Goal: Task Accomplishment & Management: Manage account settings

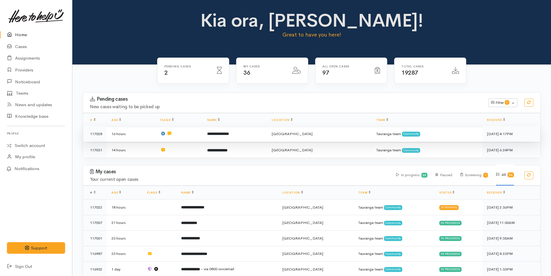
click at [252, 137] on td "**********" at bounding box center [235, 134] width 65 height 16
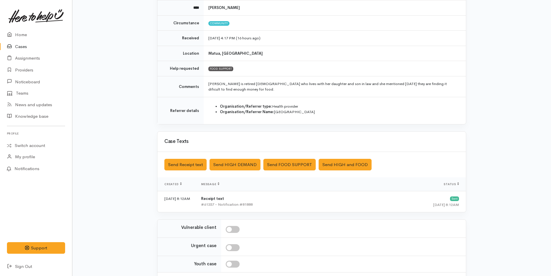
scroll to position [115, 0]
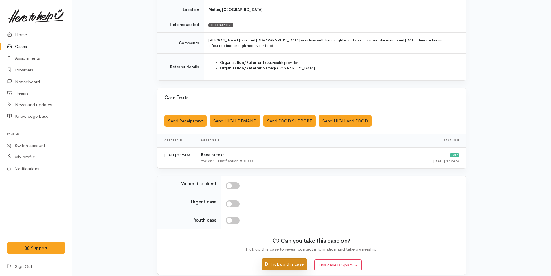
click at [286, 258] on button "Pick up this case" at bounding box center [284, 264] width 45 height 12
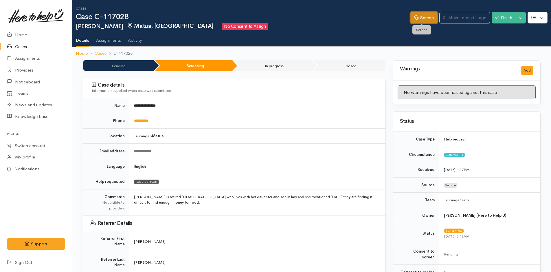
click at [426, 15] on link "Screen" at bounding box center [423, 18] width 27 height 12
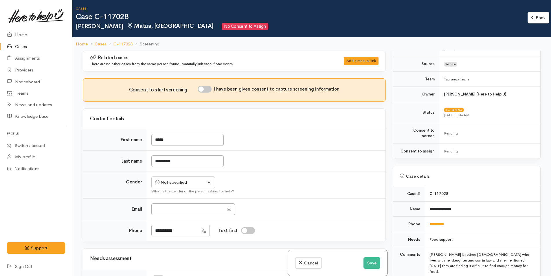
scroll to position [203, 0]
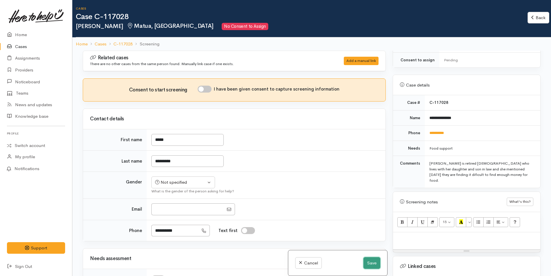
click at [371, 262] on button "Save" at bounding box center [371, 263] width 17 height 12
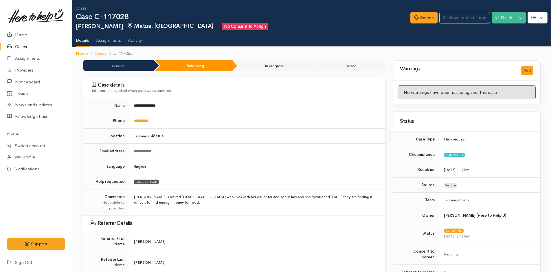
click at [19, 35] on link "Home" at bounding box center [36, 35] width 72 height 12
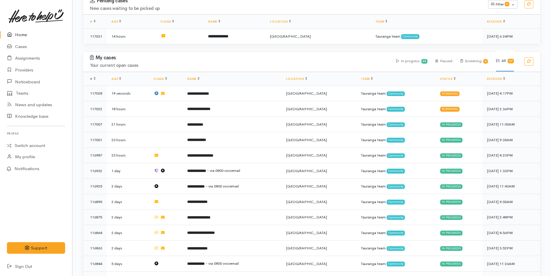
scroll to position [29, 0]
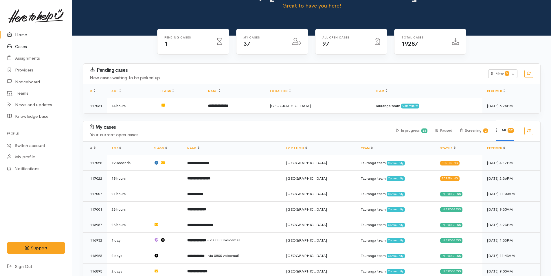
click at [21, 46] on link "Cases" at bounding box center [36, 47] width 72 height 12
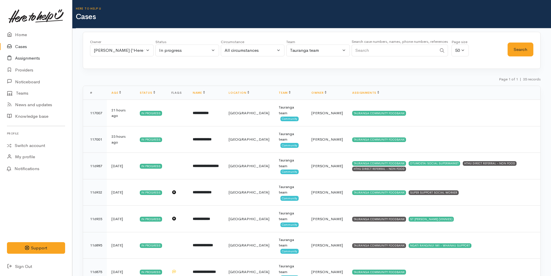
click at [34, 58] on link "Assignments" at bounding box center [36, 58] width 72 height 12
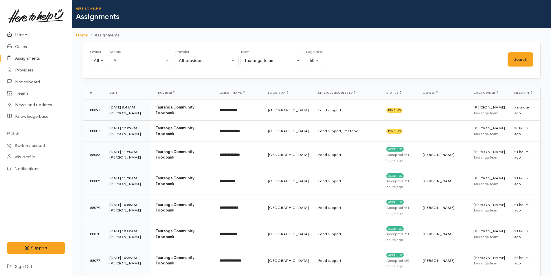
click at [23, 33] on link "Home" at bounding box center [36, 35] width 72 height 12
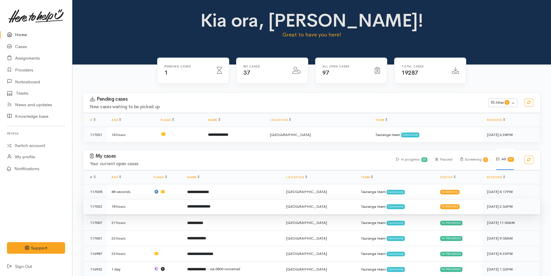
click at [210, 205] on b "**********" at bounding box center [198, 207] width 23 height 4
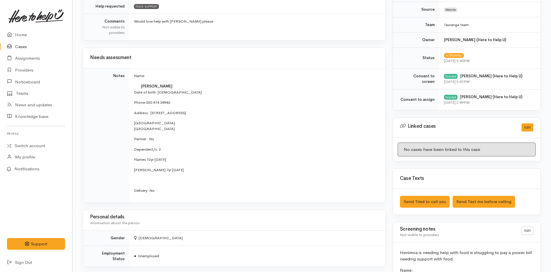
scroll to position [260, 0]
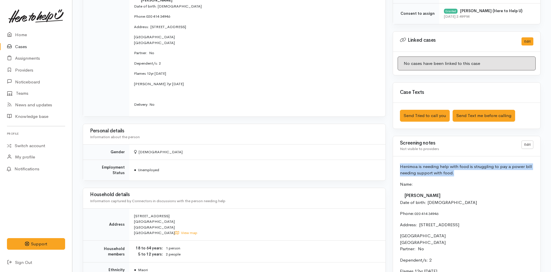
drag, startPoint x: 449, startPoint y: 173, endPoint x: 390, endPoint y: 166, distance: 59.4
click at [390, 166] on div "Warnings Add No warnings have been raised against this case Add Warning Title ●…" at bounding box center [466, 132] width 155 height 667
copy p "Henimoa is needing help with food is struggling to pay a power bill needing sup…"
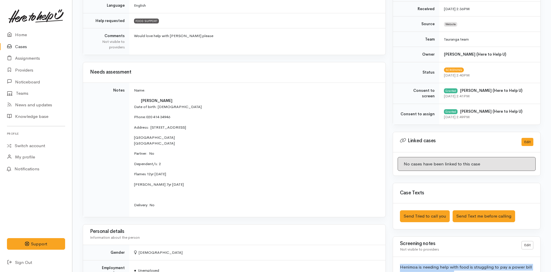
scroll to position [0, 0]
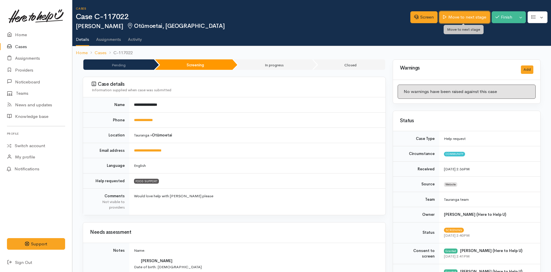
click at [463, 15] on link "Move to next stage" at bounding box center [464, 17] width 50 height 12
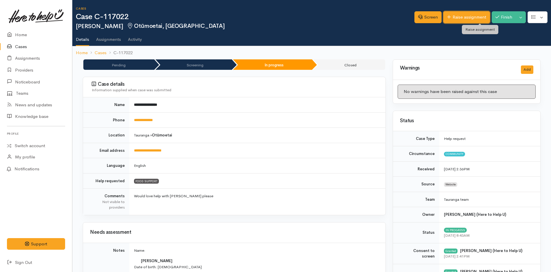
click at [461, 18] on link "Raise assignment" at bounding box center [466, 17] width 47 height 12
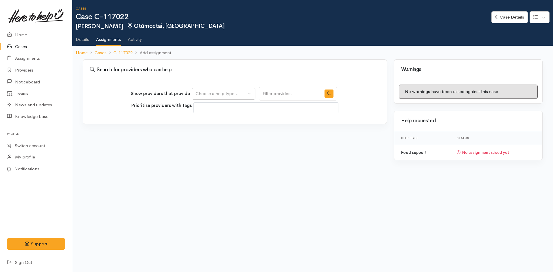
select select
drag, startPoint x: 216, startPoint y: 96, endPoint x: 215, endPoint y: 92, distance: 3.9
click at [216, 95] on div "Choose a help type..." at bounding box center [221, 93] width 51 height 7
click at [215, 120] on span "Food support" at bounding box center [212, 121] width 27 height 7
select select "3"
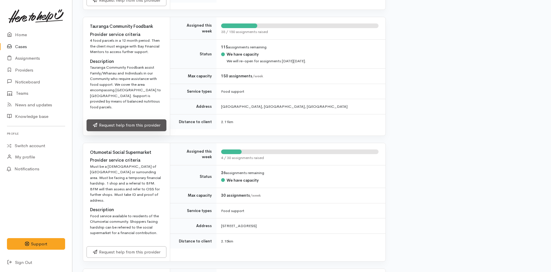
scroll to position [347, 0]
click at [148, 120] on link "Request help from this provider" at bounding box center [127, 125] width 80 height 12
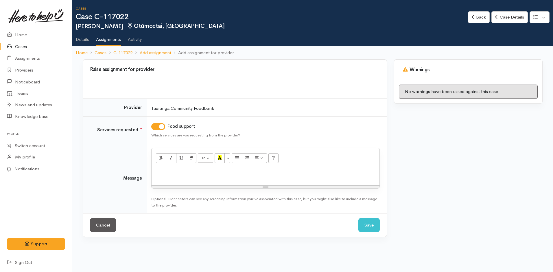
click at [200, 174] on p at bounding box center [265, 174] width 222 height 7
paste div
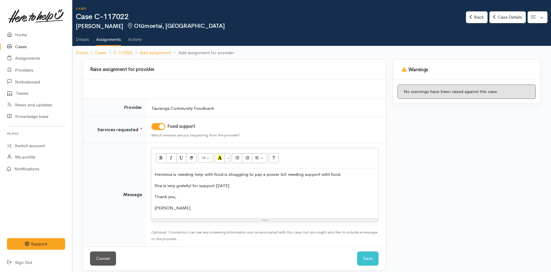
drag, startPoint x: 243, startPoint y: 186, endPoint x: 245, endPoint y: 183, distance: 3.8
click at [244, 184] on p "She is very grateful for support today." at bounding box center [264, 185] width 221 height 7
click at [373, 258] on button "Save" at bounding box center [367, 258] width 21 height 14
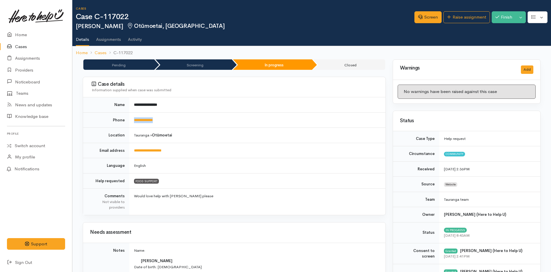
drag, startPoint x: 167, startPoint y: 119, endPoint x: 126, endPoint y: 122, distance: 41.2
click at [125, 122] on tr "**********" at bounding box center [234, 119] width 302 height 15
copy tr "**********"
click at [22, 34] on link "Home" at bounding box center [36, 35] width 72 height 12
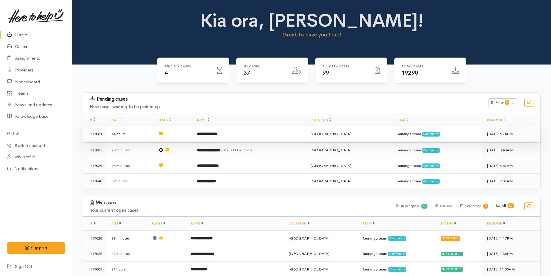
click at [217, 135] on b "**********" at bounding box center [207, 134] width 20 height 4
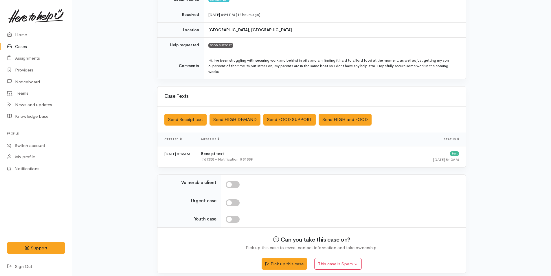
scroll to position [99, 0]
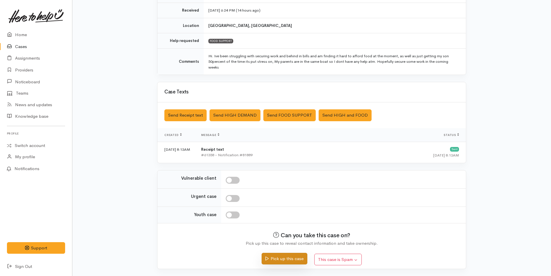
click at [286, 257] on button "Pick up this case" at bounding box center [284, 259] width 45 height 12
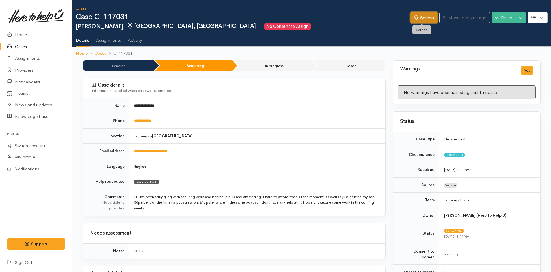
click at [421, 17] on link "Screen" at bounding box center [423, 18] width 27 height 12
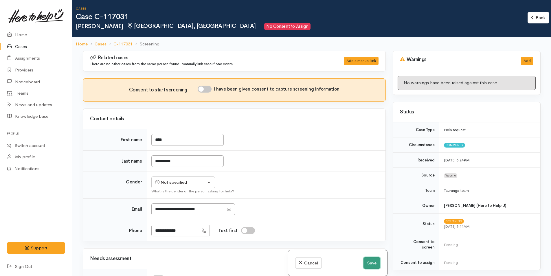
click at [369, 262] on button "Save" at bounding box center [371, 263] width 17 height 12
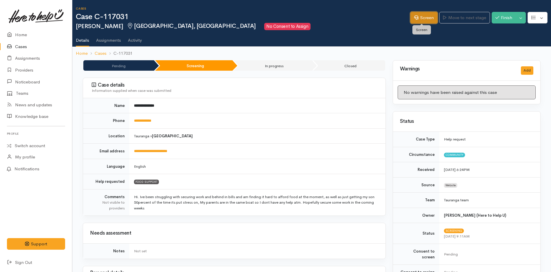
click at [418, 20] on link "Screen" at bounding box center [423, 18] width 27 height 12
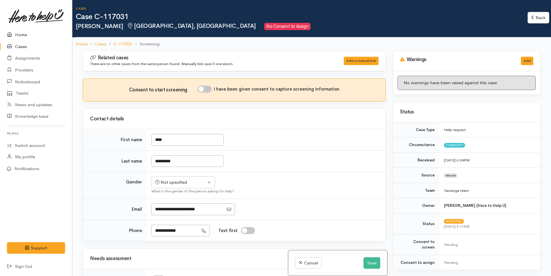
click at [25, 35] on link "Home" at bounding box center [36, 35] width 72 height 12
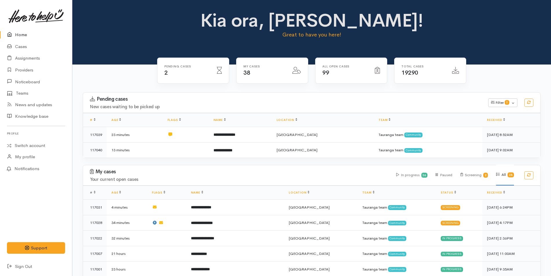
click at [125, 43] on div "Kia ora, Rachel! Great to have you here!" at bounding box center [311, 26] width 465 height 33
click at [448, 26] on div "Kia ora, Rachel! Great to have you here!" at bounding box center [311, 26] width 465 height 33
click at [207, 28] on h1 "Kia ora, Rachel!" at bounding box center [311, 20] width 225 height 20
click at [24, 50] on link "Cases" at bounding box center [36, 47] width 72 height 12
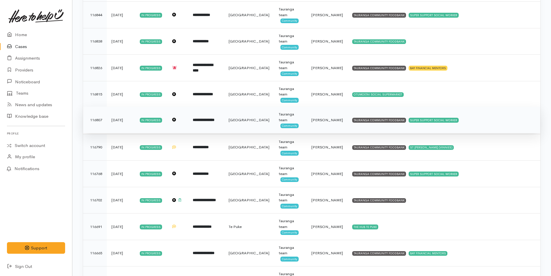
scroll to position [376, 0]
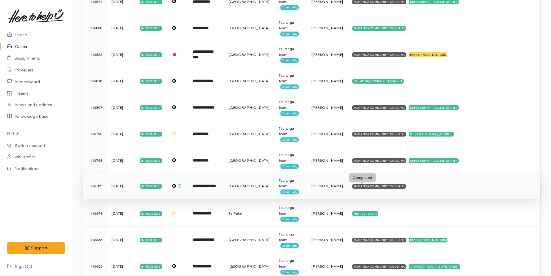
click at [377, 186] on div "TAURANGA COMMUNITY FOODBANK" at bounding box center [379, 186] width 54 height 5
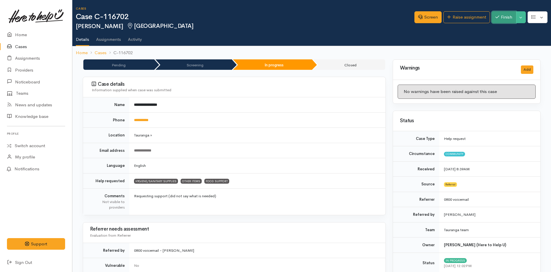
click at [502, 19] on button "Finish" at bounding box center [504, 17] width 24 height 12
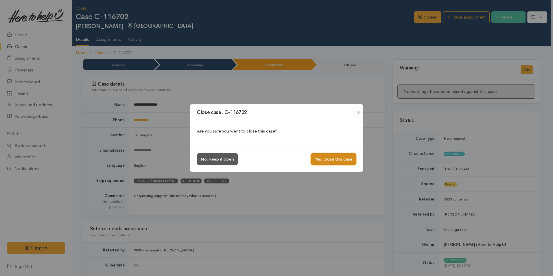
click at [342, 157] on button "Yes, close this case" at bounding box center [333, 159] width 45 height 12
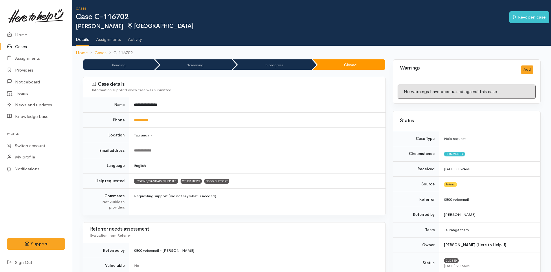
click at [18, 42] on link "Cases" at bounding box center [36, 47] width 72 height 12
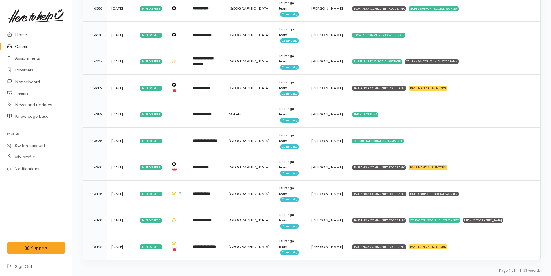
scroll to position [767, 0]
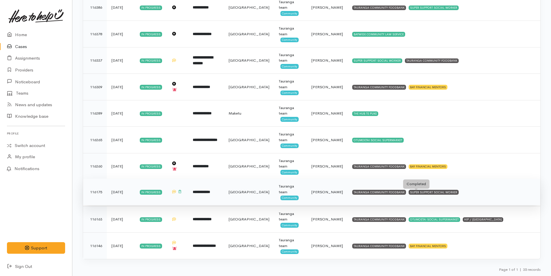
click at [414, 191] on div "SUPER SUPPORT SOCIAL WORKER" at bounding box center [433, 192] width 50 height 5
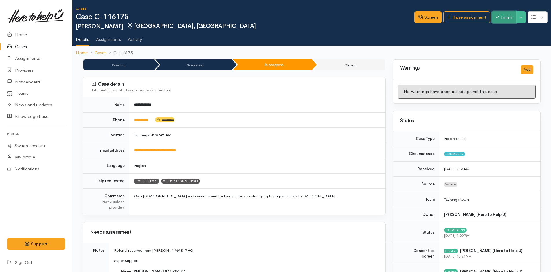
click at [504, 17] on button "Finish" at bounding box center [504, 17] width 24 height 12
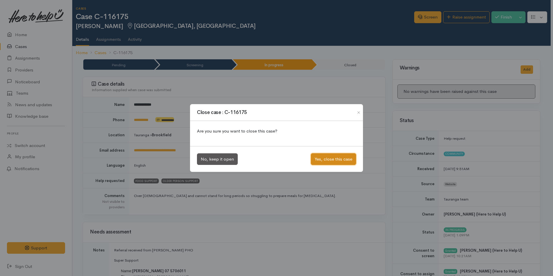
click at [341, 161] on button "Yes, close this case" at bounding box center [333, 159] width 45 height 12
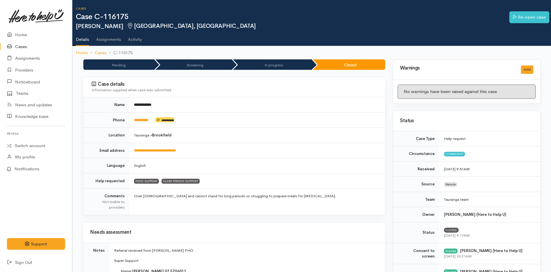
click at [21, 43] on link "Cases" at bounding box center [36, 47] width 72 height 12
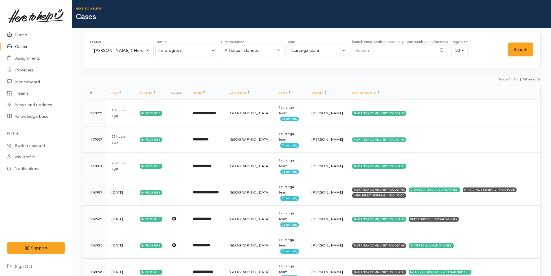
click at [21, 36] on link "Home" at bounding box center [36, 35] width 72 height 12
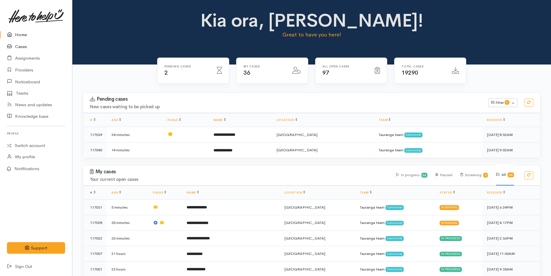
click at [25, 47] on link "Cases" at bounding box center [36, 47] width 72 height 12
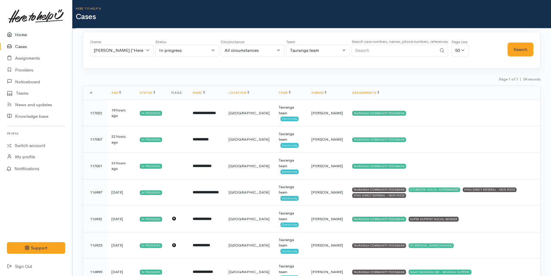
click at [25, 36] on link "Home" at bounding box center [36, 35] width 72 height 12
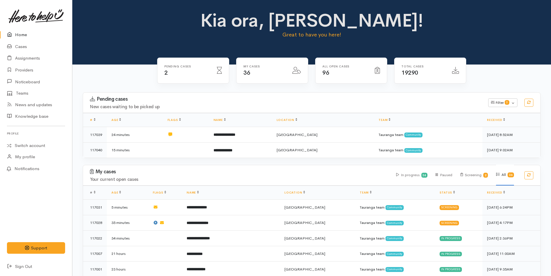
click at [23, 35] on link "Home" at bounding box center [36, 35] width 72 height 12
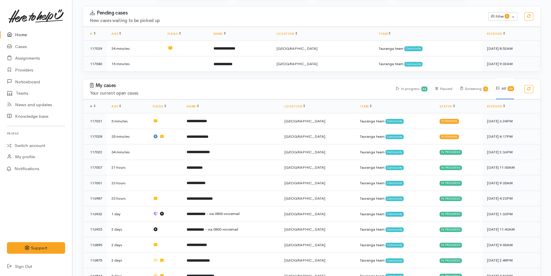
scroll to position [58, 0]
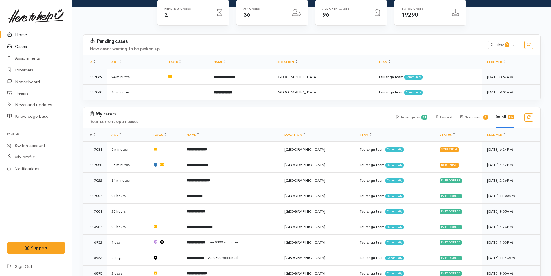
click at [20, 45] on link "Cases" at bounding box center [36, 47] width 72 height 12
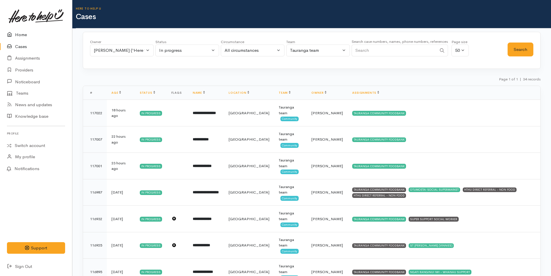
click at [27, 35] on link "Home" at bounding box center [36, 35] width 72 height 12
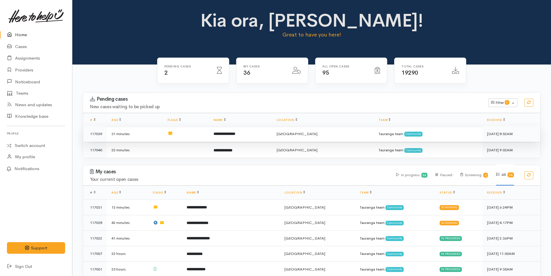
click at [235, 132] on b "**********" at bounding box center [225, 134] width 22 height 4
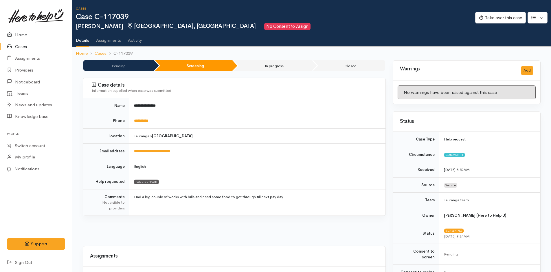
click at [22, 35] on link "Home" at bounding box center [36, 35] width 72 height 12
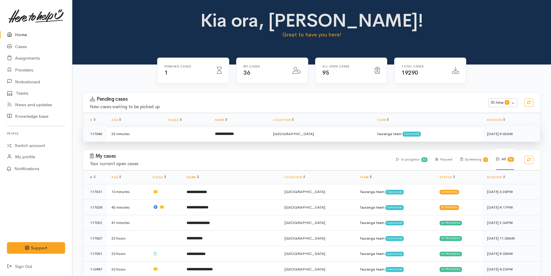
click at [233, 133] on b "**********" at bounding box center [224, 134] width 19 height 4
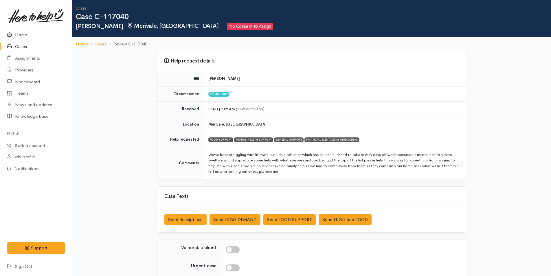
click at [18, 34] on link "Home" at bounding box center [36, 35] width 72 height 12
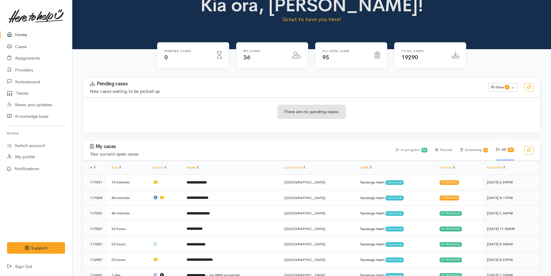
scroll to position [29, 0]
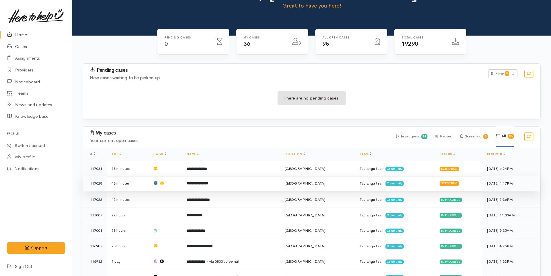
click at [210, 186] on td "**********" at bounding box center [231, 184] width 98 height 16
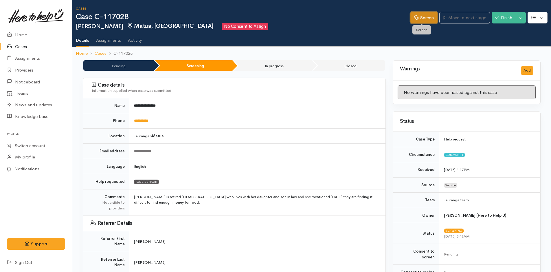
click at [426, 19] on link "Screen" at bounding box center [423, 18] width 27 height 12
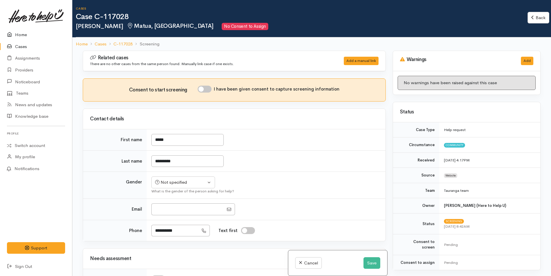
click at [21, 35] on link "Home" at bounding box center [36, 35] width 72 height 12
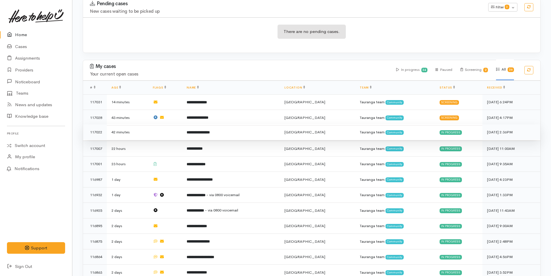
scroll to position [116, 0]
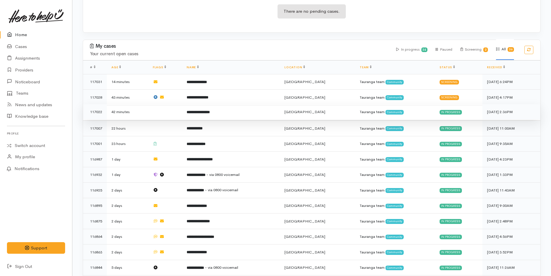
click at [210, 111] on b "**********" at bounding box center [198, 112] width 23 height 4
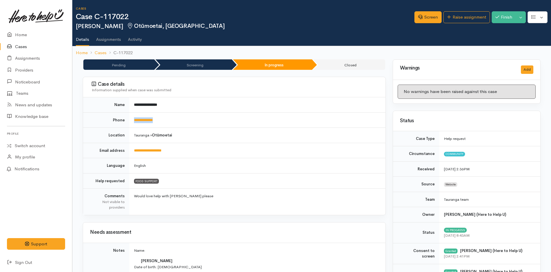
drag, startPoint x: 167, startPoint y: 120, endPoint x: 125, endPoint y: 126, distance: 42.1
click at [125, 126] on tr "**********" at bounding box center [234, 119] width 302 height 15
copy tr "**********"
click at [180, 116] on td "**********" at bounding box center [257, 119] width 256 height 15
drag, startPoint x: 174, startPoint y: 117, endPoint x: 132, endPoint y: 120, distance: 42.6
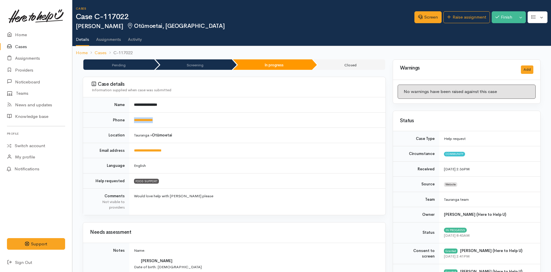
click at [132, 120] on td "**********" at bounding box center [257, 119] width 256 height 15
copy link "**********"
click at [21, 36] on link "Home" at bounding box center [36, 35] width 72 height 12
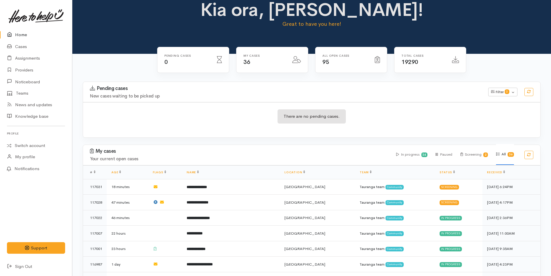
scroll to position [29, 0]
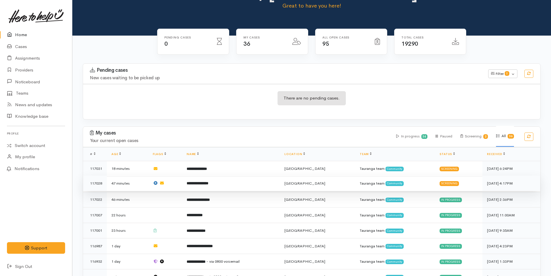
click at [241, 183] on td "**********" at bounding box center [231, 184] width 98 height 16
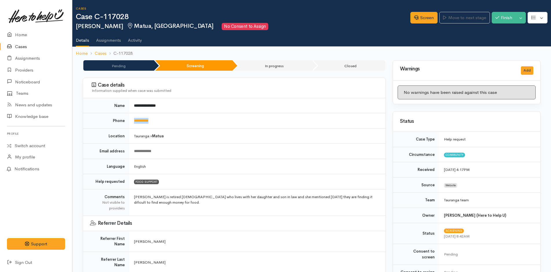
drag, startPoint x: 171, startPoint y: 126, endPoint x: 132, endPoint y: 124, distance: 39.1
click at [132, 124] on td "**********" at bounding box center [257, 120] width 256 height 15
copy link "**********"
click at [422, 21] on link "Screen" at bounding box center [423, 18] width 27 height 12
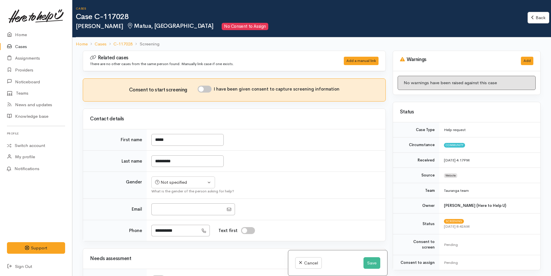
drag, startPoint x: 210, startPoint y: 89, endPoint x: 341, endPoint y: 114, distance: 133.7
click at [214, 89] on div "I have been given consent to capture screening information" at bounding box center [269, 89] width 142 height 7
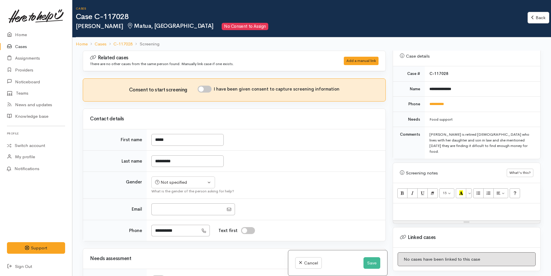
scroll to position [260, 0]
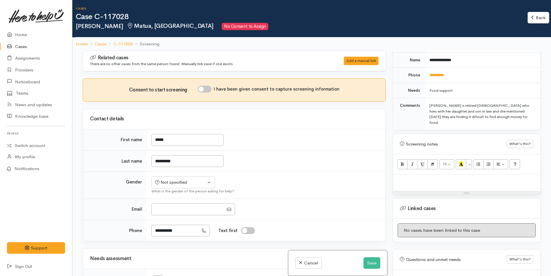
click at [405, 176] on div at bounding box center [466, 182] width 147 height 17
paste div
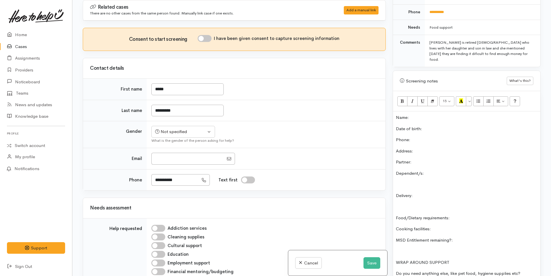
scroll to position [186, 0]
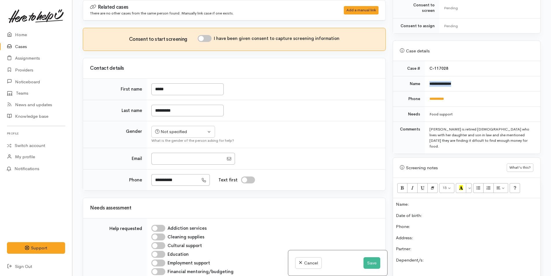
drag, startPoint x: 470, startPoint y: 78, endPoint x: 426, endPoint y: 79, distance: 44.0
click at [426, 79] on td "**********" at bounding box center [482, 83] width 115 height 15
copy b "**********"
click at [438, 201] on p "Name:" at bounding box center [466, 204] width 141 height 7
drag, startPoint x: 460, startPoint y: 90, endPoint x: 427, endPoint y: 95, distance: 33.7
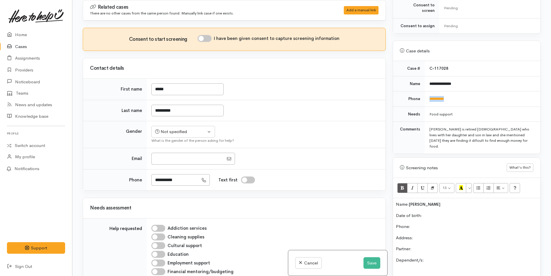
click at [427, 95] on td "**********" at bounding box center [482, 98] width 115 height 15
copy link "**********"
click at [442, 223] on p "Phone:" at bounding box center [466, 226] width 141 height 7
click at [181, 133] on div "Not specified" at bounding box center [180, 131] width 51 height 7
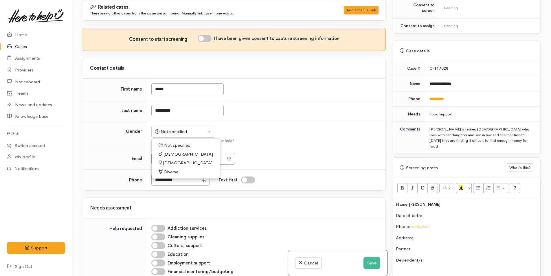
click at [171, 161] on span "Female" at bounding box center [187, 163] width 49 height 7
select select "Female"
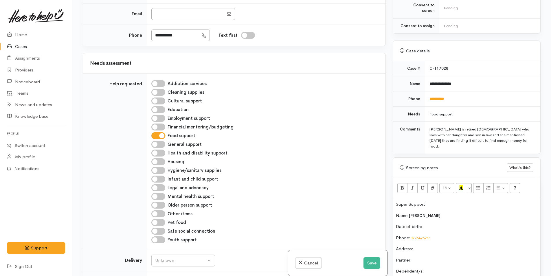
scroll to position [260, 0]
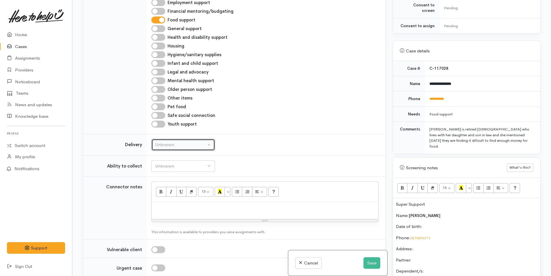
click at [171, 150] on button "Unknown" at bounding box center [183, 145] width 64 height 12
click at [173, 179] on span "Delivery needed" at bounding box center [174, 181] width 31 height 7
select select "3"
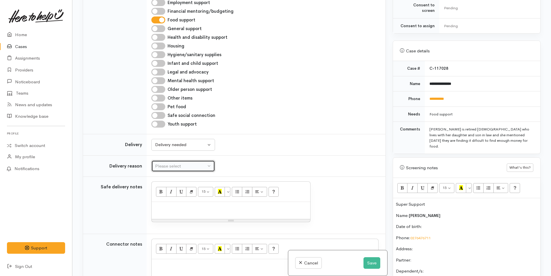
click at [173, 168] on div "Please select" at bounding box center [180, 166] width 51 height 7
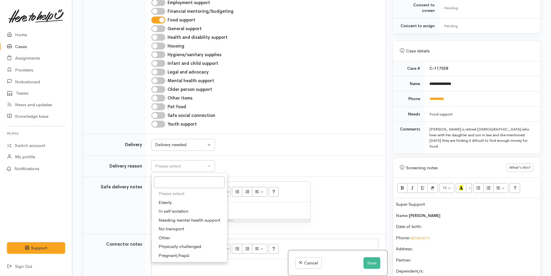
click at [171, 200] on span "Elderly" at bounding box center [165, 202] width 13 height 7
select select "6"
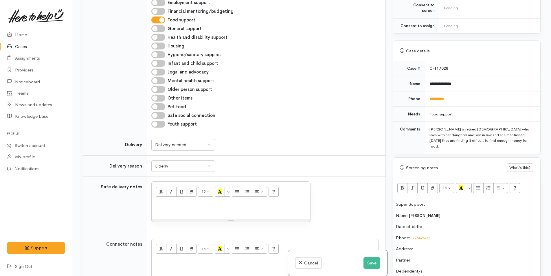
click at [177, 209] on p at bounding box center [230, 208] width 153 height 7
paste div
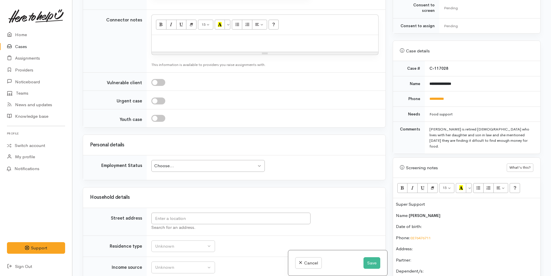
scroll to position [609, 0]
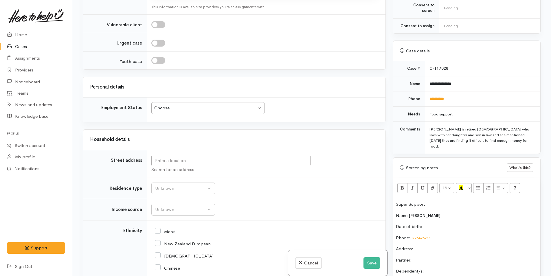
click at [187, 113] on div "Choose... Choose..." at bounding box center [207, 108] width 113 height 12
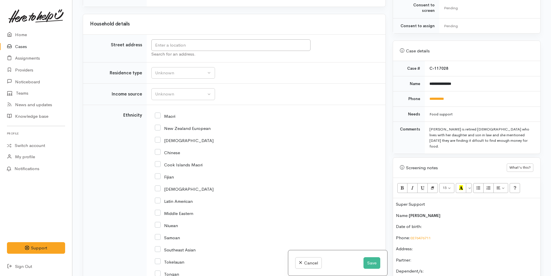
scroll to position [725, 0]
click at [172, 74] on div "Unknown" at bounding box center [180, 72] width 51 height 7
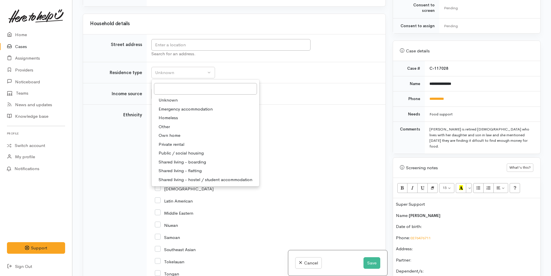
click at [200, 161] on span "Shared living - boarding" at bounding box center [182, 162] width 47 height 7
select select "4"
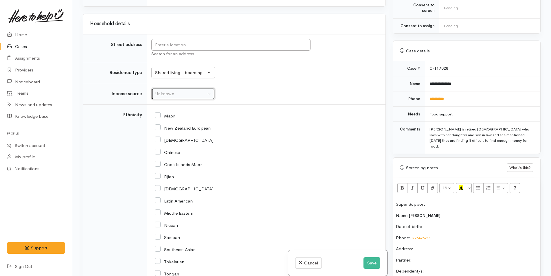
click at [175, 96] on div "Unknown" at bounding box center [180, 94] width 51 height 7
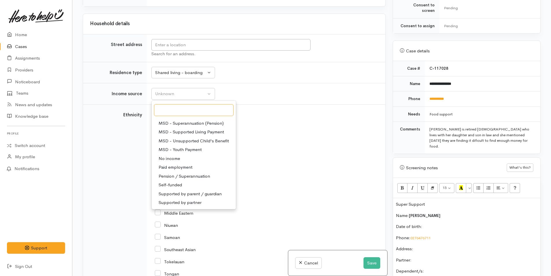
scroll to position [87, 0]
click at [182, 174] on span "Pension / Superannuation" at bounding box center [184, 176] width 51 height 7
select select "19"
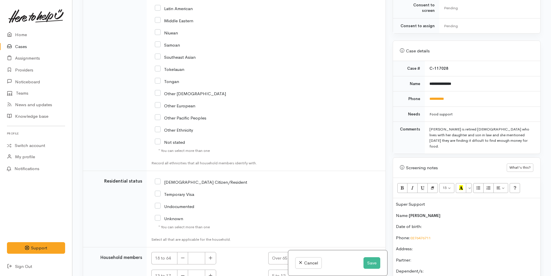
scroll to position [985, 0]
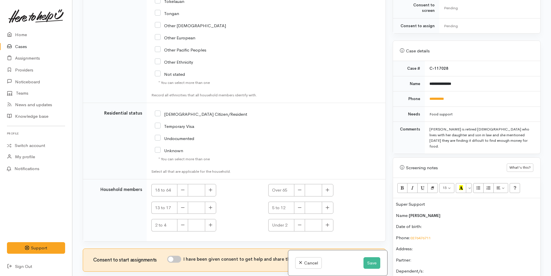
click at [157, 115] on input "[DEMOGRAPHIC_DATA] Citizen/Resident" at bounding box center [201, 113] width 92 height 5
checkbox input "true"
click at [326, 190] on icon "button" at bounding box center [327, 190] width 4 height 4
type input "1"
click at [176, 261] on input "I have been given consent to get help and share this information with appropria…" at bounding box center [174, 259] width 14 height 7
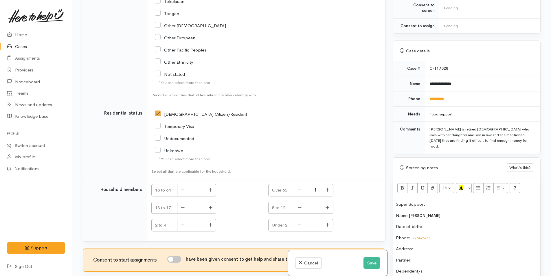
checkbox input "true"
click at [374, 261] on button "Save" at bounding box center [371, 263] width 17 height 12
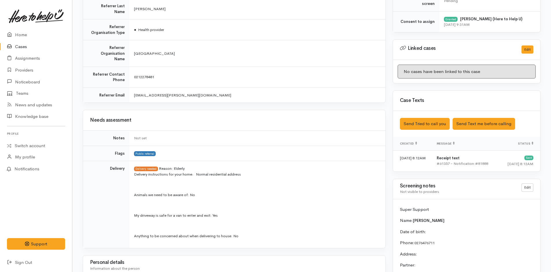
scroll to position [289, 0]
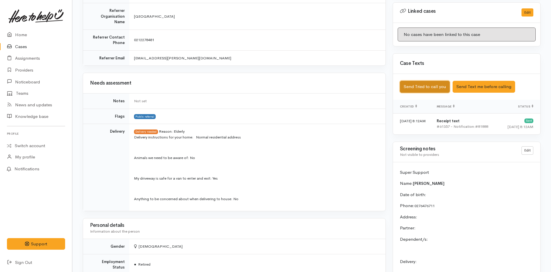
click at [429, 81] on button "Send Tried to call you" at bounding box center [425, 87] width 50 height 12
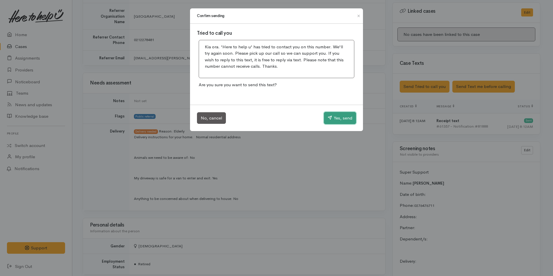
click at [337, 120] on button "Yes, send" at bounding box center [340, 118] width 32 height 12
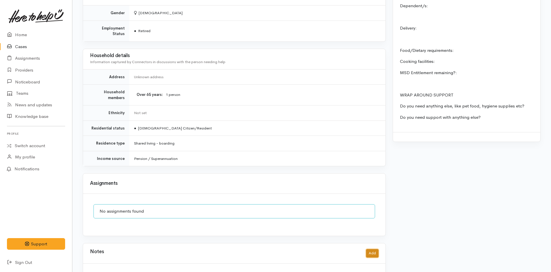
click at [371, 249] on button "Add" at bounding box center [372, 253] width 12 height 8
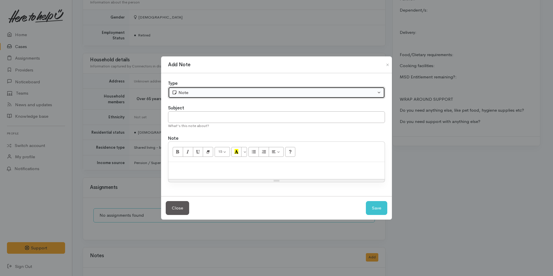
click at [194, 91] on div "Note" at bounding box center [274, 92] width 204 height 7
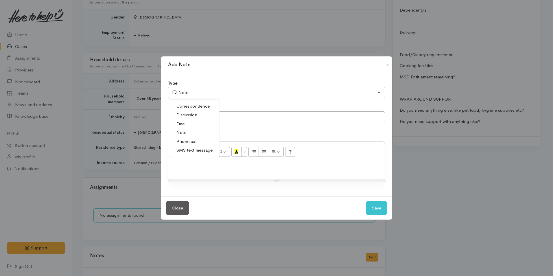
click at [194, 140] on span "Phone call" at bounding box center [186, 141] width 21 height 7
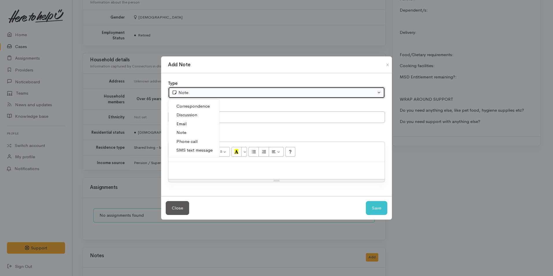
select select "3"
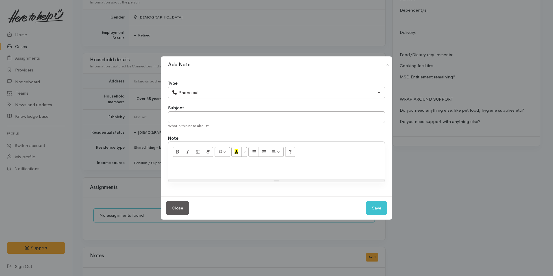
click at [232, 171] on p at bounding box center [276, 168] width 211 height 7
click at [201, 175] on div at bounding box center [276, 170] width 216 height 17
paste div
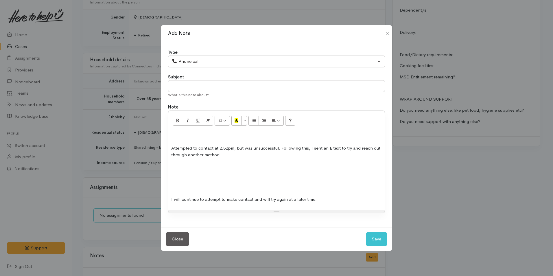
click at [228, 182] on div "Attempted to contact at 2.52pm, but was unsuccessful. Following this, I sent an…" at bounding box center [276, 170] width 216 height 79
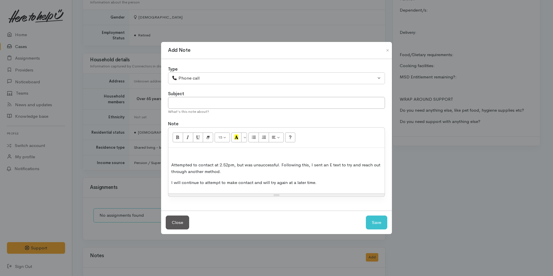
click at [228, 165] on p "Attempted to contact at 2.52pm, but was unsuccessful. Following this, I sent an…" at bounding box center [276, 168] width 211 height 13
click at [230, 166] on p "Attempted to contact at 9.32pm, but was unsuccessful. Following this, I sent an…" at bounding box center [276, 168] width 211 height 13
click at [371, 218] on button "Save" at bounding box center [376, 223] width 21 height 14
select select "1"
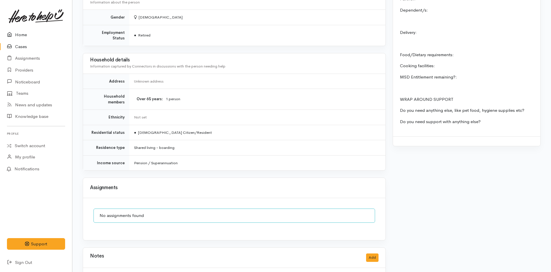
click at [23, 32] on link "Home" at bounding box center [36, 35] width 72 height 12
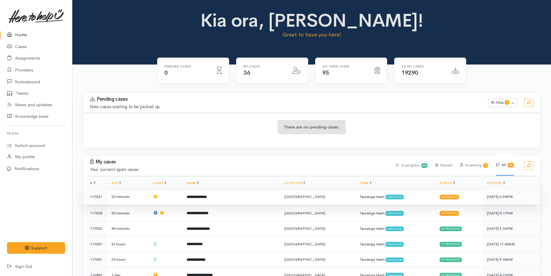
click at [234, 198] on td "**********" at bounding box center [231, 197] width 98 height 16
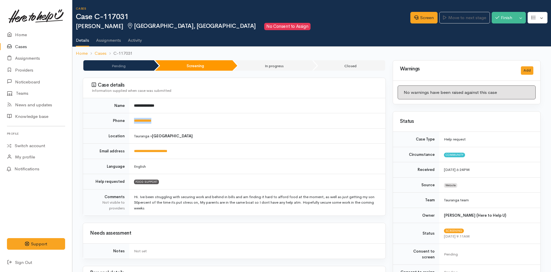
drag, startPoint x: 163, startPoint y: 123, endPoint x: 125, endPoint y: 124, distance: 38.2
click at [125, 124] on tr "**********" at bounding box center [234, 120] width 302 height 15
copy tr "**********"
click at [415, 17] on icon at bounding box center [416, 17] width 4 height 4
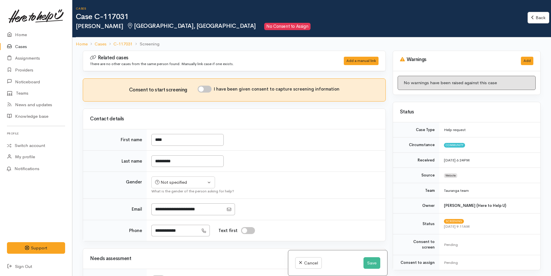
click at [210, 90] on input "I have been given consent to capture screening information" at bounding box center [205, 89] width 14 height 7
checkbox input "true"
click at [181, 183] on div "Not specified" at bounding box center [180, 182] width 51 height 7
click at [169, 203] on span "[DEMOGRAPHIC_DATA]" at bounding box center [187, 205] width 49 height 7
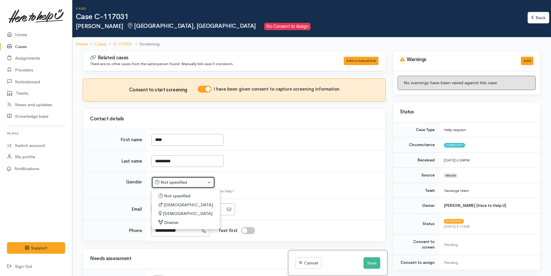
select select "[DEMOGRAPHIC_DATA]"
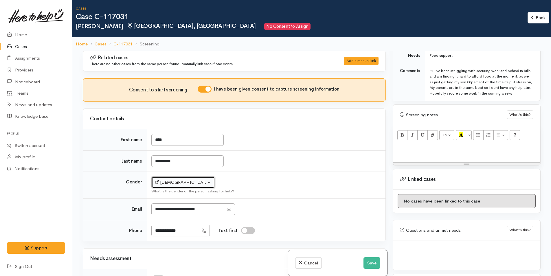
scroll to position [311, 0]
click at [440, 154] on p at bounding box center [466, 151] width 141 height 7
paste div
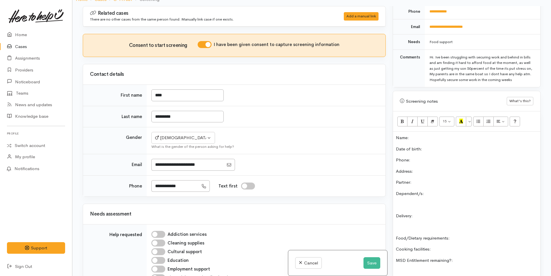
scroll to position [224, 0]
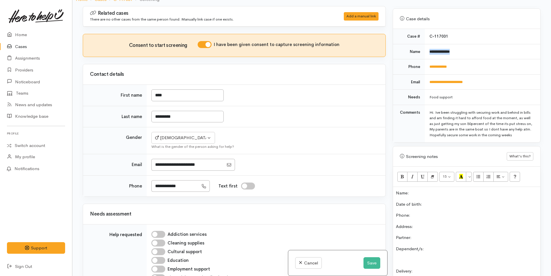
drag, startPoint x: 466, startPoint y: 41, endPoint x: 432, endPoint y: 44, distance: 34.8
click at [430, 45] on td "**********" at bounding box center [482, 51] width 115 height 15
copy b "**********"
click at [432, 196] on div "Name: Date of birth: Phone:  Address:  Partner: Dependent/s: Delivery: Food/Die…" at bounding box center [466, 279] width 147 height 184
click at [432, 190] on p "Name:" at bounding box center [466, 193] width 141 height 7
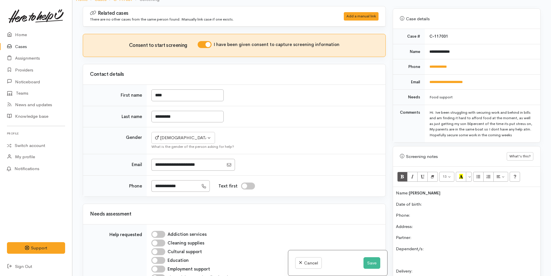
click at [410, 193] on p "Name: ory Rosenberg" at bounding box center [466, 193] width 141 height 7
click at [459, 207] on p "Date of birth:" at bounding box center [466, 204] width 141 height 7
drag, startPoint x: 459, startPoint y: 58, endPoint x: 424, endPoint y: 58, distance: 34.7
click at [425, 59] on td "**********" at bounding box center [482, 66] width 115 height 15
copy link "**********"
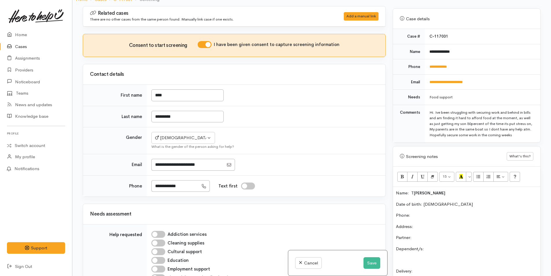
click at [424, 214] on p "Phone:" at bounding box center [466, 215] width 141 height 7
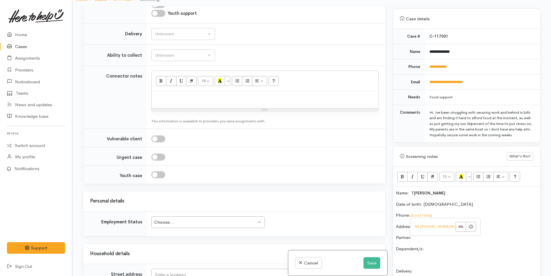
scroll to position [434, 0]
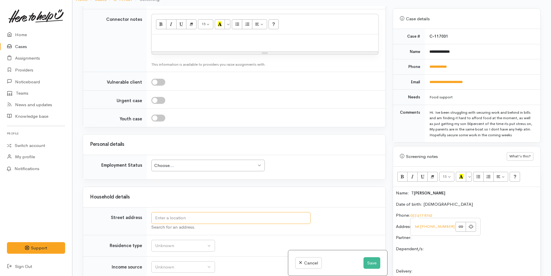
click at [228, 216] on input "text" at bounding box center [230, 218] width 159 height 12
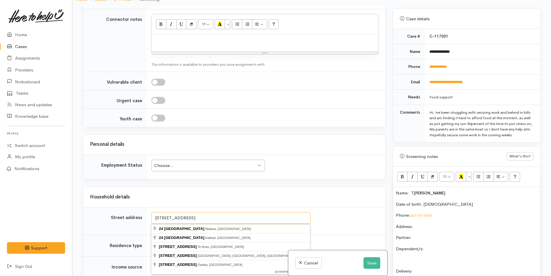
click at [171, 217] on input "24 Fern Park Lane Tauriko" at bounding box center [230, 218] width 159 height 12
click at [166, 218] on input "24 Fern Park Lane Tauriko" at bounding box center [230, 218] width 159 height 12
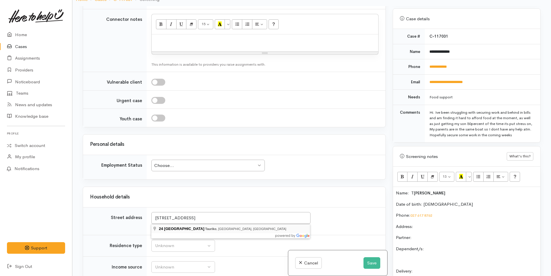
type input "24 Furn Park Lane, Tauriko, Tauranga, New Zealand"
drag, startPoint x: 187, startPoint y: 230, endPoint x: 187, endPoint y: 227, distance: 2.9
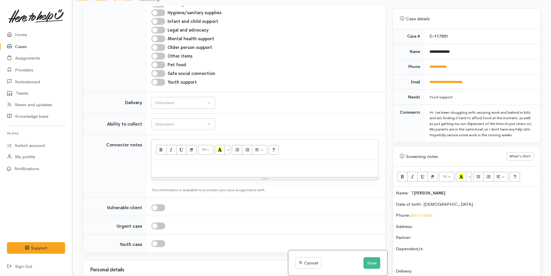
scroll to position [318, 0]
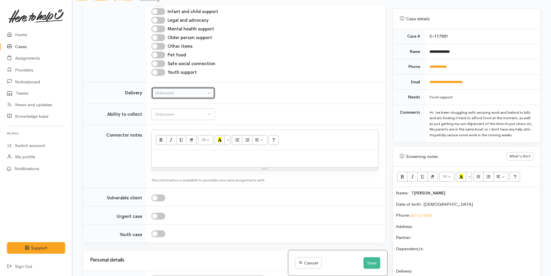
click at [166, 93] on div "Unknown" at bounding box center [180, 93] width 51 height 7
click at [163, 145] on span "No" at bounding box center [162, 147] width 6 height 7
select select "1"
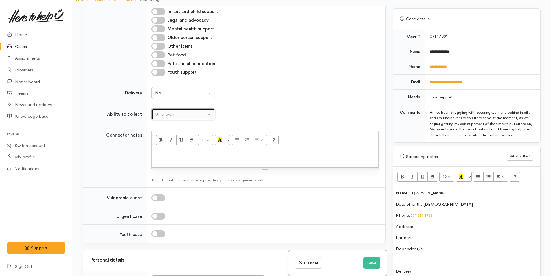
click at [184, 117] on div "Unknown" at bounding box center [180, 114] width 51 height 7
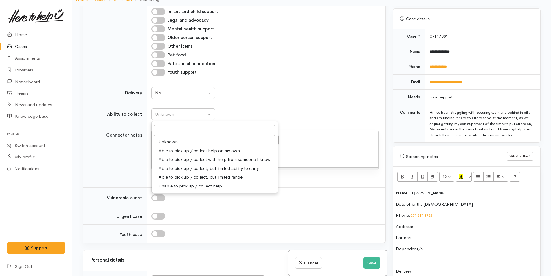
click at [182, 150] on span "Able to pick up / collect help on my own" at bounding box center [199, 151] width 81 height 7
select select "2"
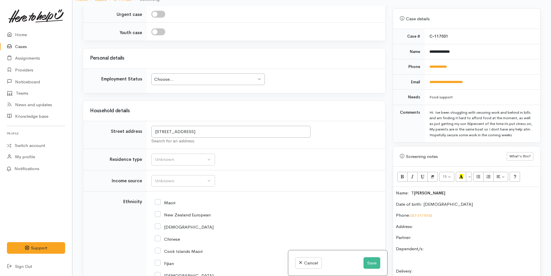
scroll to position [521, 0]
click at [179, 79] on div "Choose..." at bounding box center [205, 79] width 102 height 7
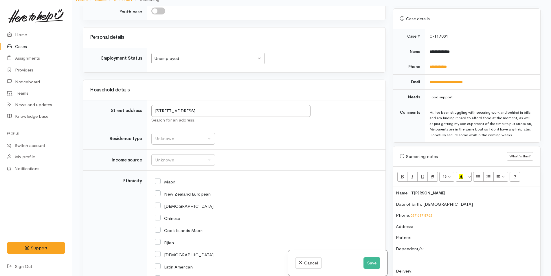
scroll to position [579, 0]
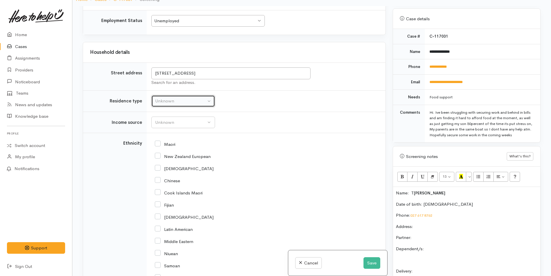
click at [169, 98] on div "Unknown" at bounding box center [180, 101] width 51 height 7
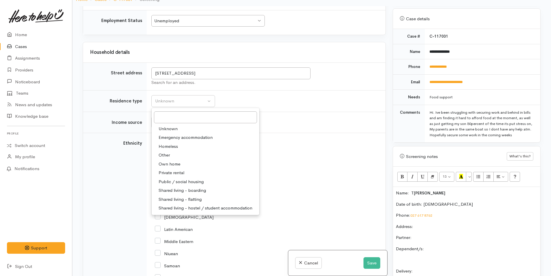
drag, startPoint x: 176, startPoint y: 172, endPoint x: 183, endPoint y: 157, distance: 15.8
click at [177, 171] on span "Private rental" at bounding box center [172, 173] width 26 height 7
select select "2"
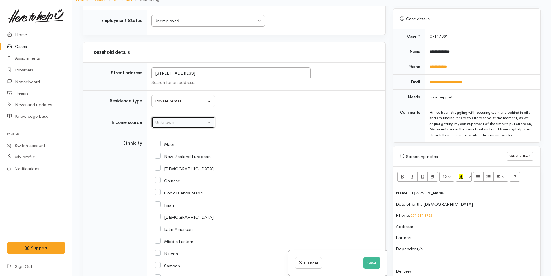
drag, startPoint x: 179, startPoint y: 124, endPoint x: 201, endPoint y: 113, distance: 24.3
click at [179, 123] on div "Unknown" at bounding box center [180, 122] width 51 height 7
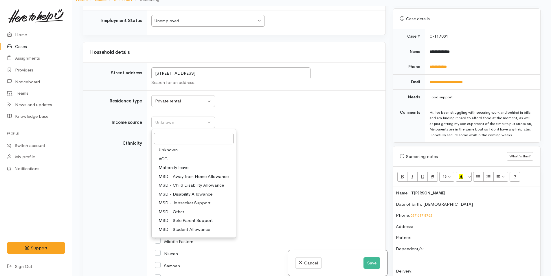
click at [188, 203] on span "MSD - Jobseeker Support" at bounding box center [185, 203] width 52 height 7
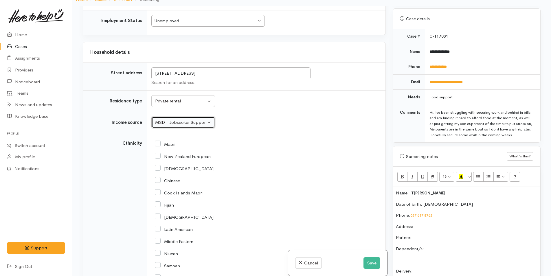
click at [174, 19] on div "Unemployed" at bounding box center [205, 21] width 102 height 7
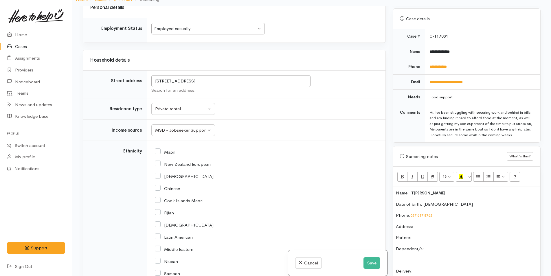
scroll to position [571, 0]
click at [178, 131] on div "MSD - Jobseeker Support" at bounding box center [180, 130] width 51 height 7
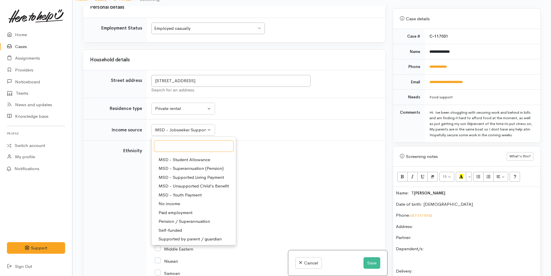
scroll to position [87, 0]
click at [182, 203] on span "Paid employment" at bounding box center [176, 203] width 34 height 7
select select "1"
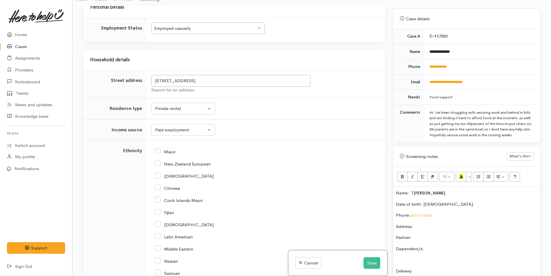
click at [158, 165] on input "New Zealand European" at bounding box center [183, 163] width 56 height 5
checkbox input "true"
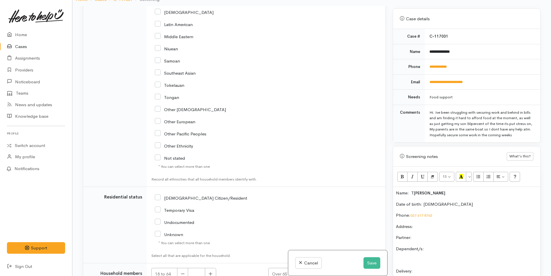
scroll to position [860, 0]
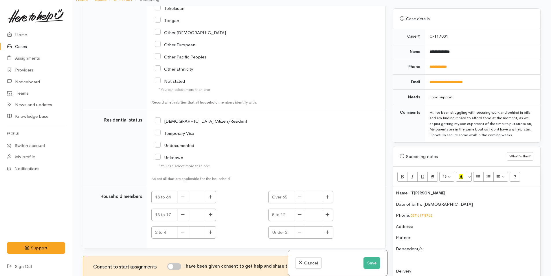
click at [159, 123] on input "[DEMOGRAPHIC_DATA] Citizen/Resident" at bounding box center [201, 120] width 92 height 5
checkbox input "true"
click at [207, 196] on button "button" at bounding box center [210, 197] width 11 height 12
type input "1"
click at [177, 267] on input "I have been given consent to get help and share this information with appropria…" at bounding box center [174, 266] width 14 height 7
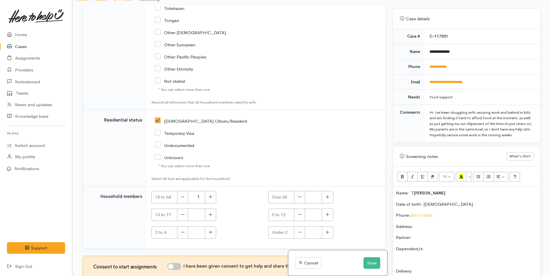
checkbox input "true"
click at [443, 238] on p "Partner:" at bounding box center [466, 237] width 141 height 7
click at [445, 247] on p "Dependent/s:" at bounding box center [466, 249] width 141 height 7
click at [408, 271] on p "Finn 24/1/18" at bounding box center [466, 271] width 141 height 7
click at [406, 271] on p "Finn 24/1/18" at bounding box center [466, 271] width 141 height 7
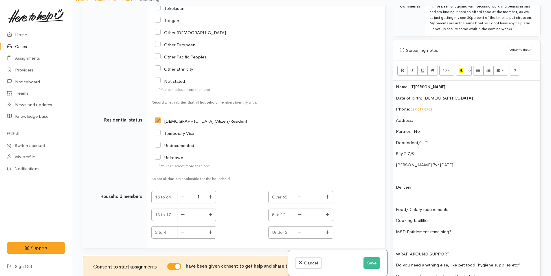
scroll to position [340, 0]
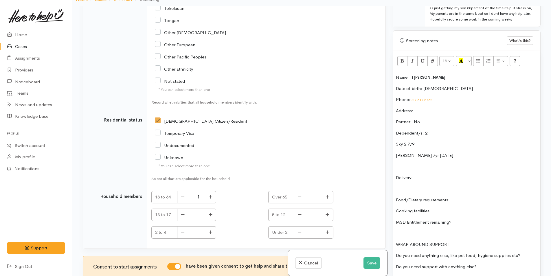
click at [441, 177] on p "Delivery:" at bounding box center [466, 177] width 141 height 7
drag, startPoint x: 473, startPoint y: 196, endPoint x: 474, endPoint y: 193, distance: 3.2
click at [474, 196] on div "Name: T ory Rosenberg Date of birth: 20/7/1989 Phone:  027 617 8762 Address:  P…" at bounding box center [466, 174] width 147 height 206
click at [457, 214] on div "Name: T ory Rosenberg Date of birth: 20/7/1989 Phone:  027 617 8762 Address:  P…" at bounding box center [466, 174] width 147 height 206
click at [447, 209] on p "Cooking facilities:" at bounding box center [466, 211] width 141 height 7
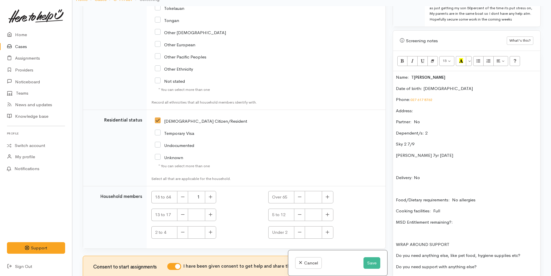
click at [471, 220] on p "MSD Entitlement remaining?:" at bounding box center [466, 222] width 141 height 7
click at [535, 254] on p "Do you need anything else, like pet food, hygiene supplies etc?" at bounding box center [466, 255] width 141 height 7
click at [521, 262] on div "Name: T ory Rosenberg Date of birth: 20/7/1989 Phone:  027 617 8762 Address:  P…" at bounding box center [466, 174] width 147 height 206
click at [527, 258] on p "Do you need anything else, like pet food, hygiene supplies etc? N" at bounding box center [466, 255] width 141 height 7
click at [487, 198] on p "Food/Dietary requirements: No allergies" at bounding box center [466, 200] width 141 height 7
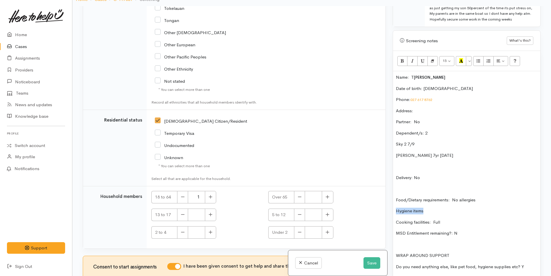
drag, startPoint x: 438, startPoint y: 209, endPoint x: 395, endPoint y: 210, distance: 42.5
click at [395, 210] on div "Name: T ory Rosenberg Date of birth: 20/7/1989 Phone:  027 617 8762 Address:  P…" at bounding box center [466, 180] width 147 height 218
click at [439, 214] on p "Hygiene items" at bounding box center [466, 211] width 141 height 7
drag, startPoint x: 432, startPoint y: 222, endPoint x: 387, endPoint y: 205, distance: 48.7
click at [387, 205] on div "Related cases There are no other cases from the same person found. Manually lin…" at bounding box center [311, 144] width 465 height 276
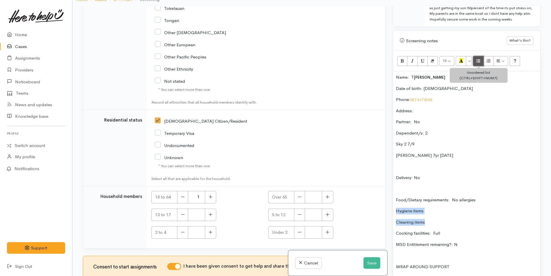
click at [478, 63] on icon "Unordered list (CTRL+SHIFT+NUM7)" at bounding box center [478, 60] width 4 height 5
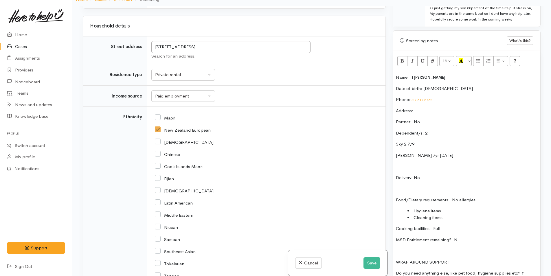
scroll to position [488, 0]
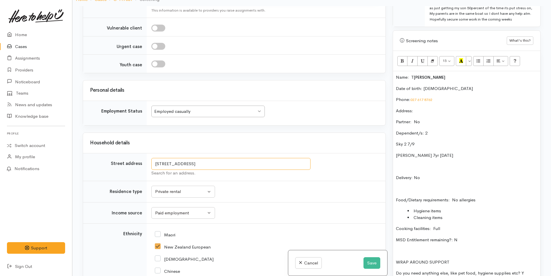
drag, startPoint x: 261, startPoint y: 163, endPoint x: 147, endPoint y: 163, distance: 114.0
click at [147, 163] on td "24 Furn Park Lane, Tauriko, Tauranga, New Zealand Search for an address." at bounding box center [266, 167] width 239 height 28
click at [424, 111] on p "Address:" at bounding box center [466, 111] width 141 height 7
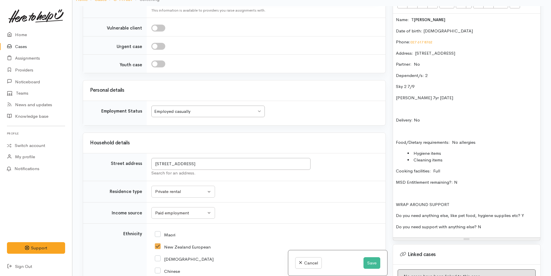
scroll to position [398, 0]
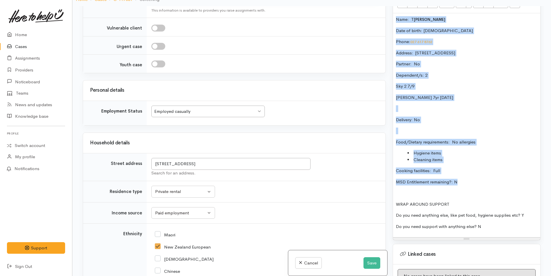
drag, startPoint x: 479, startPoint y: 185, endPoint x: 393, endPoint y: 16, distance: 189.8
click at [393, 16] on div "Name: T ory Rosenberg Date of birth: 20/7/1989 Phone:  027 617 8762 Address:  2…" at bounding box center [466, 125] width 147 height 224
copy div "Name: T ory Rosenberg Date of birth: 20/7/1989 Phone:  027 617 8762 Address:  2…"
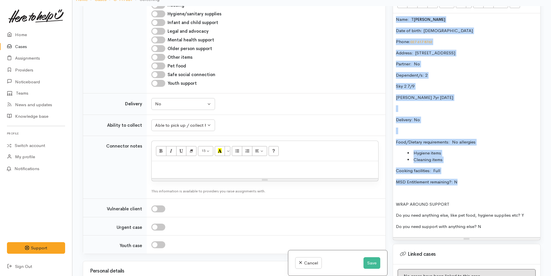
scroll to position [257, 0]
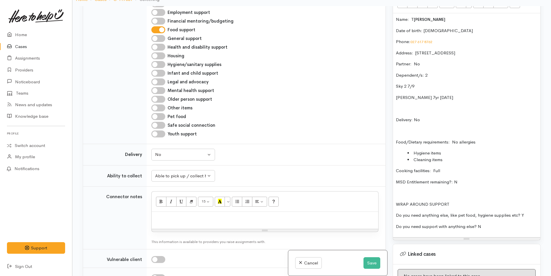
click at [225, 218] on p at bounding box center [264, 218] width 221 height 7
paste div
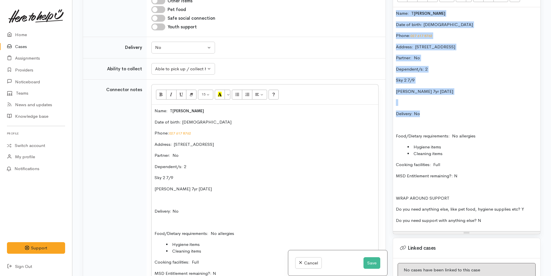
drag, startPoint x: 437, startPoint y: 107, endPoint x: 384, endPoint y: 7, distance: 114.0
click at [384, 7] on div "Related cases There are no other cases from the same person found. Manually lin…" at bounding box center [311, 138] width 465 height 276
copy div "Name: T ory Rosenberg Date of birth: 20/7/1989 Phone:  027 617 8762 Address:  2…"
click at [370, 262] on button "Save" at bounding box center [371, 263] width 17 height 12
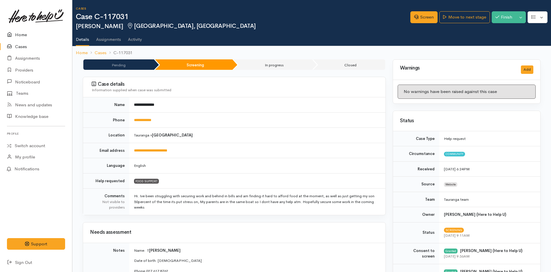
click at [21, 36] on link "Home" at bounding box center [36, 35] width 72 height 12
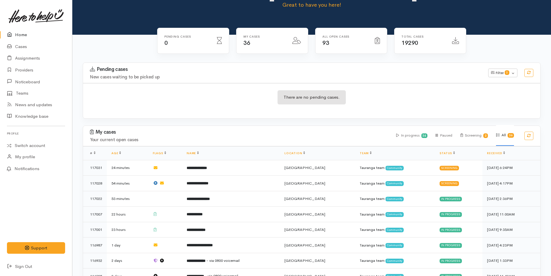
scroll to position [58, 0]
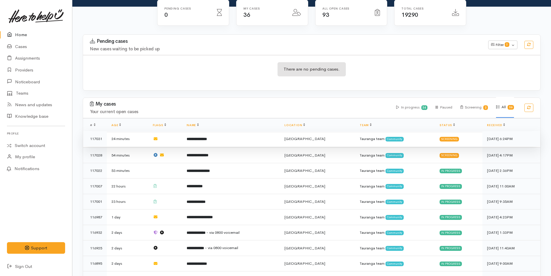
click at [207, 139] on b "**********" at bounding box center [197, 139] width 20 height 4
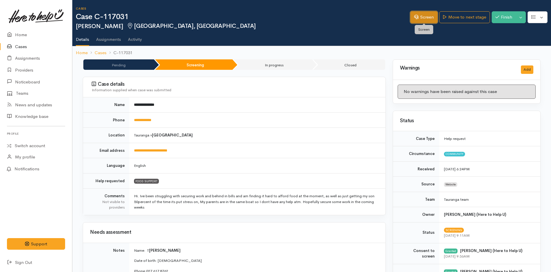
click at [423, 18] on link "Screen" at bounding box center [423, 17] width 27 height 12
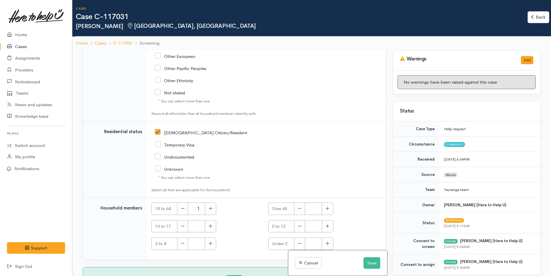
scroll to position [1082, 0]
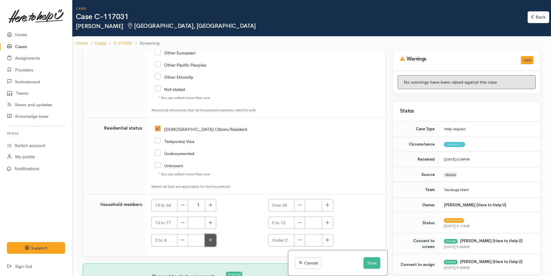
click at [212, 240] on icon "button" at bounding box center [211, 240] width 4 height 4
type input "1"
click at [325, 224] on icon "button" at bounding box center [327, 222] width 4 height 4
type input "1"
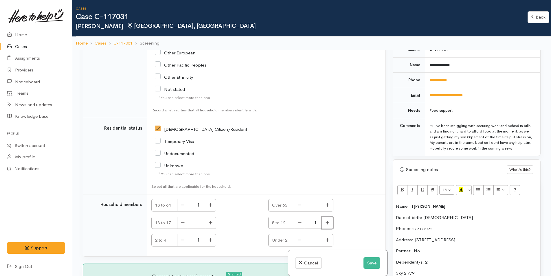
scroll to position [376, 0]
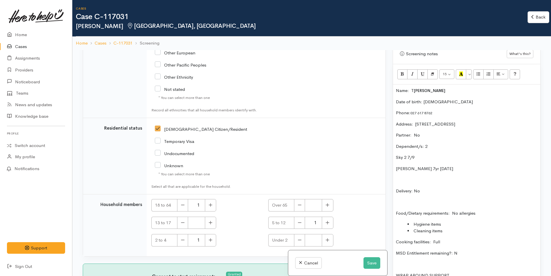
click at [404, 161] on p "Sky 2 7/9" at bounding box center [466, 157] width 141 height 7
drag, startPoint x: 445, startPoint y: 98, endPoint x: 420, endPoint y: 94, distance: 24.7
click at [420, 94] on p "Name: T [PERSON_NAME]" at bounding box center [466, 90] width 141 height 7
copy span "[PERSON_NAME]"
click at [402, 161] on p "Sky 2 7/9" at bounding box center [466, 157] width 141 height 7
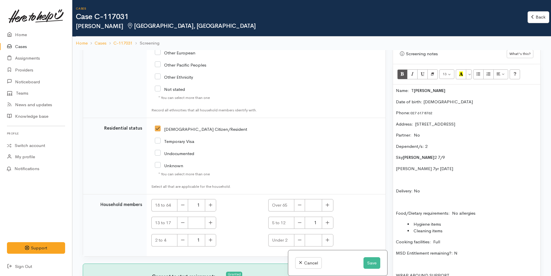
click at [403, 172] on p "[PERSON_NAME] 7yr [DATE]" at bounding box center [466, 168] width 141 height 7
click at [396, 94] on p "Name: T [PERSON_NAME]" at bounding box center [466, 90] width 141 height 7
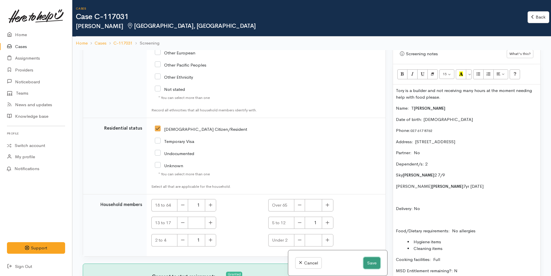
click at [369, 264] on button "Save" at bounding box center [371, 263] width 17 height 12
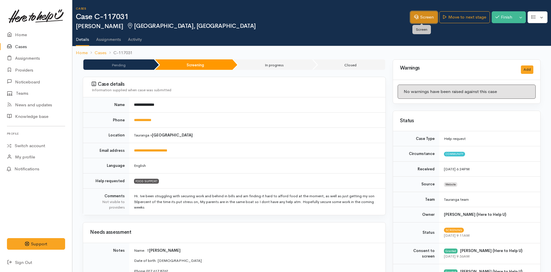
click at [422, 18] on link "Screen" at bounding box center [423, 17] width 27 height 12
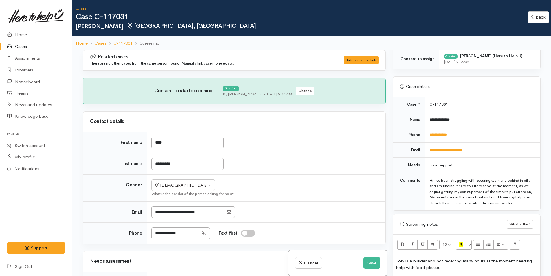
scroll to position [260, 0]
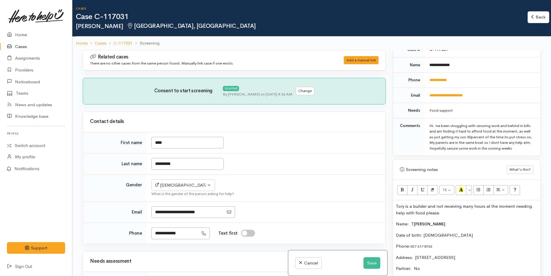
click at [414, 227] on span "[PERSON_NAME]" at bounding box center [430, 224] width 32 height 5
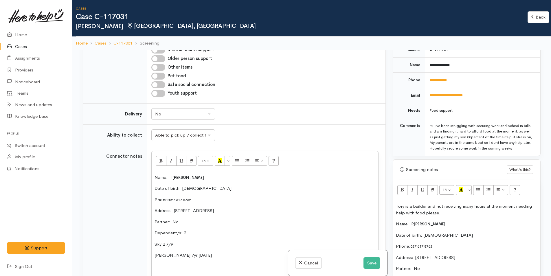
scroll to position [405, 0]
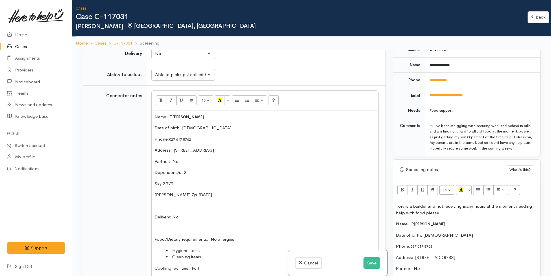
click at [171, 117] on p "Name: T [PERSON_NAME]" at bounding box center [264, 117] width 221 height 7
click at [365, 262] on button "Save" at bounding box center [371, 263] width 17 height 12
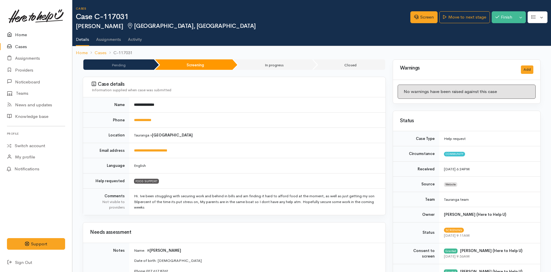
click at [25, 34] on link "Home" at bounding box center [36, 35] width 72 height 12
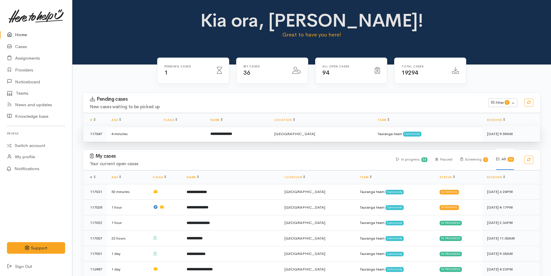
click at [232, 134] on b "**********" at bounding box center [221, 134] width 22 height 4
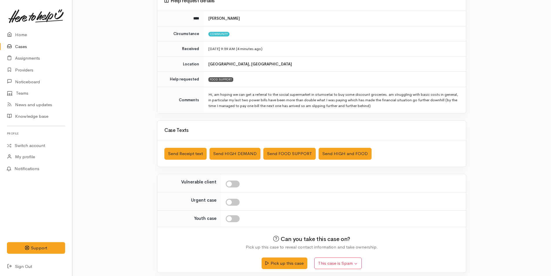
scroll to position [64, 0]
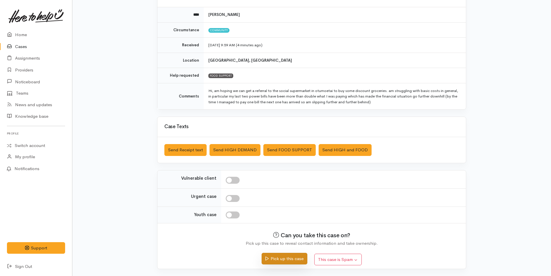
click at [291, 258] on button "Pick up this case" at bounding box center [284, 259] width 45 height 12
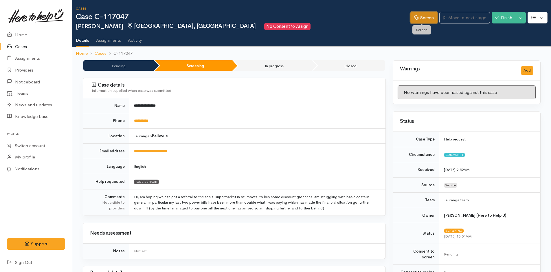
click at [415, 17] on icon at bounding box center [416, 17] width 4 height 4
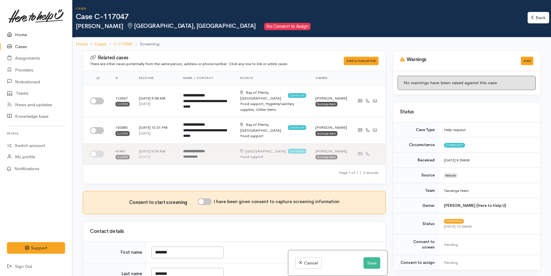
click at [20, 35] on link "Home" at bounding box center [36, 35] width 72 height 12
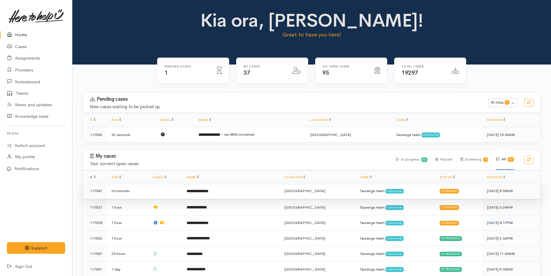
click at [206, 189] on b "**********" at bounding box center [198, 191] width 22 height 4
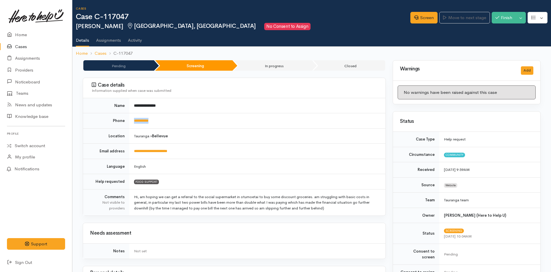
click at [131, 118] on td "**********" at bounding box center [257, 120] width 256 height 15
copy link "**********"
click at [426, 19] on link "Screen" at bounding box center [423, 18] width 27 height 12
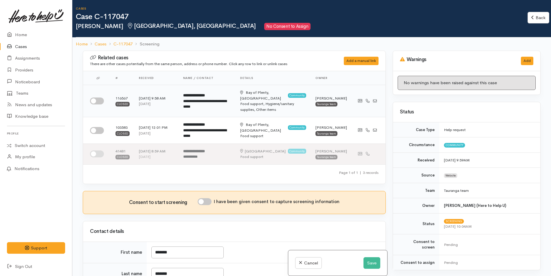
click at [102, 99] on input "checkbox" at bounding box center [97, 100] width 14 height 7
checkbox input "true"
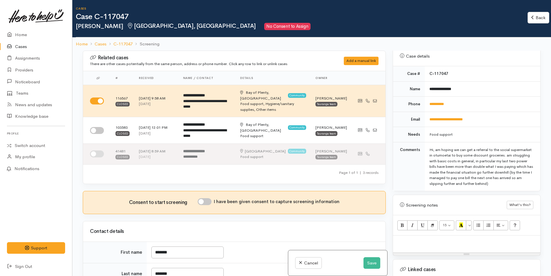
scroll to position [337, 0]
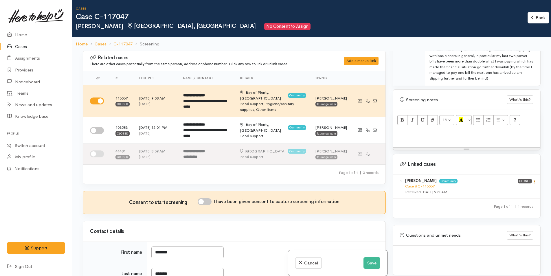
click at [532, 179] on icon at bounding box center [534, 181] width 5 height 5
click at [503, 188] on link "View case" at bounding box center [514, 192] width 46 height 9
click at [424, 133] on p at bounding box center [466, 136] width 141 height 7
paste div
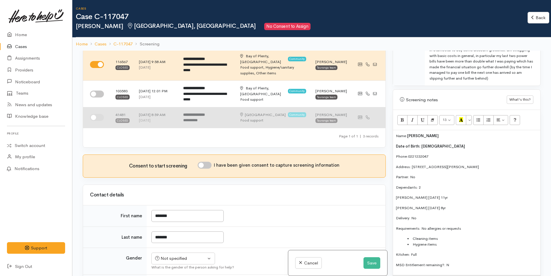
scroll to position [87, 0]
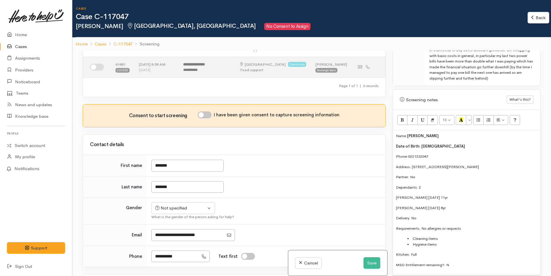
click at [210, 117] on input "I have been given consent to capture screening information" at bounding box center [205, 114] width 14 height 7
checkbox input "true"
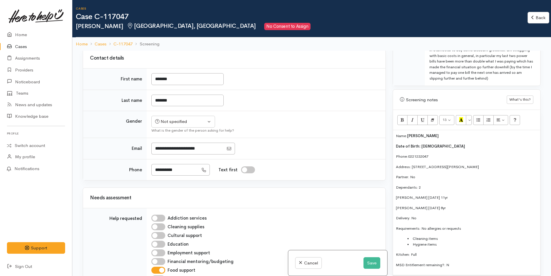
scroll to position [174, 0]
drag, startPoint x: 183, startPoint y: 121, endPoint x: 271, endPoint y: 135, distance: 89.2
click at [183, 121] on div "Not specified" at bounding box center [180, 121] width 51 height 7
click at [172, 151] on span "[DEMOGRAPHIC_DATA]" at bounding box center [187, 152] width 49 height 7
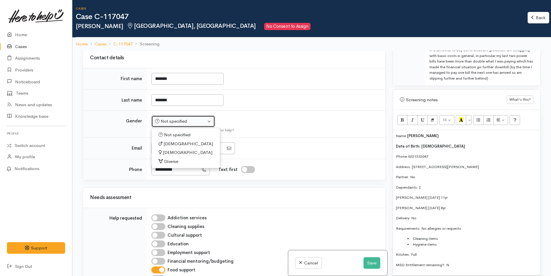
select select "[DEMOGRAPHIC_DATA]"
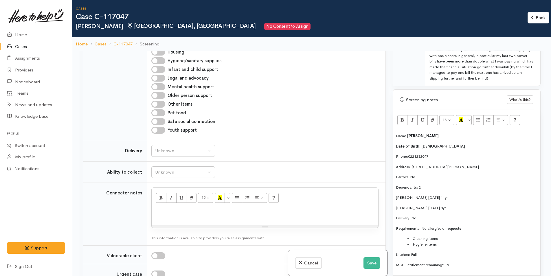
scroll to position [463, 0]
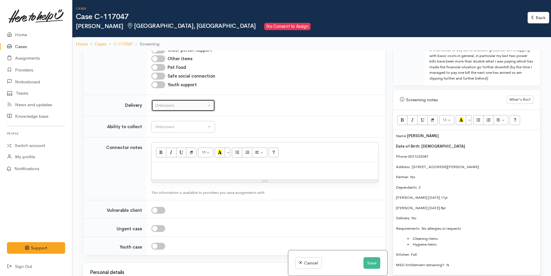
click at [176, 107] on div "Unknown" at bounding box center [180, 105] width 51 height 7
click at [161, 158] on span "No" at bounding box center [162, 159] width 6 height 7
select select "1"
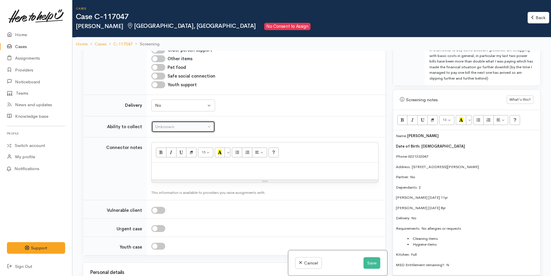
click at [174, 128] on div "Unknown" at bounding box center [180, 127] width 51 height 7
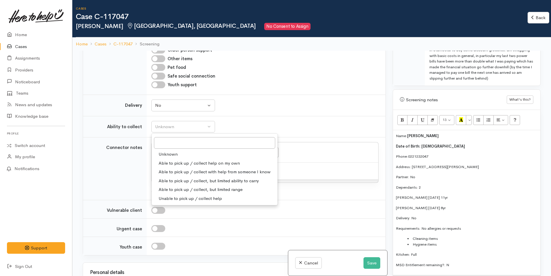
click at [181, 163] on span "Able to pick up / collect help on my own" at bounding box center [199, 163] width 81 height 7
select select "2"
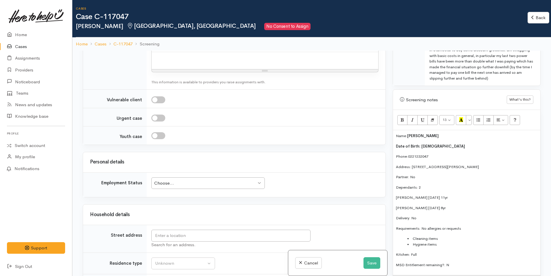
scroll to position [579, 0]
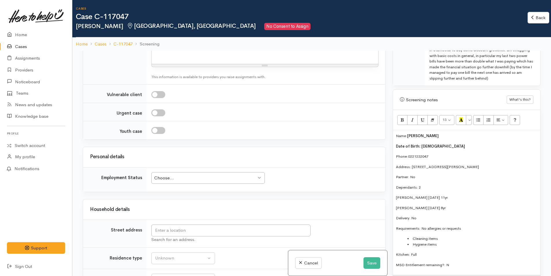
click at [201, 179] on div "Choose..." at bounding box center [205, 178] width 102 height 7
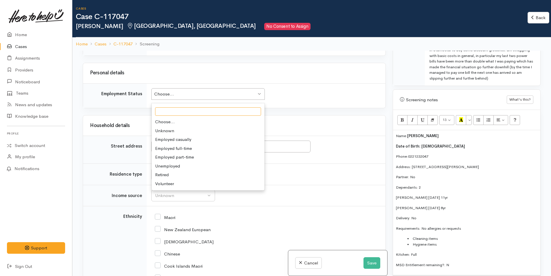
scroll to position [665, 0]
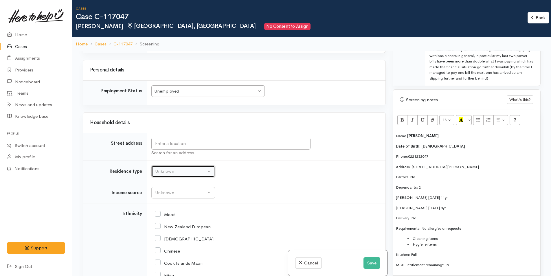
click at [175, 173] on div "Unknown" at bounding box center [180, 171] width 51 height 7
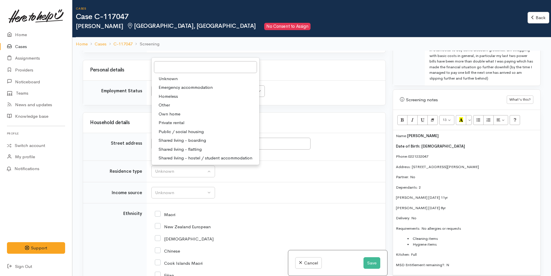
click at [183, 121] on span "Private rental" at bounding box center [172, 122] width 26 height 7
select select "2"
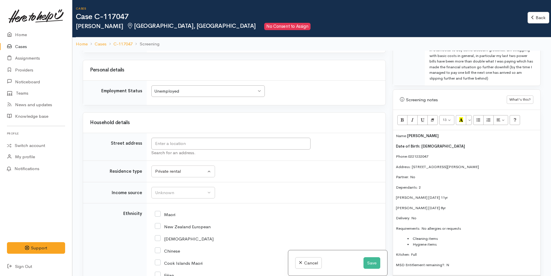
click at [181, 199] on td "Unknown ACC Maternity leave MSD - Away from Home Allowance MSD - Child Disabili…" at bounding box center [266, 192] width 239 height 21
click at [184, 195] on div "Unknown" at bounding box center [180, 192] width 51 height 7
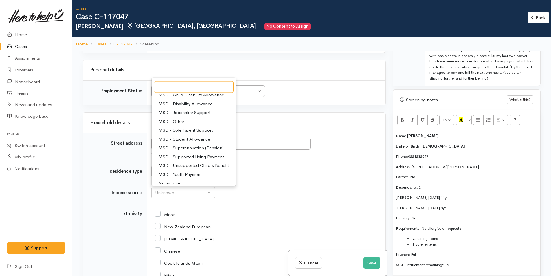
scroll to position [29, 0]
click at [182, 123] on span "MSD - Jobseeker Support" at bounding box center [185, 122] width 52 height 7
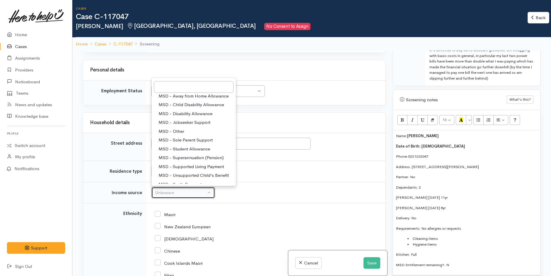
select select "4"
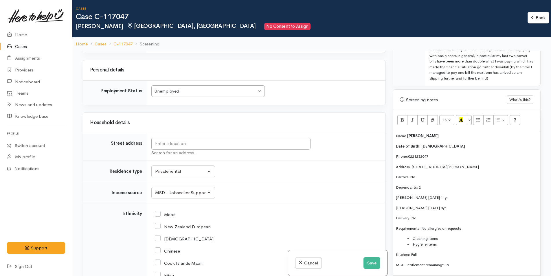
drag, startPoint x: 497, startPoint y: 163, endPoint x: 413, endPoint y: 161, distance: 84.5
click at [413, 164] on p "Address: [STREET_ADDRESS][PERSON_NAME]" at bounding box center [466, 167] width 141 height 6
copy p "23A Margaret Road, Bellevue, Tauranga, New Zealand"
click at [229, 143] on input "text" at bounding box center [230, 144] width 159 height 12
paste input "23A Margaret Road, Bellevue, Tauranga, New Zealand"
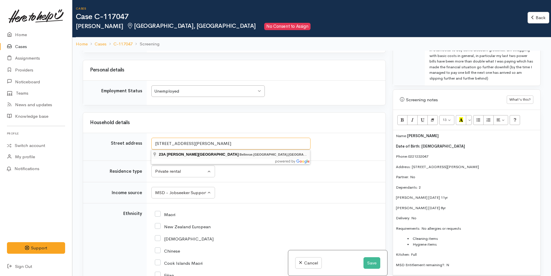
type input "23A Margaret Road, Bellevue, Tauranga, New Zealand"
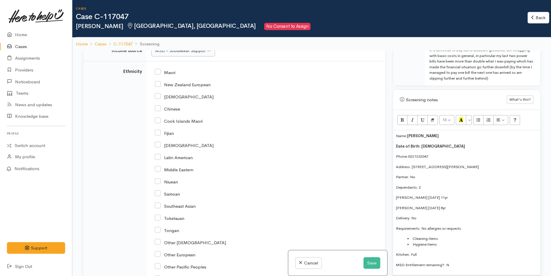
scroll to position [781, 0]
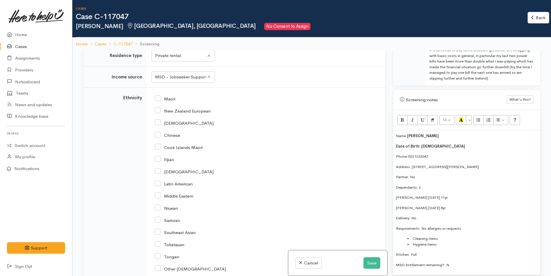
drag, startPoint x: 158, startPoint y: 111, endPoint x: 206, endPoint y: 125, distance: 50.3
click at [161, 111] on input "New Zealand European" at bounding box center [183, 110] width 56 height 5
checkbox input "true"
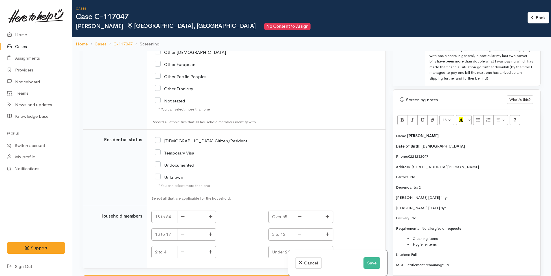
scroll to position [1005, 0]
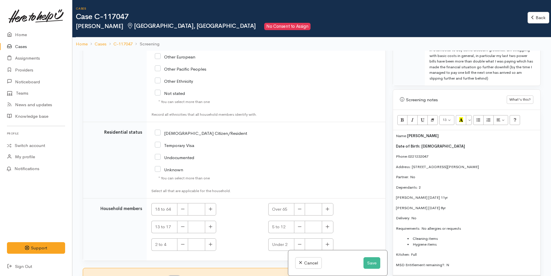
drag, startPoint x: 158, startPoint y: 134, endPoint x: 161, endPoint y: 135, distance: 3.3
click at [158, 134] on input "[DEMOGRAPHIC_DATA] Citizen/Resident" at bounding box center [201, 132] width 92 height 5
checkbox input "true"
click at [211, 209] on icon "button" at bounding box center [211, 209] width 4 height 4
type input "1"
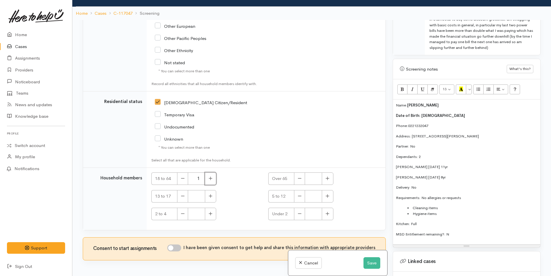
scroll to position [51, 0]
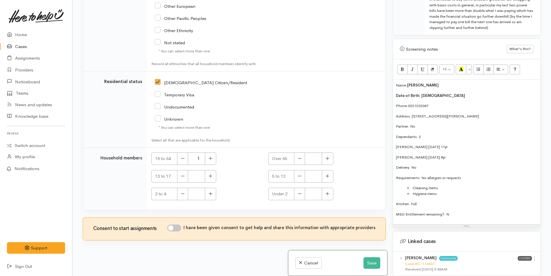
click at [178, 226] on input "I have been given consent to get help and share this information with appropria…" at bounding box center [174, 227] width 14 height 7
checkbox input "true"
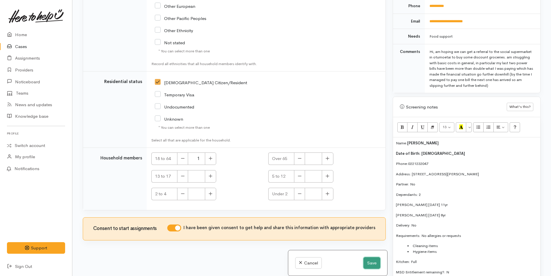
click at [375, 264] on button "Save" at bounding box center [371, 263] width 17 height 12
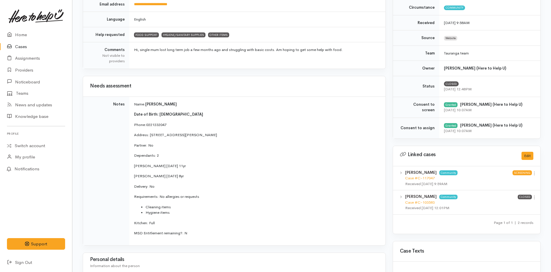
scroll to position [174, 0]
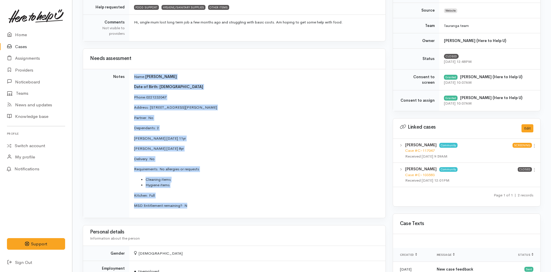
drag, startPoint x: 200, startPoint y: 208, endPoint x: 137, endPoint y: 74, distance: 147.8
click at [135, 74] on td "Name: [PERSON_NAME] Date of Birth: [DEMOGRAPHIC_DATA] Phone: 0221232047 Address…" at bounding box center [257, 143] width 256 height 149
copy td "Name: [PERSON_NAME] Date of Birth: [DEMOGRAPHIC_DATA] Phone: 0221232047 Address…"
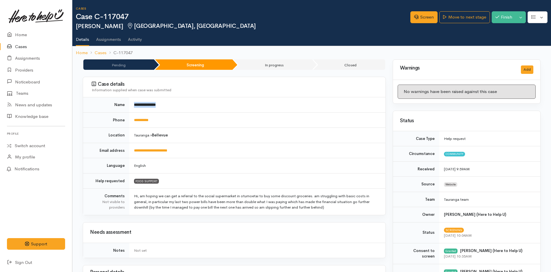
drag, startPoint x: 184, startPoint y: 107, endPoint x: 139, endPoint y: 103, distance: 45.3
click at [129, 103] on tr "**********" at bounding box center [234, 104] width 302 height 15
copy tr "**********"
drag, startPoint x: 191, startPoint y: 151, endPoint x: 126, endPoint y: 152, distance: 64.2
click at [126, 152] on tr "**********" at bounding box center [234, 150] width 302 height 15
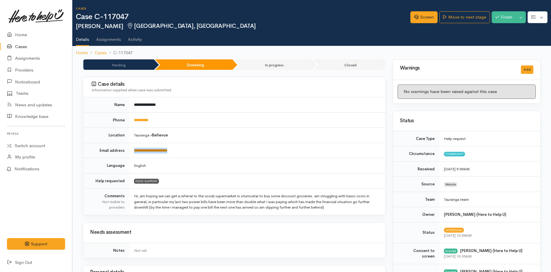
copy tr "**********"
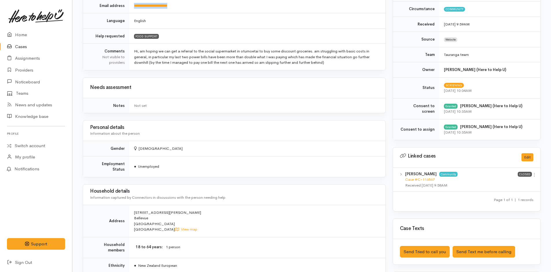
scroll to position [260, 0]
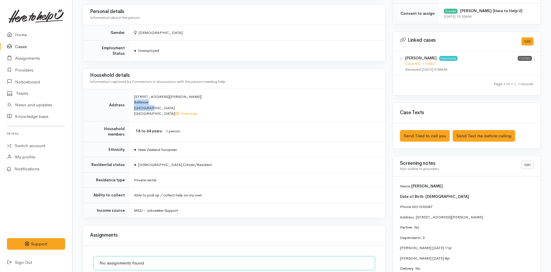
drag, startPoint x: 153, startPoint y: 105, endPoint x: 131, endPoint y: 90, distance: 26.5
click at [131, 90] on td "23A Margaret Road Bellevue Tauranga New Zealand View map" at bounding box center [257, 105] width 256 height 32
copy span "23A Margaret Road Bellevue Tauranga"
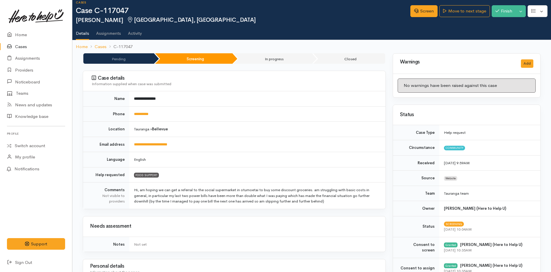
scroll to position [0, 0]
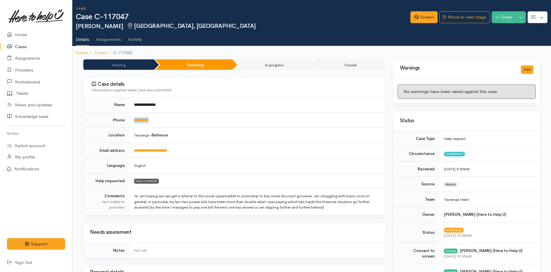
drag, startPoint x: 167, startPoint y: 122, endPoint x: 133, endPoint y: 118, distance: 34.1
click at [133, 118] on td "**********" at bounding box center [257, 119] width 256 height 15
copy link "**********"
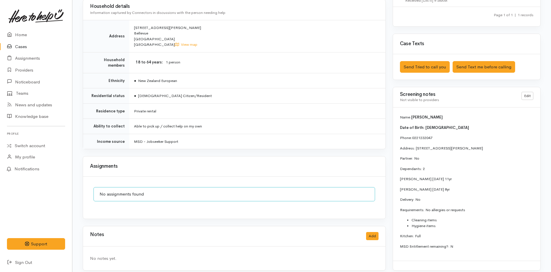
scroll to position [335, 0]
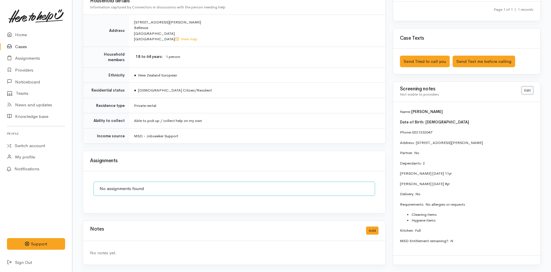
click at [531, 92] on link "Edit" at bounding box center [527, 90] width 12 height 8
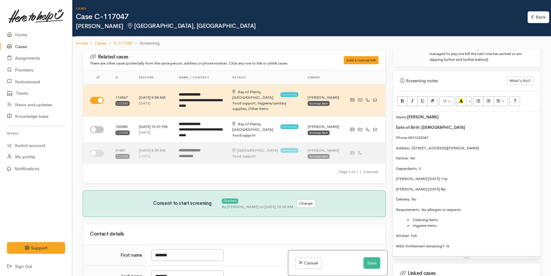
scroll to position [405, 0]
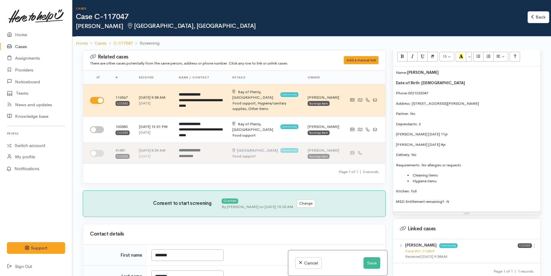
click at [454, 201] on p "MSD Entitlement remaining?: N" at bounding box center [466, 202] width 141 height 6
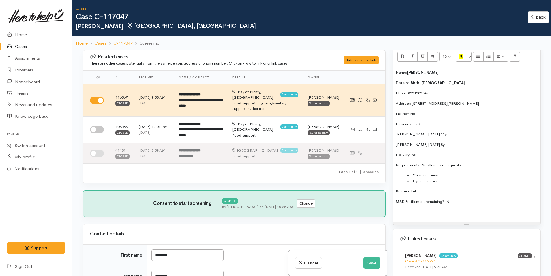
paste div
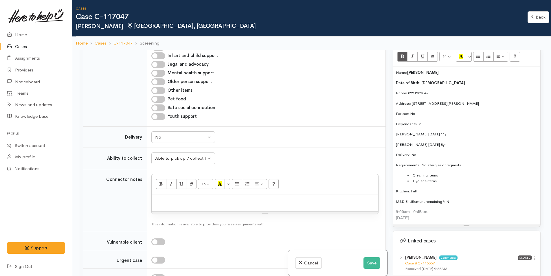
scroll to position [492, 0]
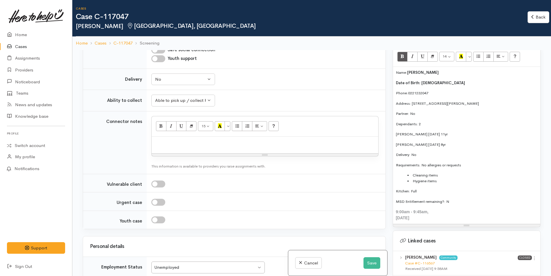
click at [437, 113] on p "Partner: No" at bounding box center [466, 114] width 141 height 6
drag, startPoint x: 441, startPoint y: 179, endPoint x: 408, endPoint y: 175, distance: 33.0
click at [408, 175] on ul "Cleaning items Hygiene items" at bounding box center [466, 177] width 141 height 11
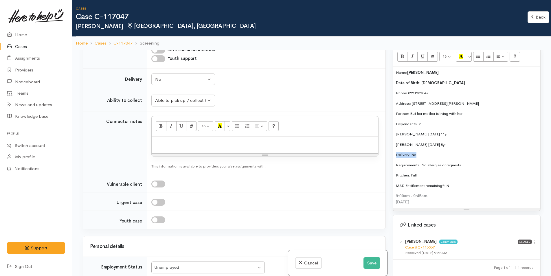
drag, startPoint x: 420, startPoint y: 153, endPoint x: 395, endPoint y: 156, distance: 24.4
click at [396, 156] on p "Delivery: No" at bounding box center [466, 155] width 141 height 6
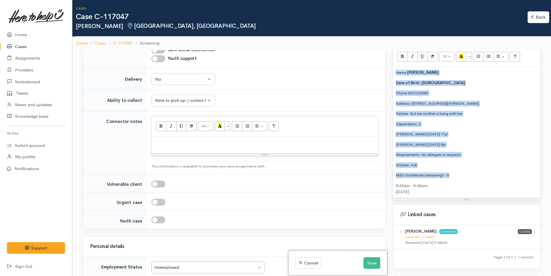
drag, startPoint x: 440, startPoint y: 164, endPoint x: 394, endPoint y: 75, distance: 100.5
click at [394, 75] on div "Name: Krystal Proctor Date of Birth: 30/10/1984 Phone: 0221232047 Address: 23A …" at bounding box center [466, 132] width 147 height 131
copy div "Name: Krystal Proctor Date of Birth: 30/10/1984 Phone: 0221232047 Address: 23A …"
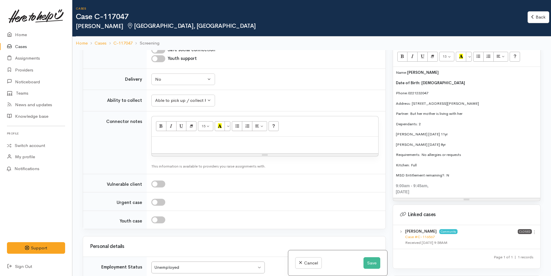
click at [187, 139] on div at bounding box center [265, 145] width 227 height 17
paste div
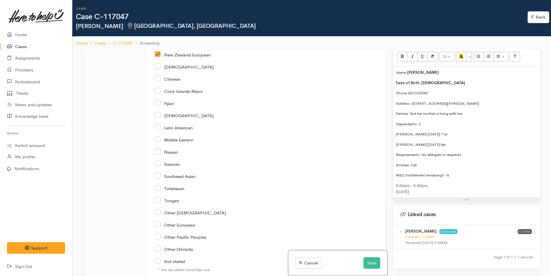
scroll to position [902, 0]
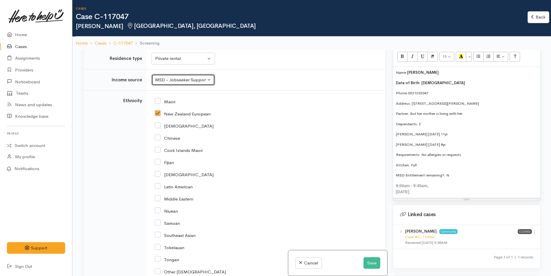
click at [191, 80] on div "MSD - Jobseeker Support" at bounding box center [180, 80] width 51 height 7
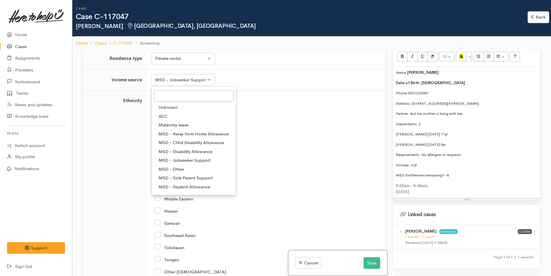
click at [201, 176] on span "MSD - Sole Parent Support" at bounding box center [186, 178] width 54 height 7
select select "7"
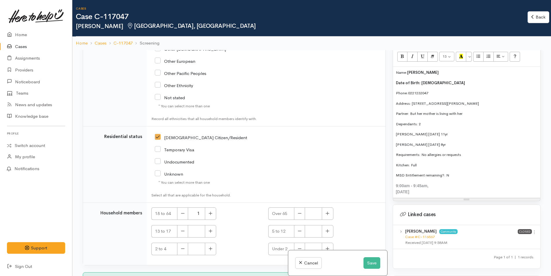
scroll to position [1134, 0]
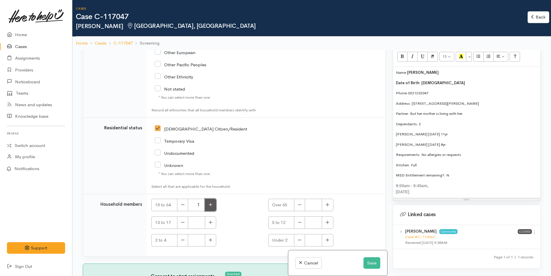
click at [214, 206] on button "button" at bounding box center [210, 205] width 11 height 12
click at [184, 207] on icon "button" at bounding box center [183, 205] width 4 height 4
click at [214, 206] on button "button" at bounding box center [210, 205] width 11 height 12
type input "2"
click at [330, 224] on button "button" at bounding box center [327, 222] width 11 height 12
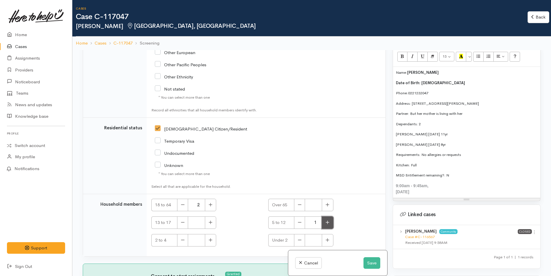
click at [330, 224] on button "button" at bounding box center [327, 222] width 11 height 12
type input "2"
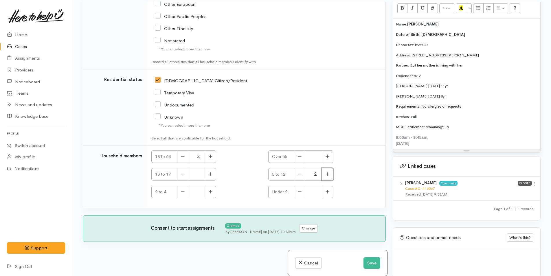
scroll to position [50, 0]
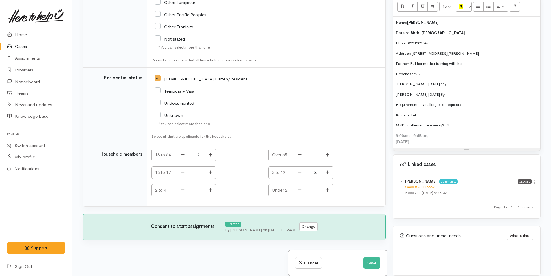
click at [396, 22] on p "Name: Krystal Proctor" at bounding box center [466, 23] width 141 height 6
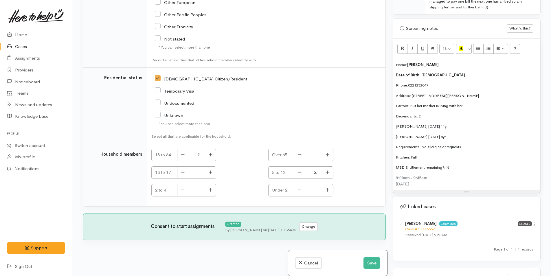
scroll to position [318, 0]
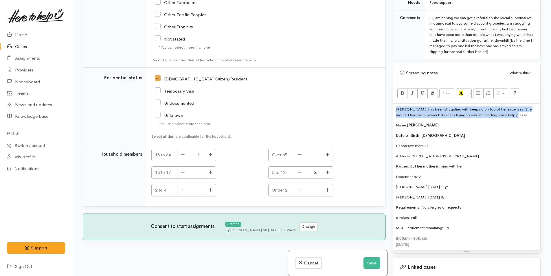
drag, startPoint x: 516, startPoint y: 115, endPoint x: 391, endPoint y: 108, distance: 124.6
click at [391, 108] on div "Warnings Add No warnings have been raised against this case Add Warning Title ●…" at bounding box center [466, 138] width 155 height 276
copy p "Krystal has been struggling with keeping on top of her expenses. She has had tw…"
drag, startPoint x: 443, startPoint y: 244, endPoint x: 394, endPoint y: 239, distance: 49.5
click at [394, 239] on div "Krystal has been struggling with keeping on top of her expenses. She has had tw…" at bounding box center [466, 177] width 147 height 147
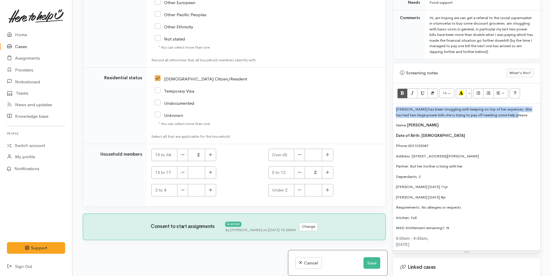
copy div "9:00am - 9:45am, Friday, August 29, 2025"
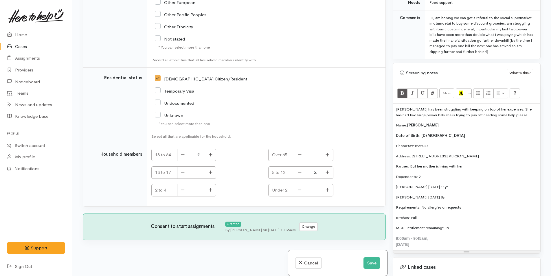
click at [528, 116] on p "Krystal has been struggling with keeping on top of her expenses. She has had tw…" at bounding box center [466, 111] width 141 height 11
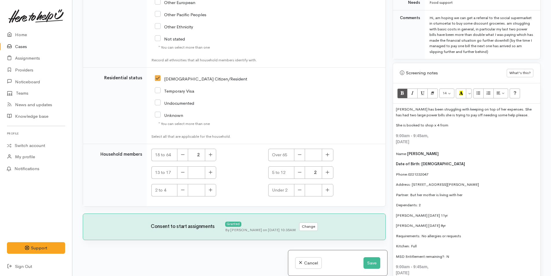
drag, startPoint x: 449, startPoint y: 139, endPoint x: 389, endPoint y: 103, distance: 70.6
click at [389, 103] on div "Related cases There are other cases potentially from the same person, address o…" at bounding box center [311, 138] width 465 height 276
copy div "Krystal has been struggling with keeping on top of her expenses. She has had tw…"
click at [369, 264] on button "Save" at bounding box center [371, 263] width 17 height 12
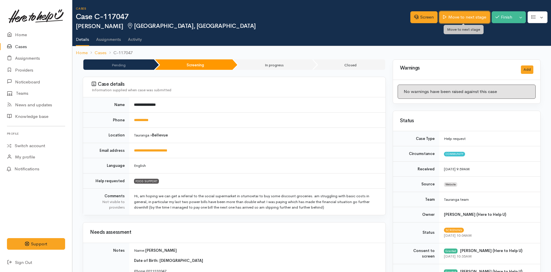
click at [466, 17] on link "Move to next stage" at bounding box center [464, 17] width 50 height 12
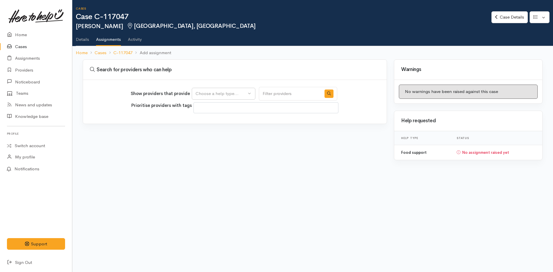
select select
click at [210, 94] on div "Choose a help type..." at bounding box center [221, 93] width 51 height 7
click at [219, 121] on span "Food support" at bounding box center [212, 121] width 27 height 7
select select "3"
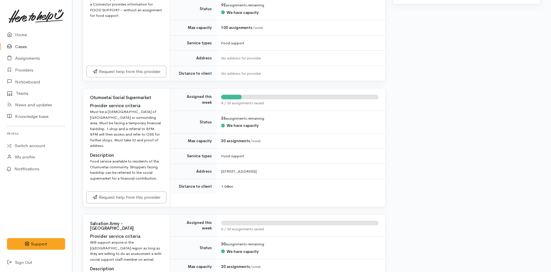
scroll to position [231, 0]
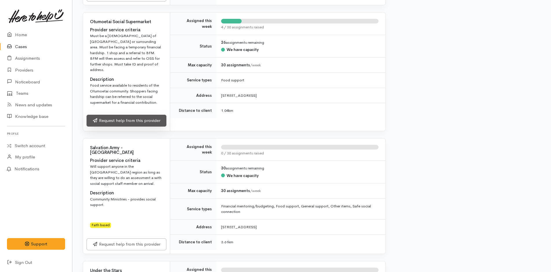
click at [141, 117] on link "Request help from this provider" at bounding box center [127, 121] width 80 height 12
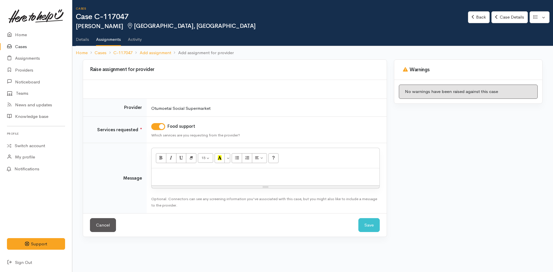
click at [179, 182] on div at bounding box center [266, 176] width 228 height 17
paste div
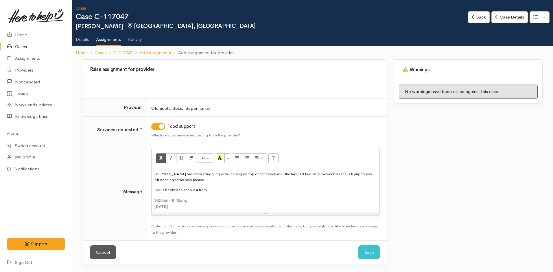
click at [152, 173] on div "[PERSON_NAME] has been struggling with keeping on top of her expenses. She has …" at bounding box center [266, 190] width 228 height 44
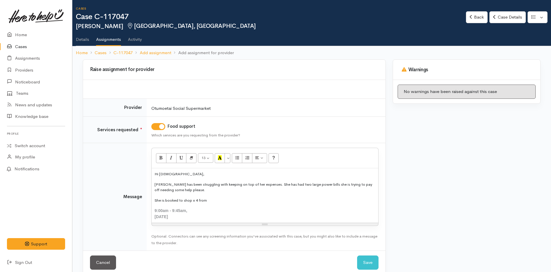
click at [232, 212] on div "Hi [DEMOGRAPHIC_DATA], [PERSON_NAME] has been struggling with keeping on top of…" at bounding box center [265, 195] width 227 height 54
click at [234, 214] on div "[DATE]" at bounding box center [264, 217] width 221 height 6
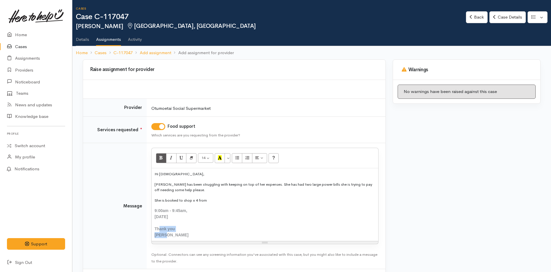
drag, startPoint x: 167, startPoint y: 235, endPoint x: 159, endPoint y: 230, distance: 9.1
click at [159, 230] on div "Hi [DEMOGRAPHIC_DATA], [PERSON_NAME] has been struggling with keeping on top of…" at bounding box center [265, 204] width 227 height 73
click at [171, 235] on div "[PERSON_NAME]" at bounding box center [264, 235] width 221 height 6
drag, startPoint x: 171, startPoint y: 235, endPoint x: 156, endPoint y: 228, distance: 17.3
click at [156, 228] on div "Hi Ladies, Krystal has been struggling with keeping on top of her expenses. She…" at bounding box center [265, 204] width 227 height 73
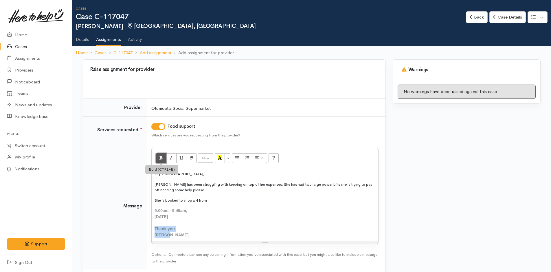
click at [164, 160] on button "Bold (CTRL+B)" at bounding box center [161, 158] width 10 height 10
click at [190, 157] on icon "Remove Font Style (CTRL+\\)" at bounding box center [191, 157] width 4 height 5
click at [214, 224] on div at bounding box center [264, 223] width 221 height 6
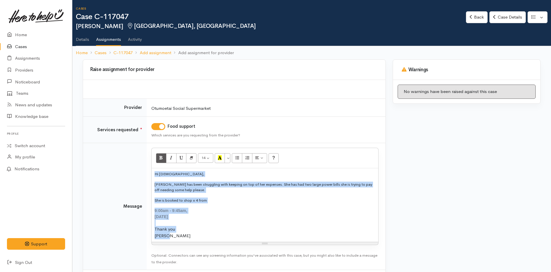
drag, startPoint x: 170, startPoint y: 236, endPoint x: 146, endPoint y: 174, distance: 66.8
click at [146, 174] on tr "Message 14 8 9 10 11 12 14 18 24 36 Background Color Transparent Select #ffff00…" at bounding box center [234, 206] width 302 height 127
click at [193, 156] on icon "Remove Font Style (CTRL+\\)" at bounding box center [191, 157] width 4 height 5
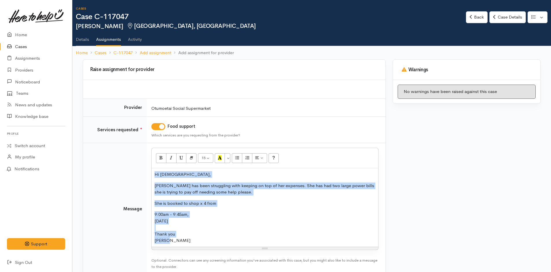
click at [210, 228] on div at bounding box center [264, 227] width 221 height 7
click at [211, 220] on div "Friday, August 29, 2025" at bounding box center [264, 221] width 221 height 7
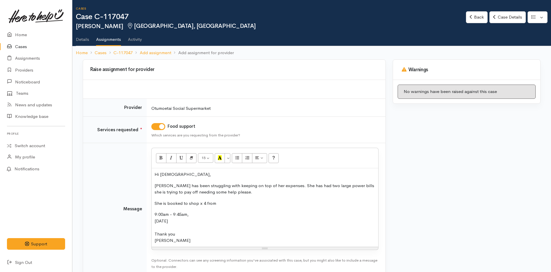
drag, startPoint x: 208, startPoint y: 220, endPoint x: 153, endPoint y: 204, distance: 56.9
click at [153, 204] on div "Hi Ladies, Krystal has been struggling with keeping on top of her expenses. She…" at bounding box center [265, 207] width 227 height 78
click at [162, 159] on icon "Bold (CTRL+B)" at bounding box center [161, 157] width 4 height 5
drag, startPoint x: 237, startPoint y: 211, endPoint x: 324, endPoint y: 204, distance: 88.0
click at [237, 211] on div "Hi Ladies, Krystal has been struggling with keeping on top of her expenses. She…" at bounding box center [265, 207] width 227 height 78
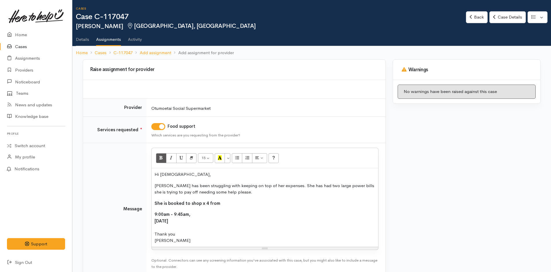
click at [433, 192] on div "Warnings No warnings have been raised against this case" at bounding box center [466, 182] width 155 height 246
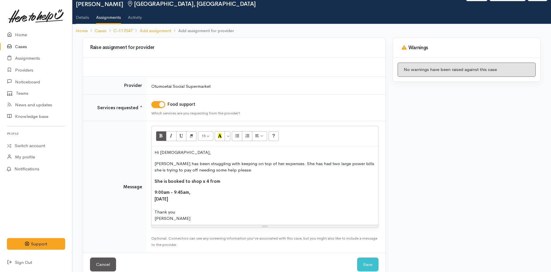
scroll to position [33, 0]
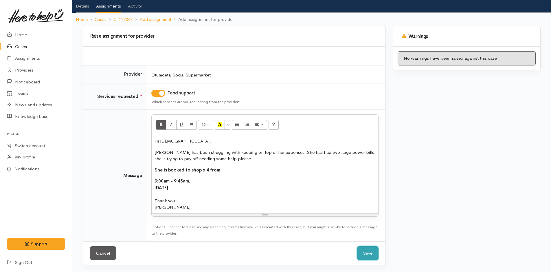
click at [366, 252] on button "Save" at bounding box center [367, 253] width 21 height 14
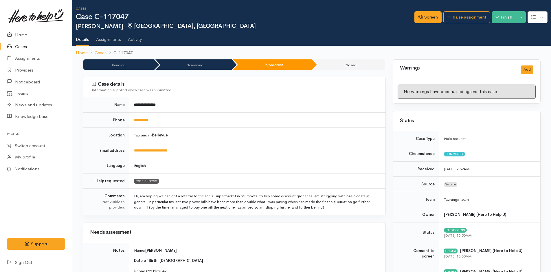
click at [20, 36] on link "Home" at bounding box center [36, 35] width 72 height 12
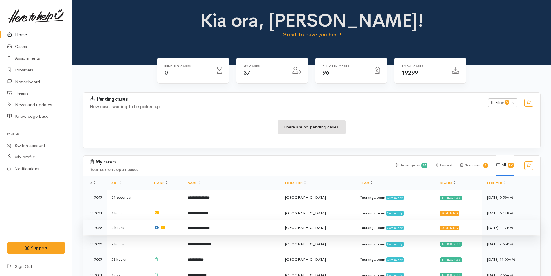
click at [209, 228] on b "**********" at bounding box center [199, 228] width 22 height 4
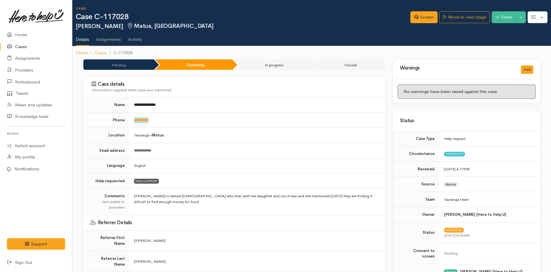
drag, startPoint x: 168, startPoint y: 121, endPoint x: 134, endPoint y: 118, distance: 34.3
click at [134, 118] on td "**********" at bounding box center [257, 119] width 256 height 15
copy link "**********"
click at [429, 18] on link "Screen" at bounding box center [423, 17] width 27 height 12
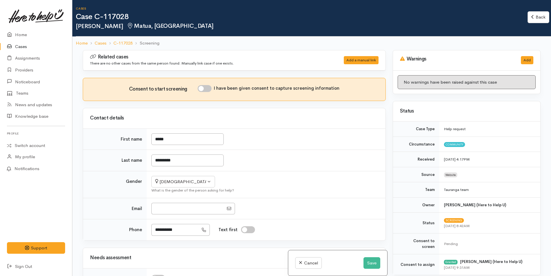
select select "6"
click at [205, 88] on input "I have been given consent to capture screening information" at bounding box center [205, 88] width 14 height 7
checkbox input "true"
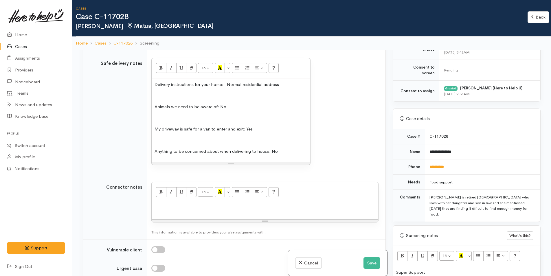
scroll to position [318, 0]
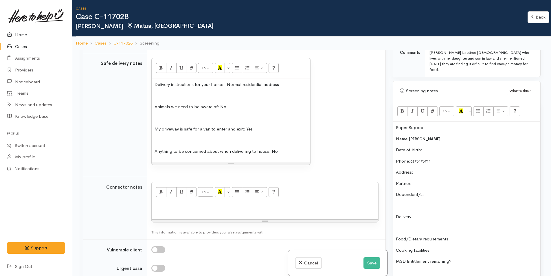
click at [27, 34] on link "Home" at bounding box center [36, 35] width 72 height 12
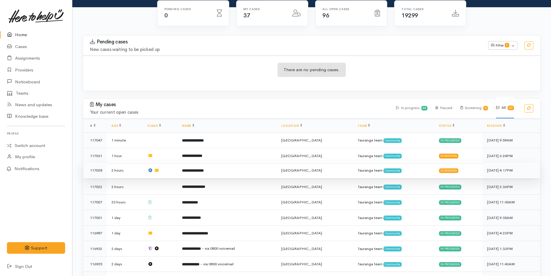
scroll to position [58, 0]
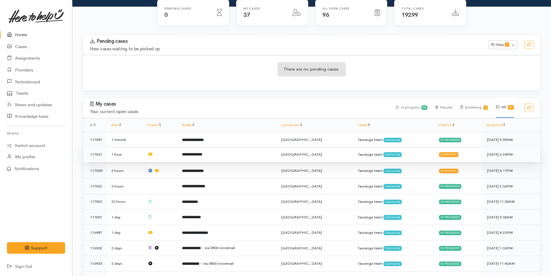
click at [202, 153] on b "**********" at bounding box center [192, 154] width 20 height 4
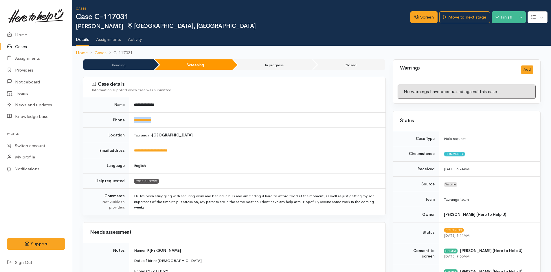
drag, startPoint x: 170, startPoint y: 119, endPoint x: 133, endPoint y: 125, distance: 37.2
click at [133, 125] on td "**********" at bounding box center [257, 119] width 256 height 15
copy link "**********"
click at [425, 16] on link "Screen" at bounding box center [423, 17] width 27 height 12
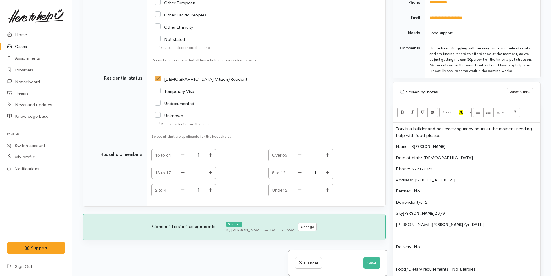
scroll to position [347, 0]
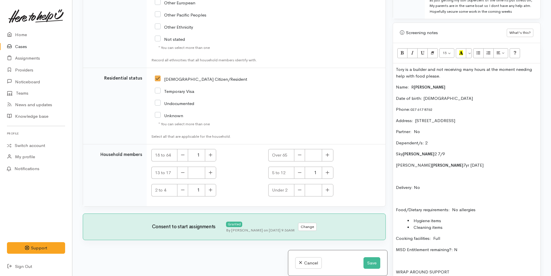
click at [455, 79] on p "Tory is a builder and not receiving many hours at the moment needing help with …" at bounding box center [466, 72] width 141 height 13
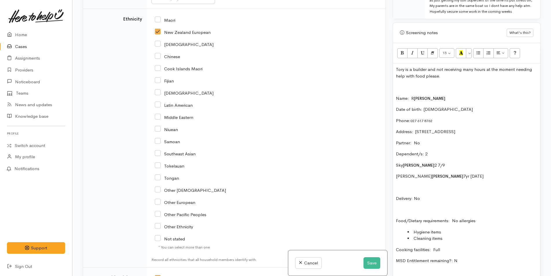
scroll to position [879, 0]
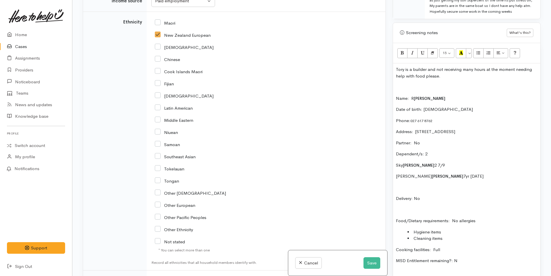
click at [398, 75] on p "Tory is a builder and not receiving many hours at the moment needing help with …" at bounding box center [466, 72] width 141 height 13
click at [450, 79] on p "[PERSON_NAME] is a builder and not receiving many hours at the moment needing h…" at bounding box center [466, 72] width 141 height 13
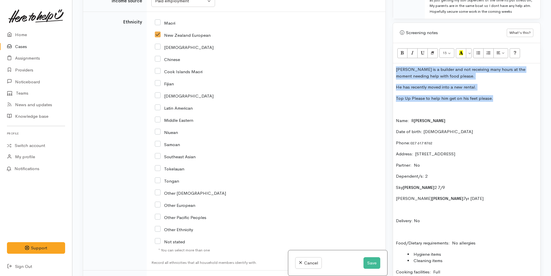
drag, startPoint x: 494, startPoint y: 105, endPoint x: 387, endPoint y: 73, distance: 111.9
click at [387, 73] on div "Related cases There are no other cases from the same person found. Manually lin…" at bounding box center [311, 138] width 465 height 276
copy div "Rory is a builder and not receiving many hours at the moment needing help with …"
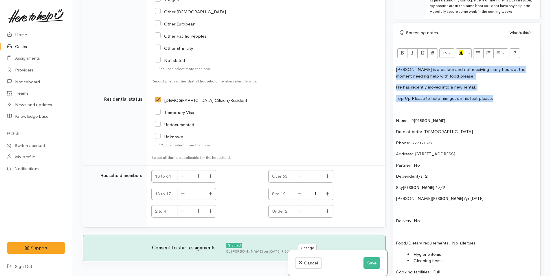
scroll to position [1082, 0]
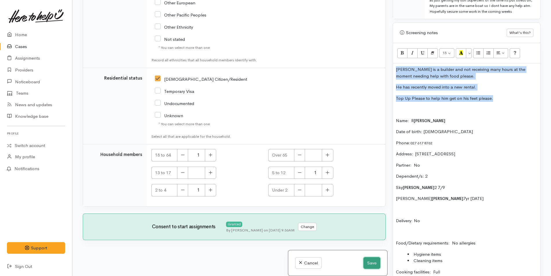
click at [369, 261] on button "Save" at bounding box center [371, 263] width 17 height 12
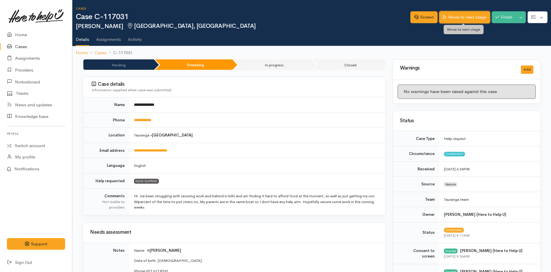
click at [463, 13] on link "Move to next stage" at bounding box center [464, 17] width 50 height 12
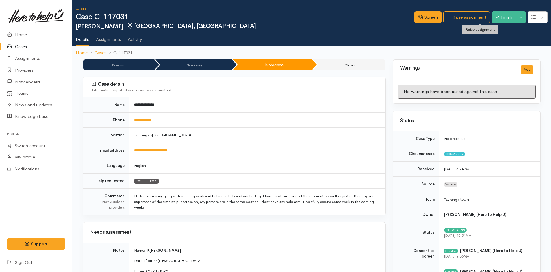
click at [461, 19] on link "Raise assignment" at bounding box center [466, 17] width 47 height 12
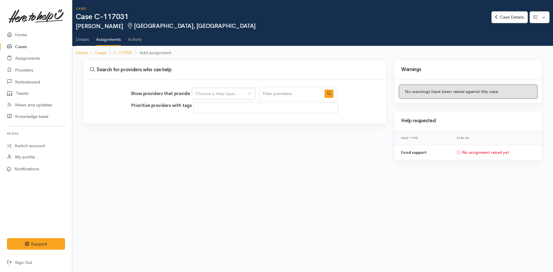
select select
click at [230, 94] on div "Choose a help type..." at bounding box center [221, 93] width 51 height 7
click at [219, 121] on span "Food support" at bounding box center [212, 121] width 27 height 7
select select "3"
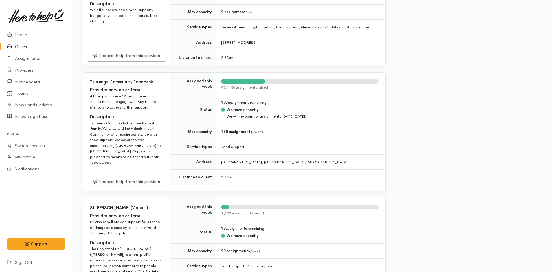
scroll to position [318, 0]
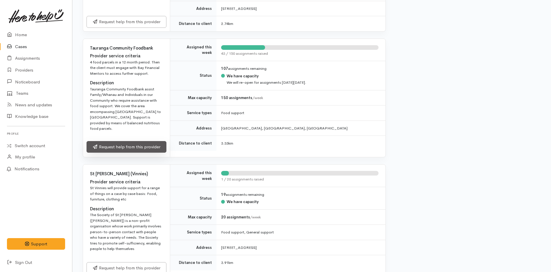
click at [144, 141] on link "Request help from this provider" at bounding box center [127, 147] width 80 height 12
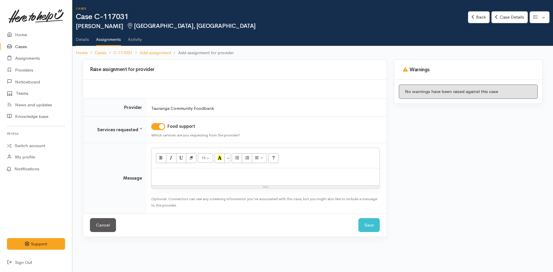
click at [234, 177] on p at bounding box center [265, 174] width 222 height 7
paste div
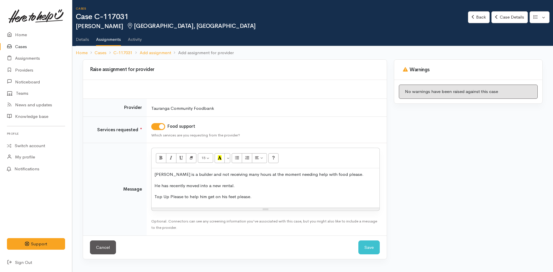
click at [170, 197] on p "Top Up Please to help him get on his feet please." at bounding box center [265, 196] width 222 height 7
drag, startPoint x: 178, startPoint y: 196, endPoint x: 175, endPoint y: 179, distance: 17.9
click at [153, 197] on div "Rory is a builder and not receiving many hours at the moment needing help with …" at bounding box center [266, 187] width 228 height 39
click at [160, 158] on icon "Bold (CTRL+B)" at bounding box center [161, 157] width 4 height 5
click at [272, 193] on div "Rory is a builder and not receiving many hours at the moment needing help with …" at bounding box center [266, 187] width 228 height 39
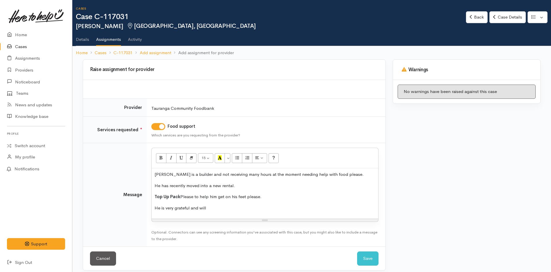
click at [226, 206] on p "He is very grateful and will" at bounding box center [264, 208] width 221 height 7
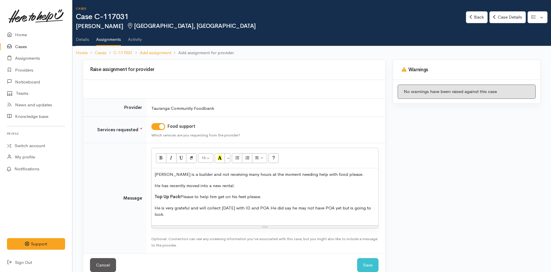
click at [268, 207] on p "He is very grateful and will collect today with ID and POA.He did say he may no…" at bounding box center [264, 211] width 221 height 13
drag, startPoint x: 177, startPoint y: 218, endPoint x: 174, endPoint y: 214, distance: 4.7
click at [176, 214] on div "Rory is a builder and not receiving many hours at the moment needing help with …" at bounding box center [265, 196] width 227 height 57
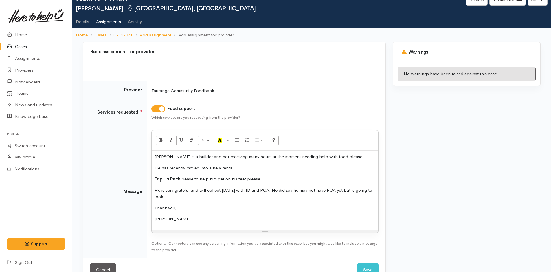
scroll to position [34, 0]
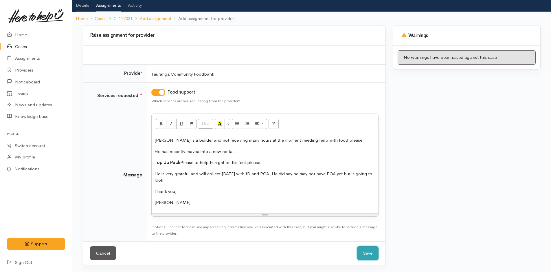
click at [371, 255] on button "Save" at bounding box center [367, 253] width 21 height 14
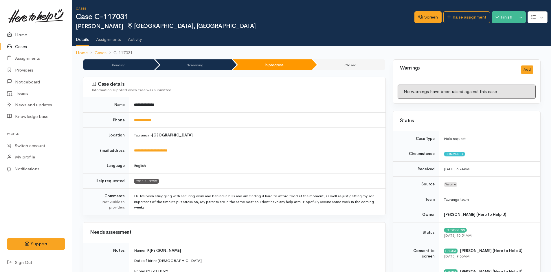
click at [19, 34] on link "Home" at bounding box center [36, 35] width 72 height 12
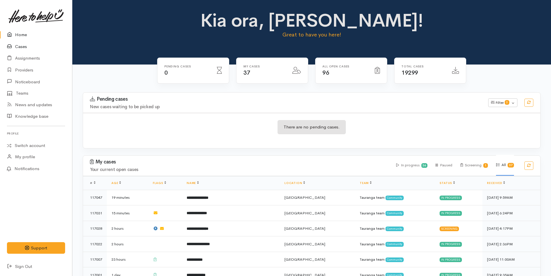
click at [22, 45] on link "Cases" at bounding box center [36, 47] width 72 height 12
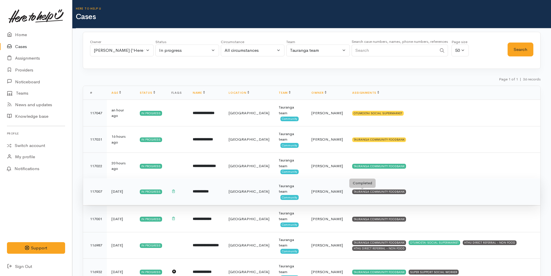
click at [362, 190] on div "TAURANGA COMMUNITY FOODBANK" at bounding box center [379, 191] width 54 height 5
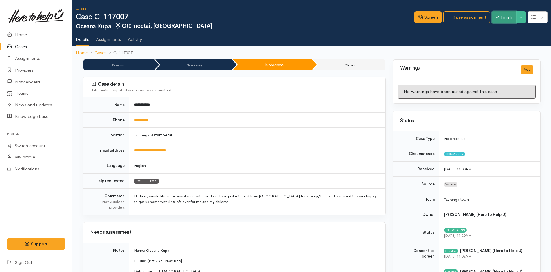
click at [509, 18] on button "Finish" at bounding box center [504, 17] width 24 height 12
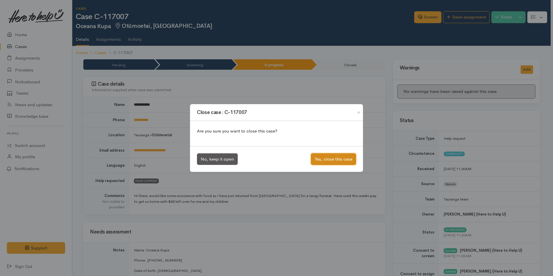
click at [341, 159] on button "Yes, close this case" at bounding box center [333, 159] width 45 height 12
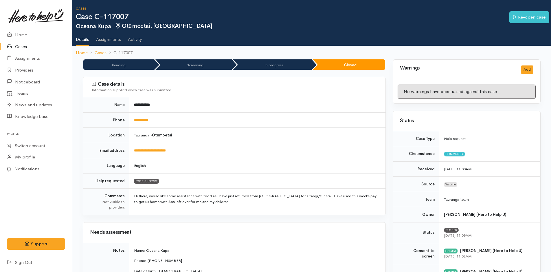
click at [22, 46] on link "Cases" at bounding box center [36, 47] width 72 height 12
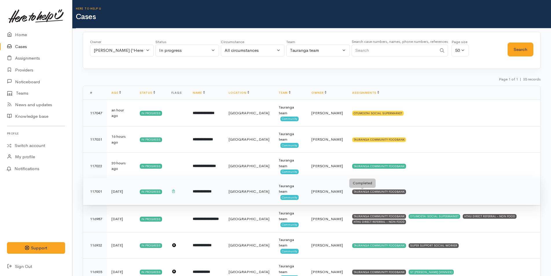
click at [366, 191] on div "TAURANGA COMMUNITY FOODBANK" at bounding box center [379, 191] width 54 height 5
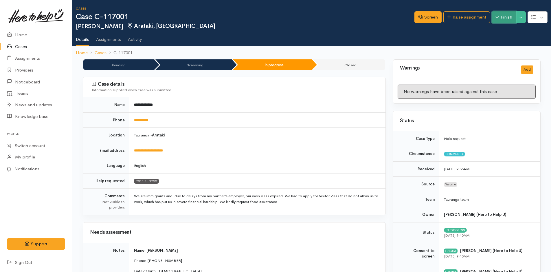
click at [498, 17] on button "Finish" at bounding box center [504, 17] width 24 height 12
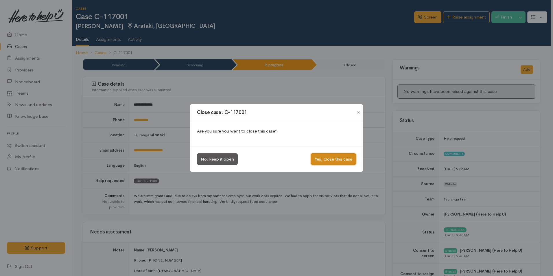
click at [347, 157] on button "Yes, close this case" at bounding box center [333, 159] width 45 height 12
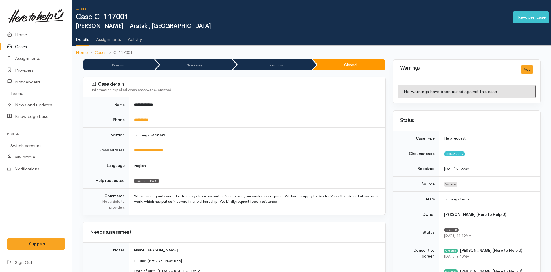
click at [21, 46] on link "Cases" at bounding box center [36, 47] width 72 height 12
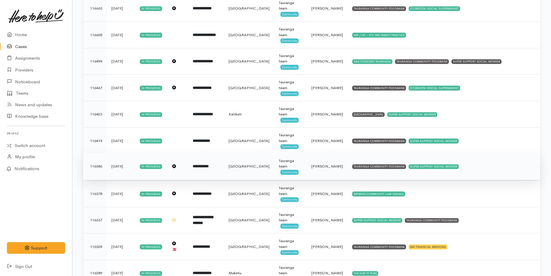
scroll to position [741, 0]
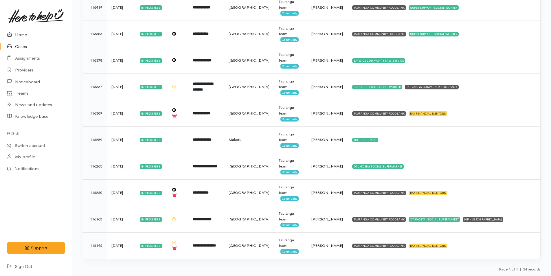
click at [20, 34] on link "Home" at bounding box center [36, 35] width 72 height 12
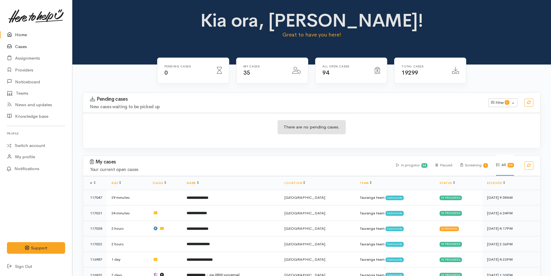
click at [25, 44] on link "Cases" at bounding box center [36, 47] width 72 height 12
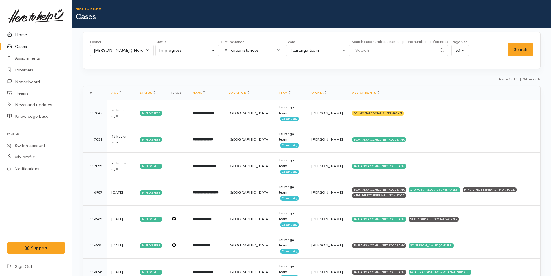
click at [18, 32] on link "Home" at bounding box center [36, 35] width 72 height 12
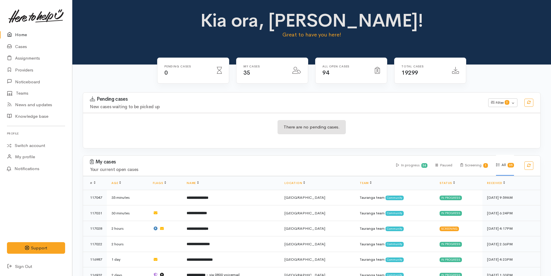
click at [152, 26] on div "Kia ora, [PERSON_NAME]! Great to have you here!" at bounding box center [311, 26] width 465 height 33
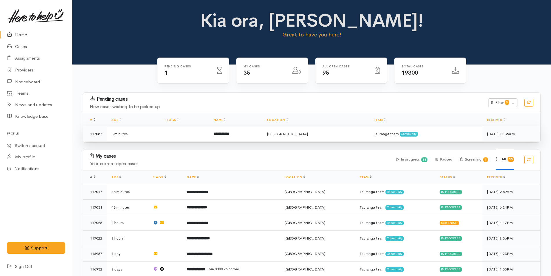
click at [246, 134] on td "**********" at bounding box center [236, 133] width 54 height 15
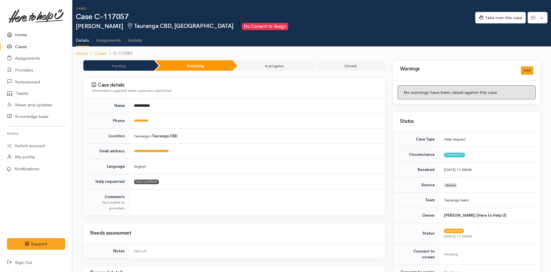
click at [21, 34] on link "Home" at bounding box center [36, 35] width 72 height 12
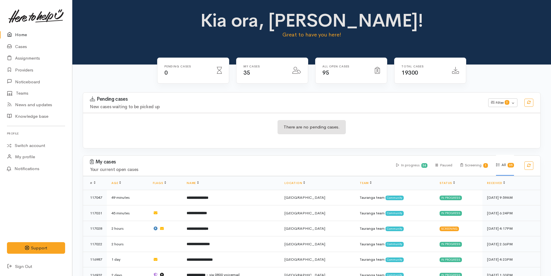
click at [19, 34] on link "Home" at bounding box center [36, 35] width 72 height 12
click at [26, 34] on link "Home" at bounding box center [36, 35] width 72 height 12
click at [22, 46] on link "Cases" at bounding box center [36, 47] width 72 height 12
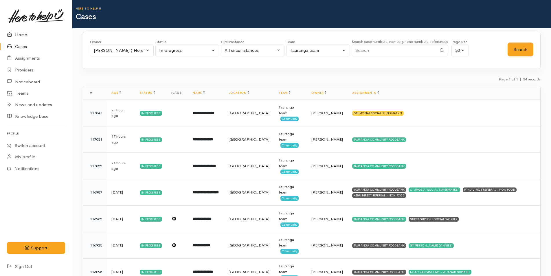
click at [20, 37] on link "Home" at bounding box center [36, 35] width 72 height 12
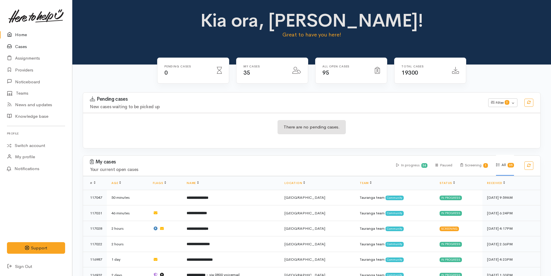
click at [27, 46] on link "Cases" at bounding box center [36, 47] width 72 height 12
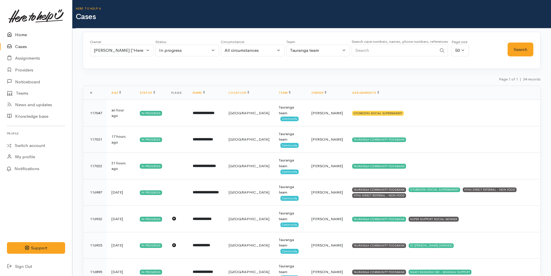
click at [19, 33] on link "Home" at bounding box center [36, 35] width 72 height 12
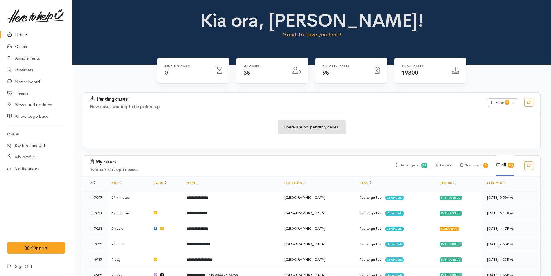
click at [18, 32] on link "Home" at bounding box center [36, 35] width 72 height 12
click at [173, 35] on div "Kia ora, [PERSON_NAME]! Great to have you here!" at bounding box center [311, 26] width 465 height 33
click at [24, 46] on link "Cases" at bounding box center [36, 47] width 72 height 12
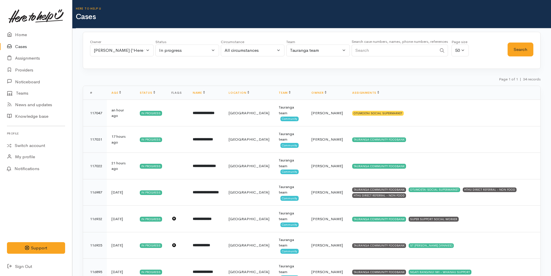
click at [395, 52] on input "Search" at bounding box center [394, 51] width 85 height 12
type input "Rhonda Russell"
click at [518, 50] on button "Search" at bounding box center [520, 50] width 26 height 14
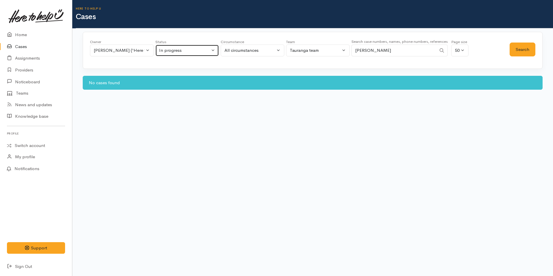
click at [215, 49] on button "In progress" at bounding box center [187, 51] width 64 height 12
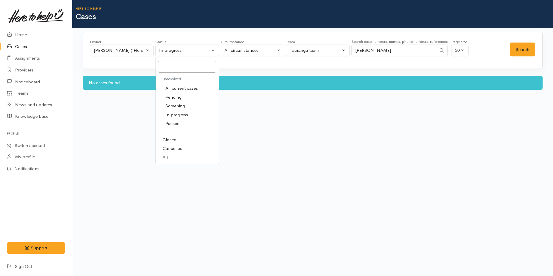
click at [164, 151] on span "Cancelled" at bounding box center [173, 148] width 20 height 7
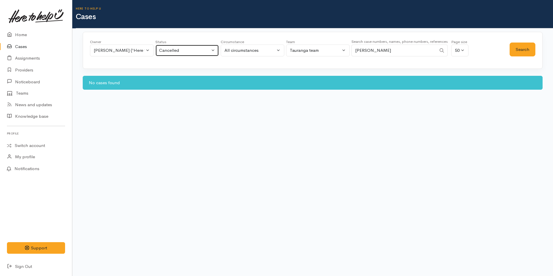
click at [192, 53] on div "Cancelled" at bounding box center [184, 50] width 51 height 7
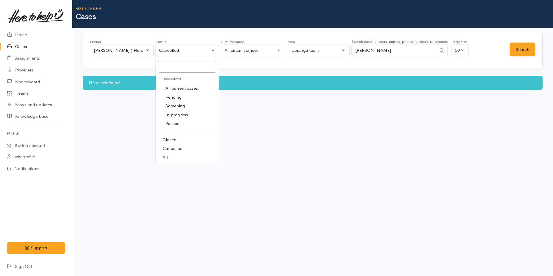
click at [165, 159] on span "All" at bounding box center [165, 157] width 5 height 7
select select "All"
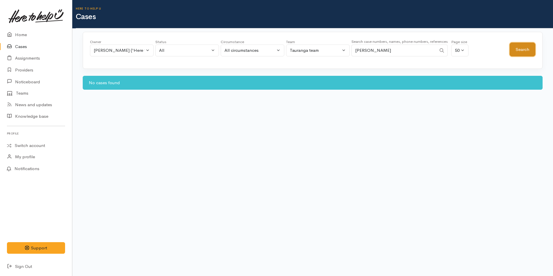
click at [523, 46] on button "Search" at bounding box center [523, 50] width 26 height 14
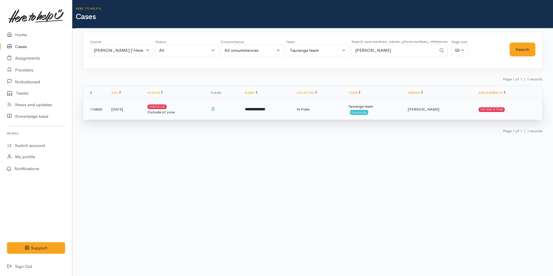
click at [286, 110] on td "**********" at bounding box center [265, 109] width 51 height 21
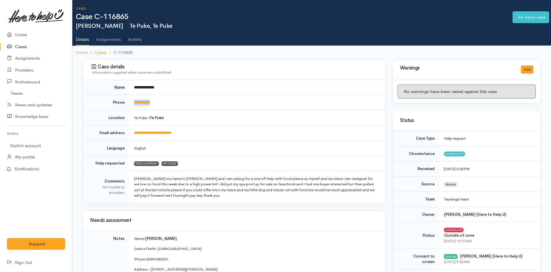
drag, startPoint x: 183, startPoint y: 103, endPoint x: 133, endPoint y: 104, distance: 50.6
click at [133, 104] on td "**********" at bounding box center [257, 102] width 256 height 15
copy link "**********"
click at [22, 34] on link "Home" at bounding box center [36, 35] width 72 height 12
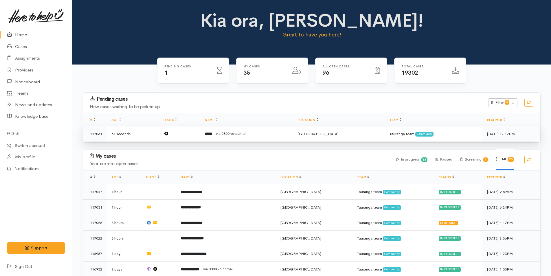
click at [240, 138] on td "***** - via 0800 voicemail" at bounding box center [246, 133] width 93 height 15
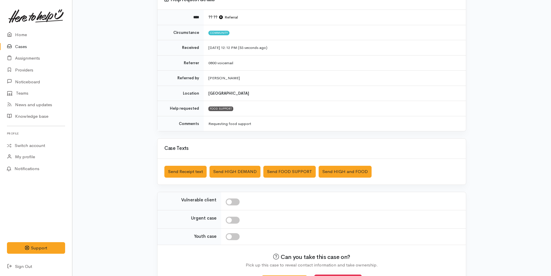
scroll to position [83, 0]
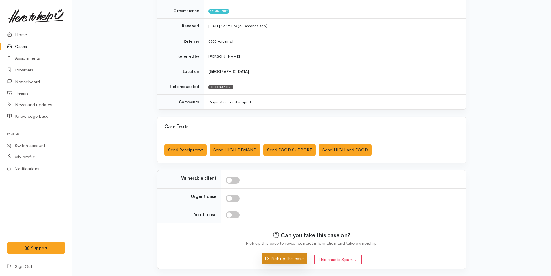
click at [298, 256] on button "Pick up this case" at bounding box center [284, 259] width 45 height 12
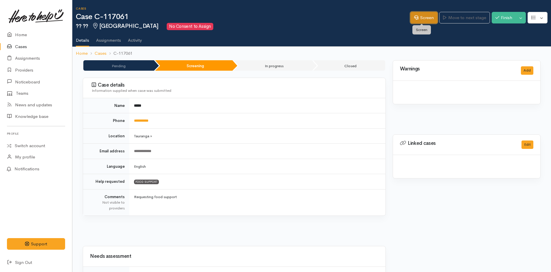
click at [422, 17] on link "Screen" at bounding box center [423, 18] width 27 height 12
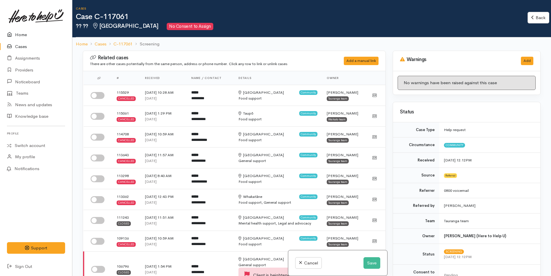
drag, startPoint x: 16, startPoint y: 34, endPoint x: 13, endPoint y: 38, distance: 5.6
click at [16, 34] on link "Home" at bounding box center [36, 35] width 72 height 12
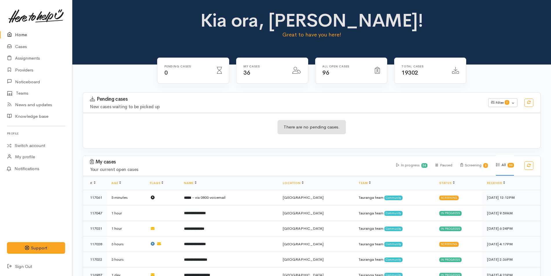
click at [114, 36] on div "Kia ora, Rachel! Great to have you here!" at bounding box center [311, 26] width 465 height 33
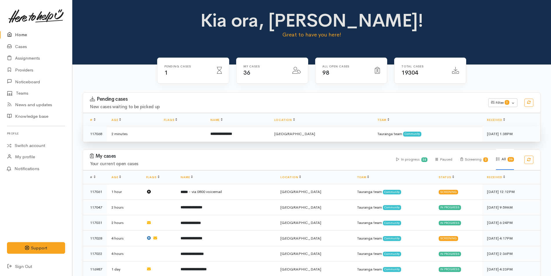
click at [232, 133] on b "**********" at bounding box center [221, 134] width 22 height 4
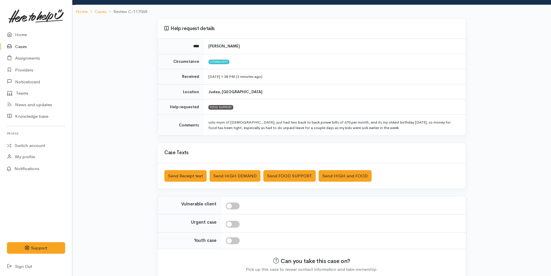
scroll to position [58, 0]
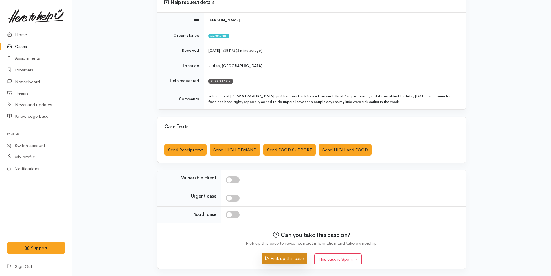
click at [301, 261] on button "Pick up this case" at bounding box center [284, 259] width 45 height 12
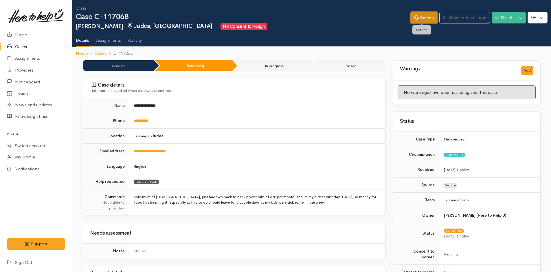
click at [428, 18] on link "Screen" at bounding box center [423, 18] width 27 height 12
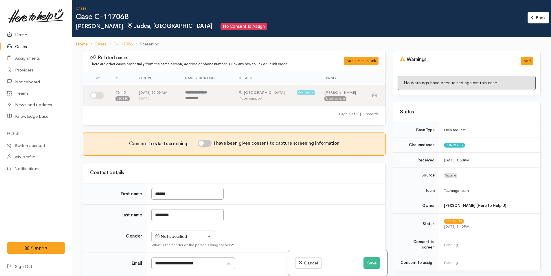
click at [21, 36] on link "Home" at bounding box center [36, 35] width 72 height 12
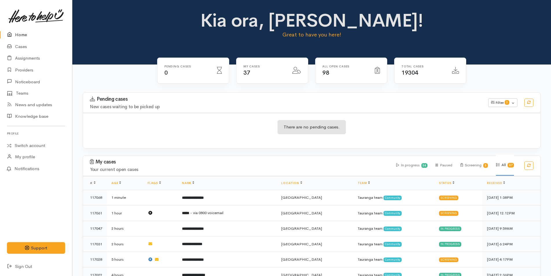
click at [138, 23] on div "Kia ora, [PERSON_NAME]! Great to have you here!" at bounding box center [311, 26] width 465 height 33
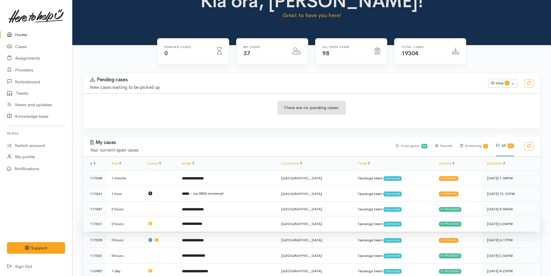
scroll to position [29, 0]
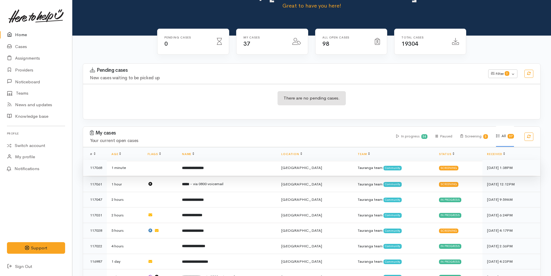
click at [204, 168] on b "**********" at bounding box center [193, 168] width 22 height 4
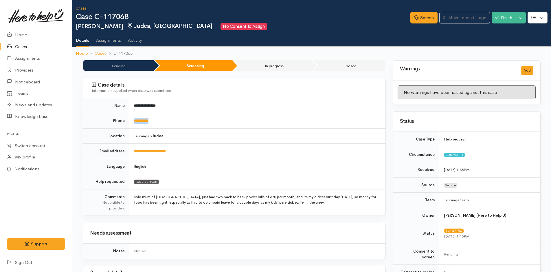
drag, startPoint x: 176, startPoint y: 118, endPoint x: 138, endPoint y: 91, distance: 46.7
click at [132, 124] on td "**********" at bounding box center [257, 120] width 256 height 15
copy link "**********"
click at [428, 15] on link "Screen" at bounding box center [423, 18] width 27 height 12
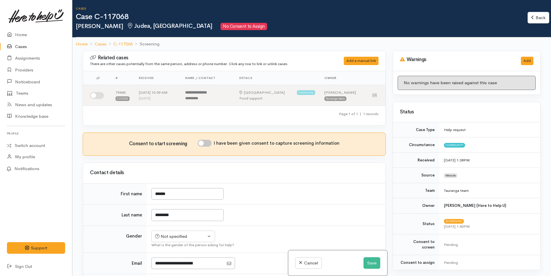
click at [211, 144] on input "I have been given consent to capture screening information" at bounding box center [205, 143] width 14 height 7
checkbox input "true"
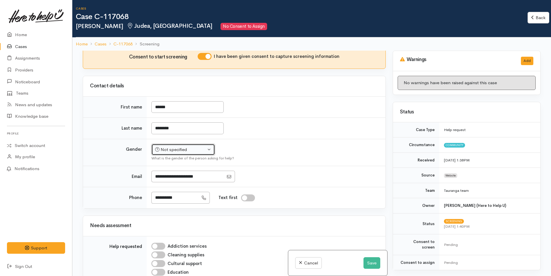
click at [177, 151] on div "Not specified" at bounding box center [180, 149] width 51 height 7
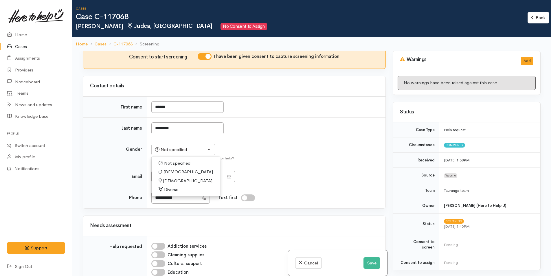
click at [172, 181] on span "[DEMOGRAPHIC_DATA]" at bounding box center [187, 181] width 49 height 7
select select "[DEMOGRAPHIC_DATA]"
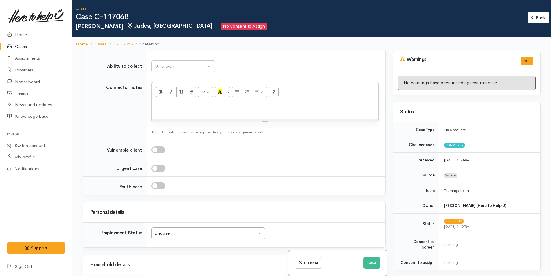
scroll to position [521, 0]
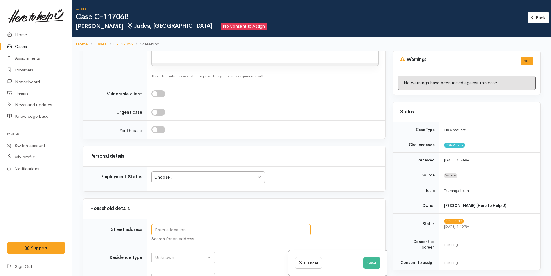
click at [212, 229] on input "text" at bounding box center [230, 230] width 159 height 12
type input "20A Otumoetai Road, Judea, Tauranga, New Zealand"
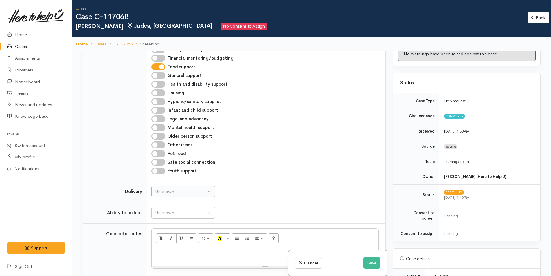
scroll to position [405, 0]
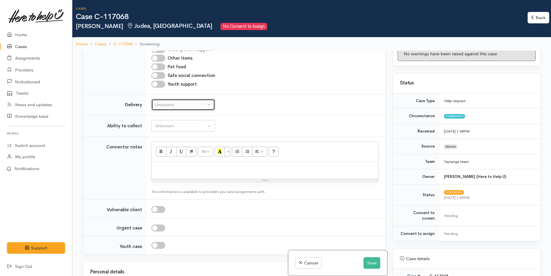
click at [172, 104] on div "Unknown" at bounding box center [180, 105] width 51 height 7
click at [163, 157] on span "No" at bounding box center [162, 159] width 6 height 7
select select "1"
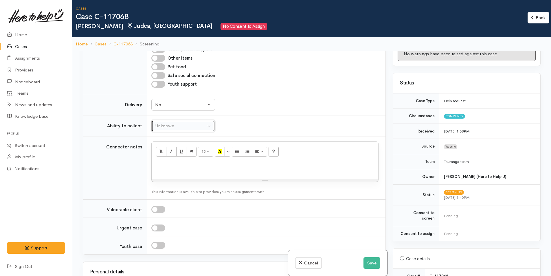
click at [178, 124] on div "Unknown" at bounding box center [180, 126] width 51 height 7
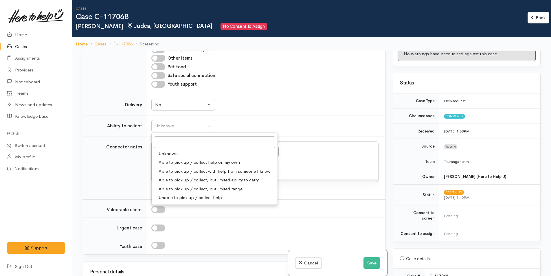
click at [185, 160] on span "Able to pick up / collect help on my own" at bounding box center [199, 162] width 81 height 7
select select "2"
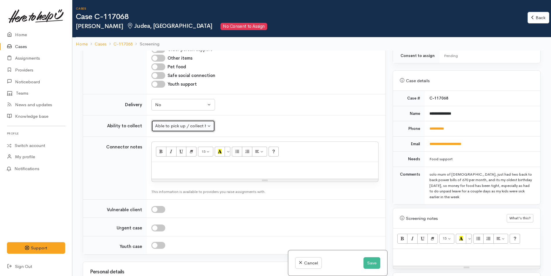
scroll to position [289, 0]
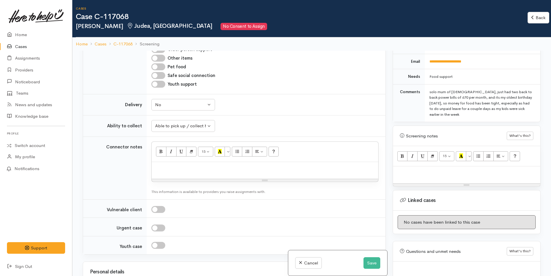
click at [410, 169] on p at bounding box center [466, 172] width 141 height 7
paste div
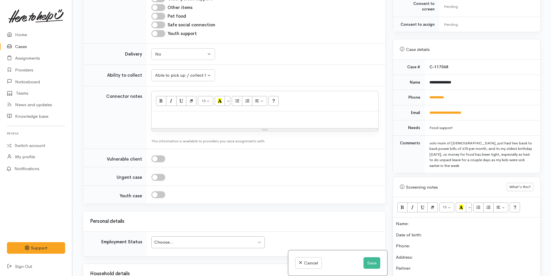
scroll to position [178, 0]
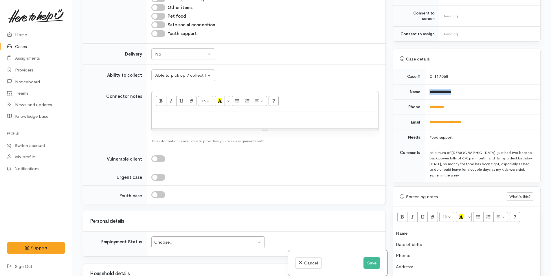
drag, startPoint x: 437, startPoint y: 90, endPoint x: 420, endPoint y: 93, distance: 17.3
click at [420, 93] on tr "**********" at bounding box center [466, 91] width 147 height 15
copy tr "**********"
click at [445, 230] on p "Name:" at bounding box center [466, 233] width 141 height 7
drag, startPoint x: 454, startPoint y: 100, endPoint x: 426, endPoint y: 100, distance: 28.6
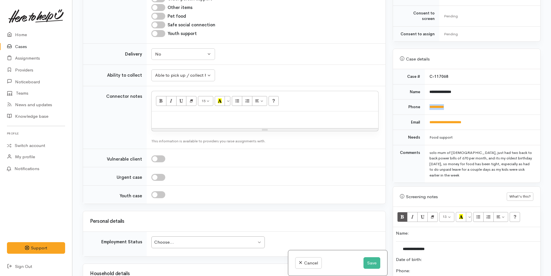
click at [426, 100] on td "**********" at bounding box center [482, 107] width 115 height 15
copy link "**********"
click at [420, 268] on p "Phone:" at bounding box center [466, 271] width 141 height 7
drag, startPoint x: 453, startPoint y: 249, endPoint x: 453, endPoint y: 244, distance: 4.6
click at [453, 256] on p "Date of birth:" at bounding box center [466, 259] width 141 height 7
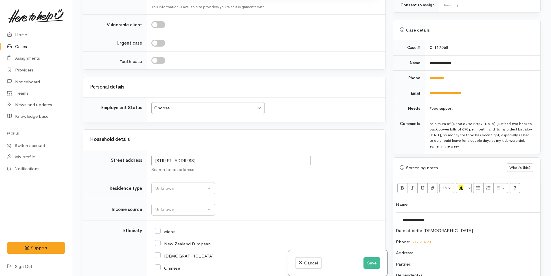
scroll to position [550, 0]
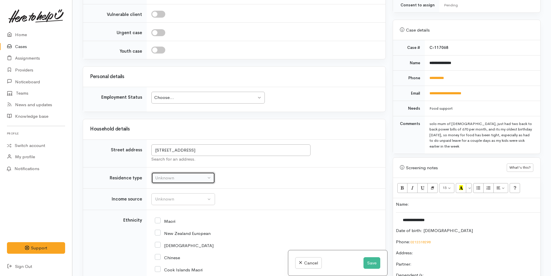
click at [177, 183] on button "Unknown" at bounding box center [183, 178] width 64 height 12
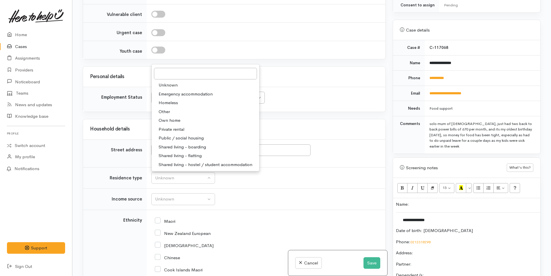
click at [178, 125] on link "Private rental" at bounding box center [206, 129] width 108 height 9
select select "2"
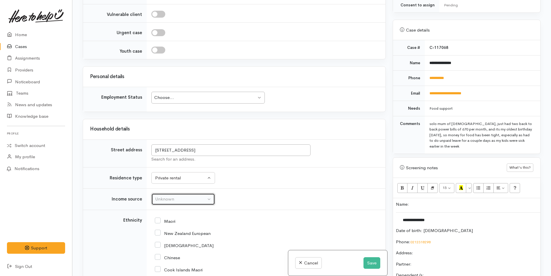
click at [184, 202] on div "Unknown" at bounding box center [180, 199] width 51 height 7
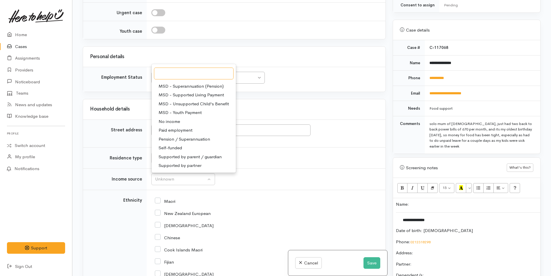
scroll to position [579, 0]
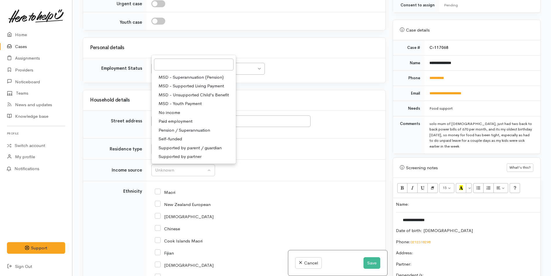
click at [178, 122] on span "Paid employment" at bounding box center [176, 121] width 34 height 7
select select "1"
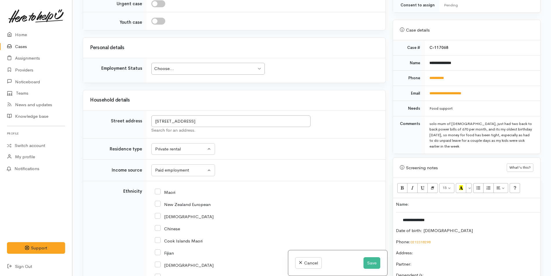
click at [158, 204] on input "New Zealand European" at bounding box center [183, 203] width 56 height 5
checkbox input "true"
click at [210, 68] on div "Choose..." at bounding box center [205, 68] width 102 height 7
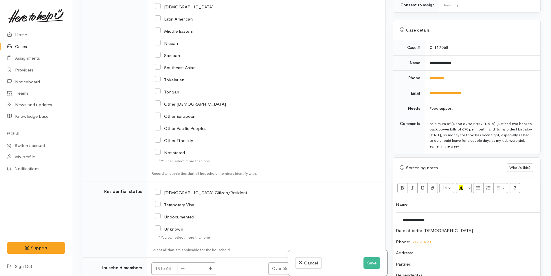
scroll to position [897, 0]
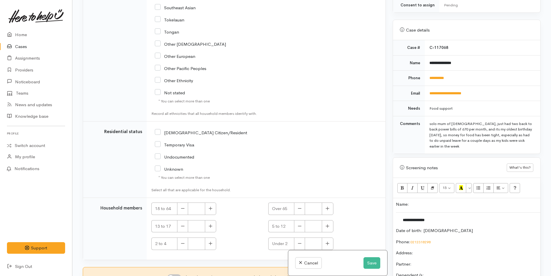
click at [157, 132] on input "NZ Citizen/Resident" at bounding box center [201, 132] width 92 height 5
checkbox input "true"
click at [211, 209] on icon "button" at bounding box center [210, 208] width 3 height 3
type input "1"
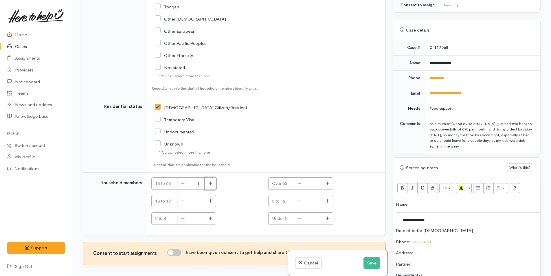
scroll to position [947, 0]
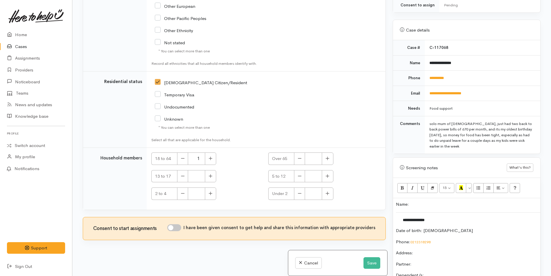
click at [178, 228] on input "I have been given consent to get help and share this information with appropria…" at bounding box center [174, 227] width 14 height 7
checkbox input "true"
click at [439, 261] on p "Partner:" at bounding box center [466, 264] width 141 height 7
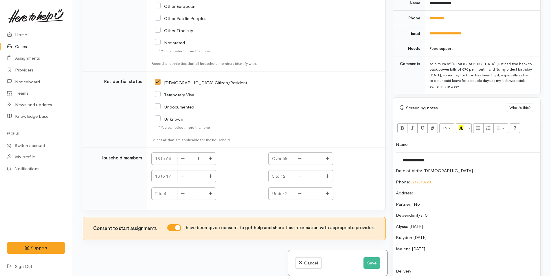
scroll to position [318, 0]
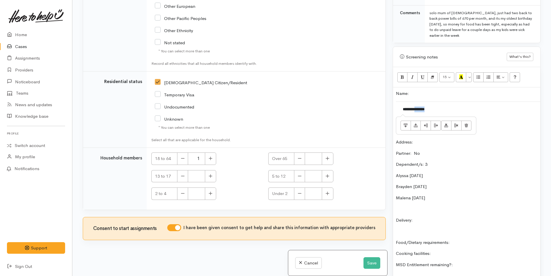
drag, startPoint x: 435, startPoint y: 98, endPoint x: 419, endPoint y: 98, distance: 15.6
click at [418, 102] on td "**********" at bounding box center [468, 109] width 145 height 15
click at [409, 172] on p "Alyssa 28/8/11" at bounding box center [466, 175] width 141 height 7
drag, startPoint x: 431, startPoint y: 97, endPoint x: 416, endPoint y: 96, distance: 15.1
click at [416, 102] on td "**********" at bounding box center [468, 109] width 145 height 15
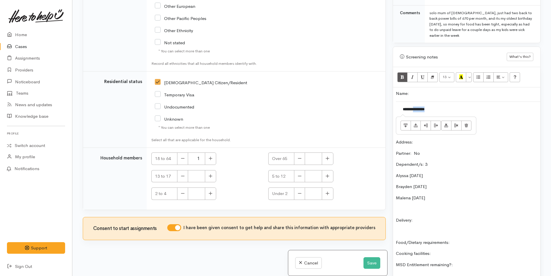
copy span "********"
click at [454, 170] on div "**********" at bounding box center [466, 203] width 147 height 233
click at [410, 183] on p "Brayden 11/10/15" at bounding box center [466, 186] width 141 height 7
click at [411, 183] on p "Brayden 11/10/15" at bounding box center [466, 186] width 141 height 7
click at [412, 195] on p "Malena 30/6/21" at bounding box center [466, 198] width 141 height 7
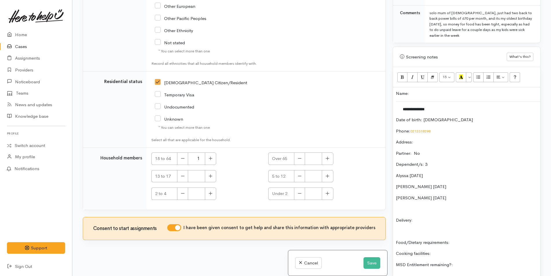
click at [409, 172] on p "Alyssa 28/8/11" at bounding box center [466, 175] width 141 height 7
click at [444, 217] on p "Delivery:" at bounding box center [466, 220] width 141 height 7
click at [480, 239] on p "Food/Dietary requirements:" at bounding box center [466, 242] width 141 height 7
click at [459, 217] on p "Delivery: No allergies" at bounding box center [466, 220] width 141 height 7
drag, startPoint x: 464, startPoint y: 241, endPoint x: 468, endPoint y: 238, distance: 4.5
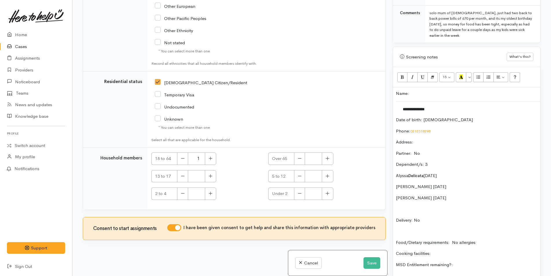
click at [466, 250] on p "Cooking facilities:" at bounding box center [466, 253] width 141 height 7
click at [479, 262] on p "MSD Entitlement remaining?:" at bounding box center [466, 265] width 141 height 7
click at [369, 261] on button "Save" at bounding box center [371, 263] width 17 height 12
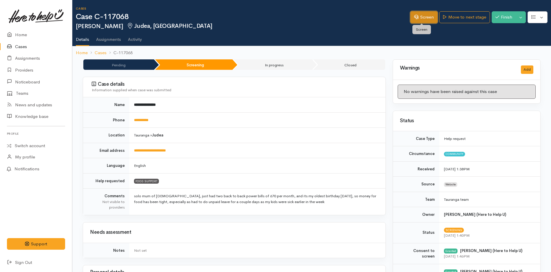
click at [419, 17] on link "Screen" at bounding box center [423, 17] width 27 height 12
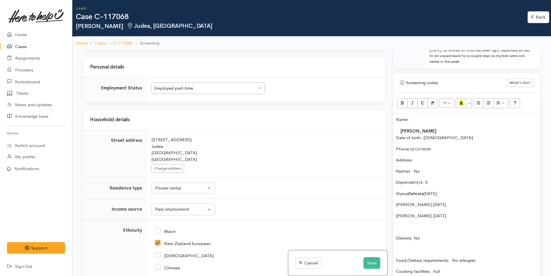
scroll to position [665, 0]
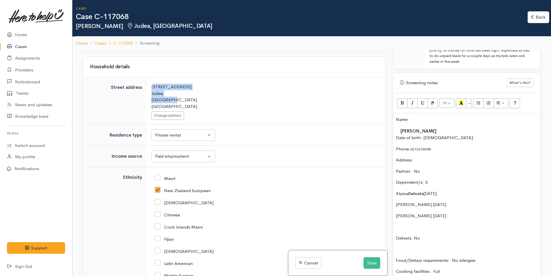
drag, startPoint x: 171, startPoint y: 102, endPoint x: 148, endPoint y: 90, distance: 25.1
click at [148, 90] on td "Search for an address. [STREET_ADDRESS] Change address" at bounding box center [266, 100] width 239 height 47
copy div "20A Otumoetai Road Judea Tauranga"
click at [437, 157] on p "Address:" at bounding box center [466, 160] width 141 height 7
paste div
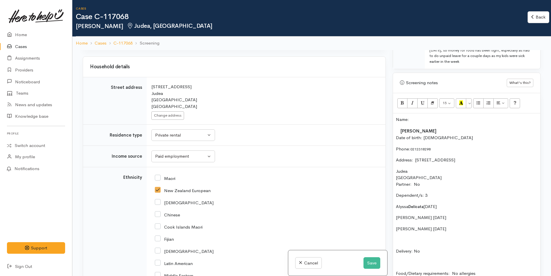
drag, startPoint x: 430, startPoint y: 247, endPoint x: 398, endPoint y: 138, distance: 113.9
click at [398, 138] on div "Name: Joanne Delicata Date of birth: 3/7/1983 Phone:  0212318298 Address:  20A …" at bounding box center [466, 232] width 147 height 238
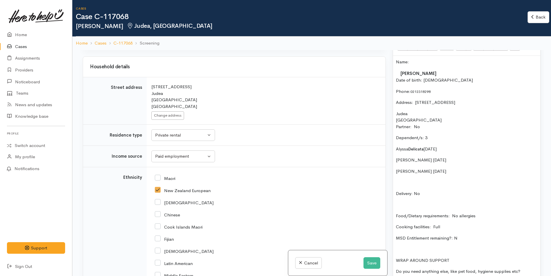
scroll to position [405, 0]
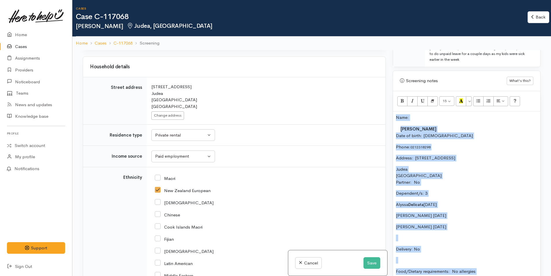
drag, startPoint x: 471, startPoint y: 233, endPoint x: 384, endPoint y: 53, distance: 200.2
click at [384, 53] on div "Related cases There are other cases potentially from the same person, address o…" at bounding box center [311, 188] width 465 height 276
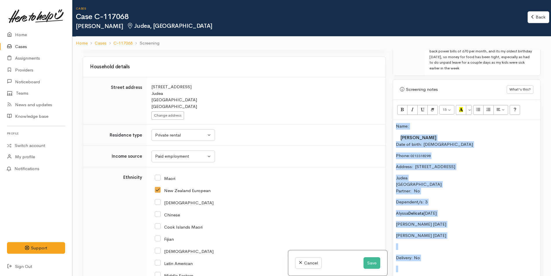
copy div "Name: Joanne Delicata Date of birth: 3/7/1983 Phone:  0212318298 Address:  20A …"
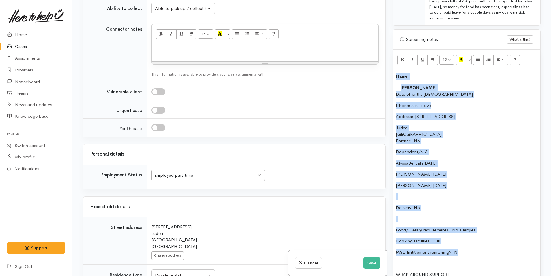
scroll to position [424, 0]
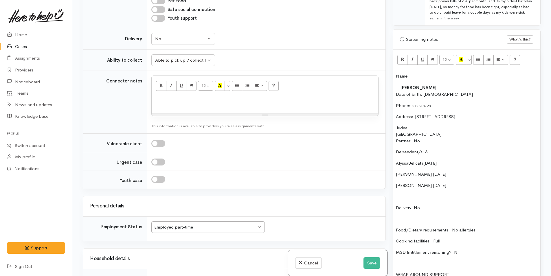
click at [217, 102] on p at bounding box center [264, 102] width 221 height 7
paste div
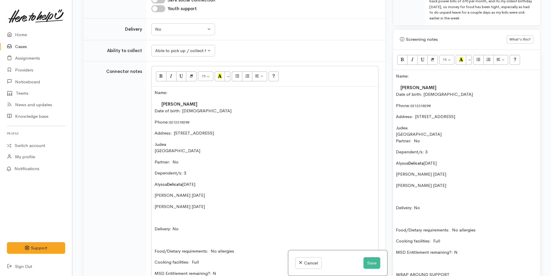
drag, startPoint x: 436, startPoint y: 203, endPoint x: 385, endPoint y: 68, distance: 144.4
click at [385, 68] on div "Related cases There are other cases potentially from the same person, address o…" at bounding box center [311, 138] width 465 height 276
copy div "Name: Joanne Delicata Date of birth: 3/7/1983 Phone:  0212318298 Address:  20A …"
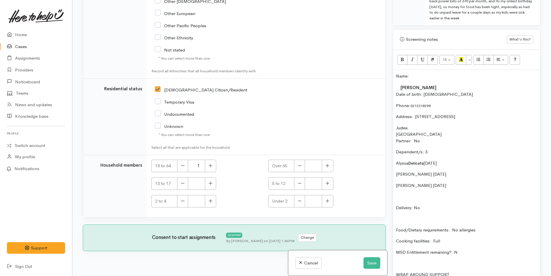
scroll to position [1154, 0]
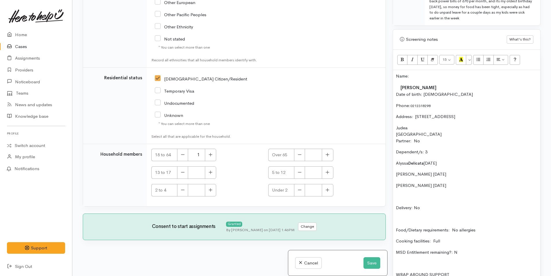
click at [492, 174] on div "Name: Joanne Delicata Date of birth: 3/7/1983 Phone:  0212318298 Address:  20A …" at bounding box center [466, 189] width 147 height 238
click at [212, 174] on icon "button" at bounding box center [211, 172] width 4 height 4
type input "1"
click at [326, 174] on icon "button" at bounding box center [327, 172] width 4 height 4
type input "1"
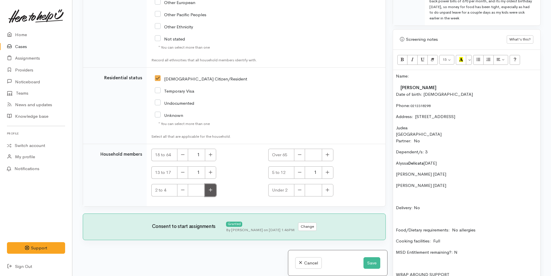
click at [211, 192] on button "button" at bounding box center [210, 190] width 11 height 12
type input "1"
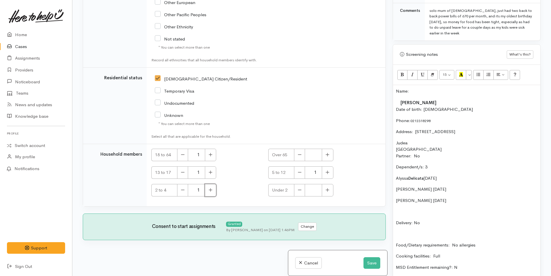
scroll to position [312, 0]
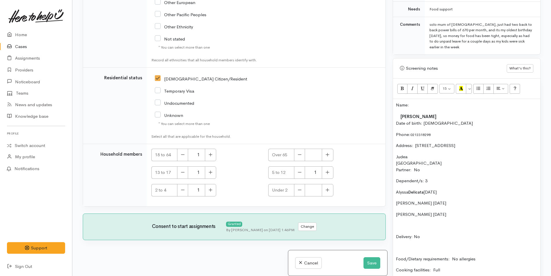
click at [395, 99] on div "Name: Joanne Delicata Date of birth: 3/7/1983 Phone:  0212318298 Address:  20A …" at bounding box center [466, 218] width 147 height 238
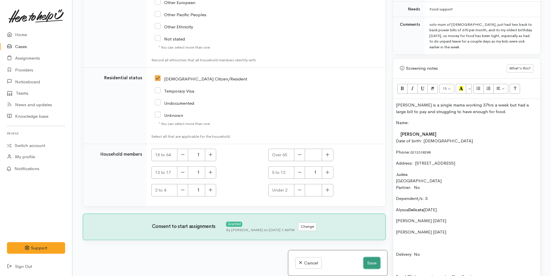
click at [367, 262] on button "Save" at bounding box center [371, 263] width 17 height 12
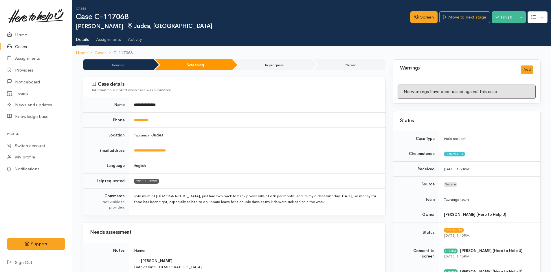
click at [20, 34] on link "Home" at bounding box center [36, 35] width 72 height 12
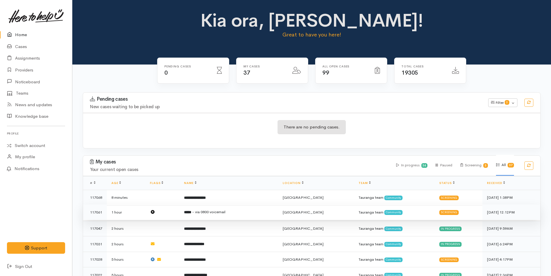
click at [211, 210] on span "- via 0800 voicemail" at bounding box center [208, 211] width 33 height 5
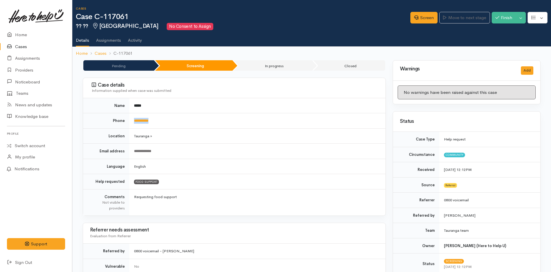
drag, startPoint x: 171, startPoint y: 123, endPoint x: 130, endPoint y: 123, distance: 40.8
click at [130, 123] on td "**********" at bounding box center [257, 120] width 256 height 15
copy link "**********"
click at [428, 17] on link "Screen" at bounding box center [423, 18] width 27 height 12
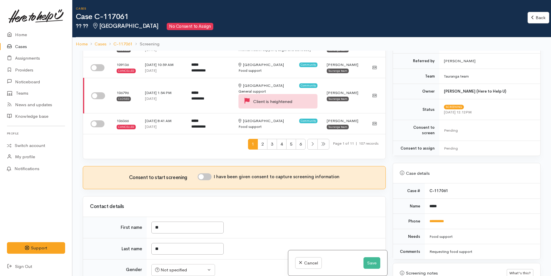
scroll to position [174, 0]
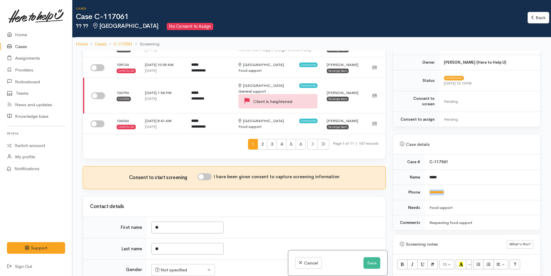
drag, startPoint x: 463, startPoint y: 188, endPoint x: 422, endPoint y: 189, distance: 40.2
click at [422, 189] on tr "**********" at bounding box center [466, 192] width 147 height 15
copy tr "**********"
click at [370, 260] on button "Save" at bounding box center [371, 263] width 17 height 12
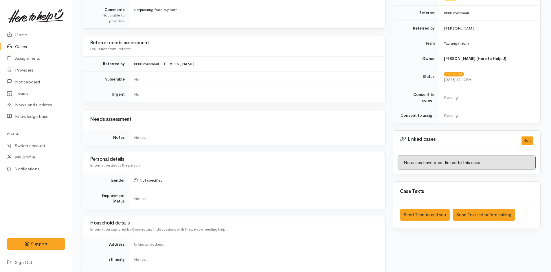
scroll to position [231, 0]
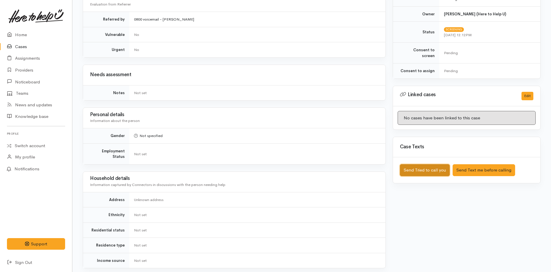
click at [432, 164] on button "Send Tried to call you" at bounding box center [425, 170] width 50 height 12
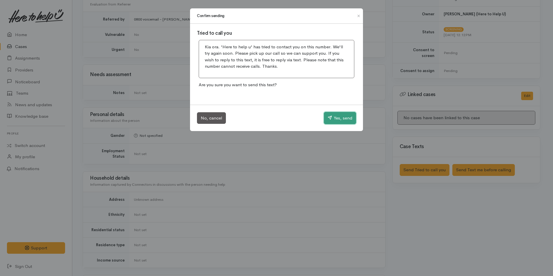
click at [349, 119] on button "Yes, send" at bounding box center [340, 118] width 32 height 12
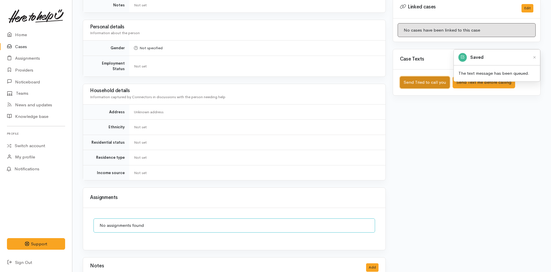
scroll to position [350, 0]
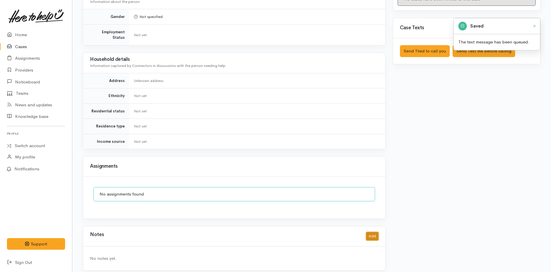
click at [375, 232] on button "Add" at bounding box center [372, 236] width 12 height 8
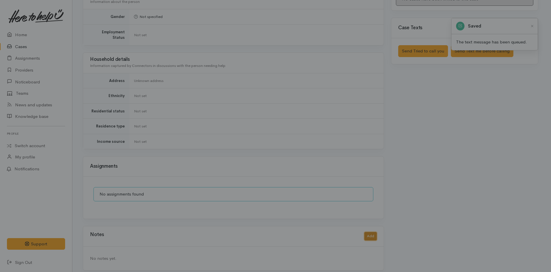
scroll to position [346, 0]
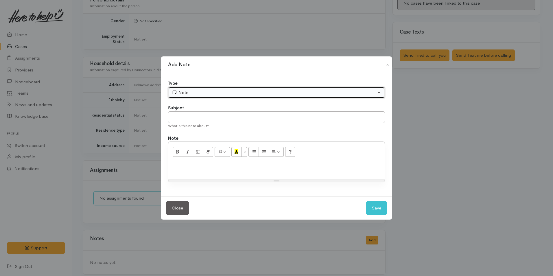
click at [212, 97] on button "Note" at bounding box center [276, 93] width 217 height 12
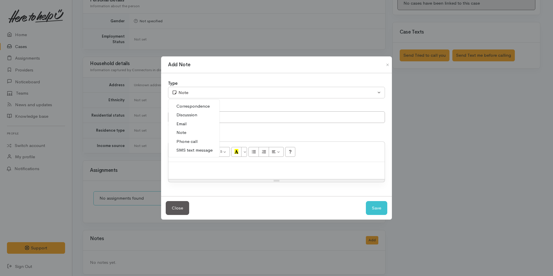
click at [192, 142] on span "Phone call" at bounding box center [186, 141] width 21 height 7
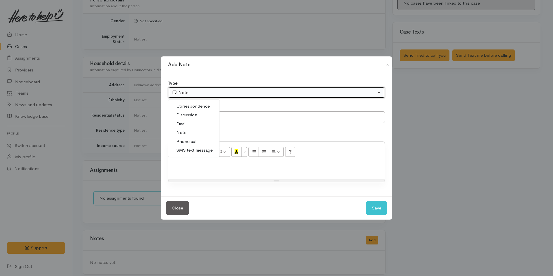
select select "3"
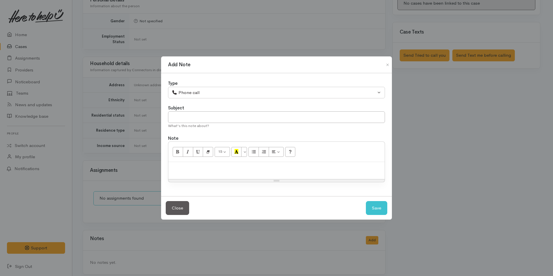
drag, startPoint x: 233, startPoint y: 171, endPoint x: 231, endPoint y: 162, distance: 8.7
click at [233, 169] on p at bounding box center [276, 168] width 211 height 7
click at [381, 202] on button "Save" at bounding box center [376, 208] width 21 height 14
select select "1"
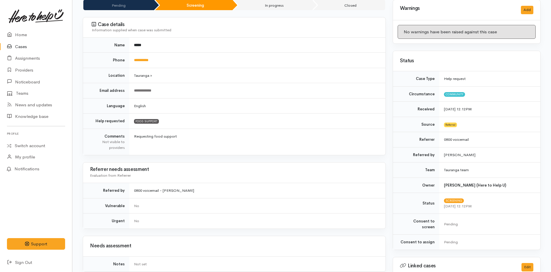
scroll to position [0, 0]
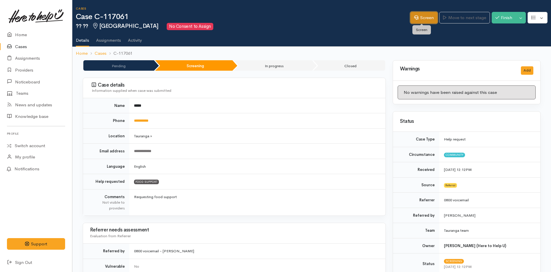
click at [423, 21] on link "Screen" at bounding box center [423, 18] width 27 height 12
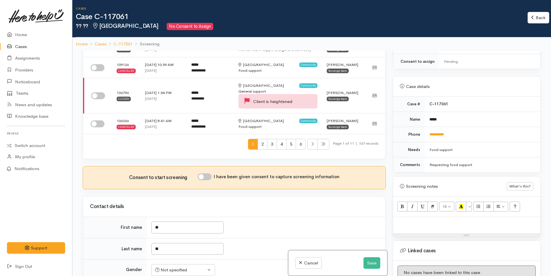
scroll to position [318, 0]
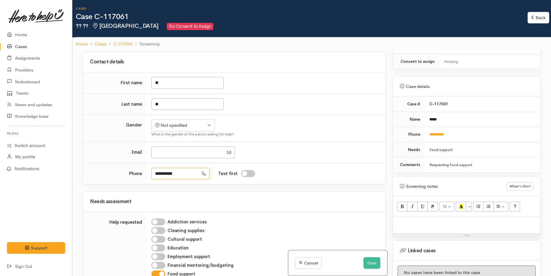
click at [163, 173] on input "**********" at bounding box center [174, 174] width 47 height 12
type input "*********"
click at [178, 81] on input "**" at bounding box center [187, 83] width 72 height 12
type input "*"
type input "*****"
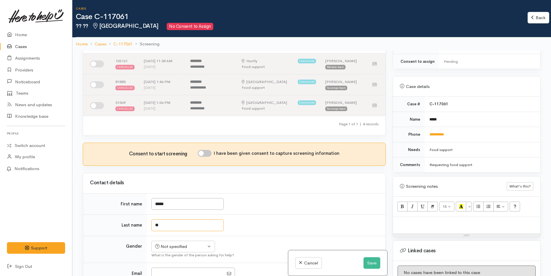
scroll to position [174, 0]
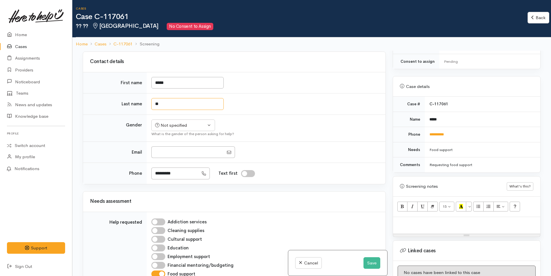
type input "*"
type input "*******"
click at [178, 125] on div "Not specified" at bounding box center [180, 125] width 51 height 7
click at [168, 156] on span "[DEMOGRAPHIC_DATA]" at bounding box center [187, 156] width 49 height 7
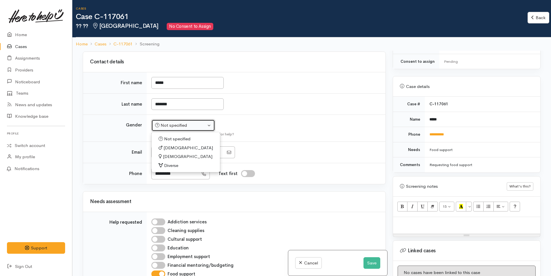
select select "[DEMOGRAPHIC_DATA]"
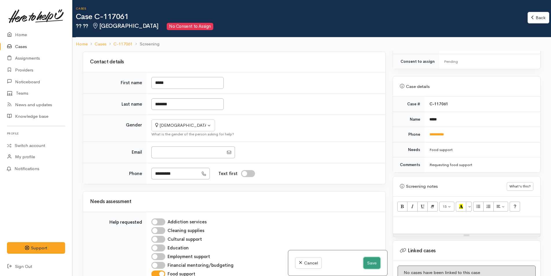
click at [369, 262] on button "Save" at bounding box center [371, 263] width 17 height 12
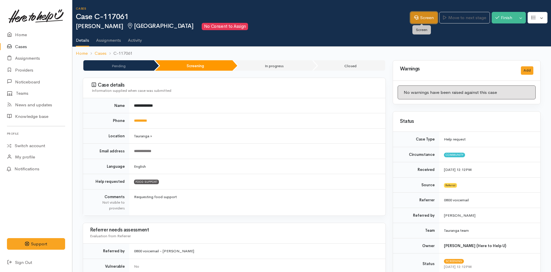
click at [423, 17] on link "Screen" at bounding box center [423, 18] width 27 height 12
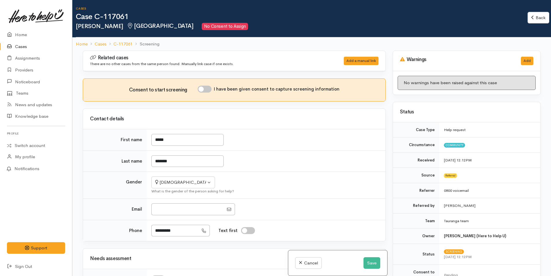
click at [209, 91] on input "I have been given consent to capture screening information" at bounding box center [205, 89] width 14 height 7
checkbox input "true"
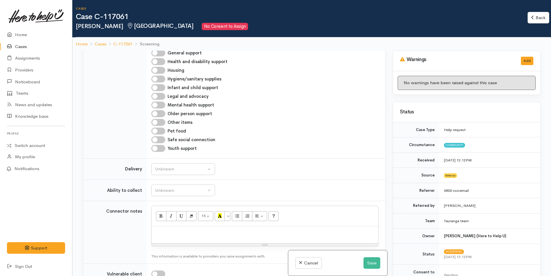
scroll to position [318, 0]
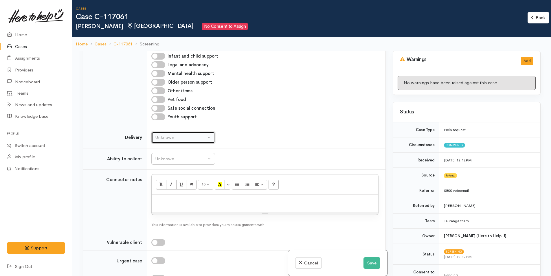
click at [170, 140] on div "Unknown" at bounding box center [180, 137] width 51 height 7
click at [162, 192] on span "No" at bounding box center [162, 191] width 6 height 7
select select "1"
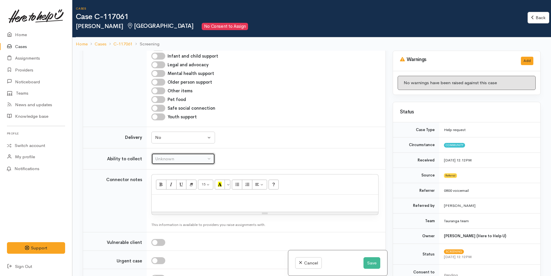
click at [191, 162] on div "Unknown" at bounding box center [180, 159] width 51 height 7
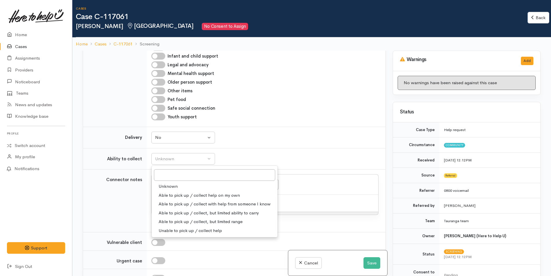
drag, startPoint x: 175, startPoint y: 195, endPoint x: 172, endPoint y: 186, distance: 9.1
click at [175, 194] on span "Able to pick up / collect help on my own" at bounding box center [199, 195] width 81 height 7
select select "2"
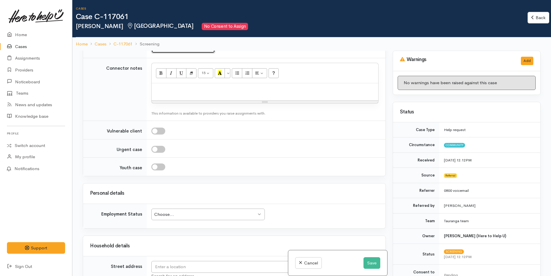
scroll to position [463, 0]
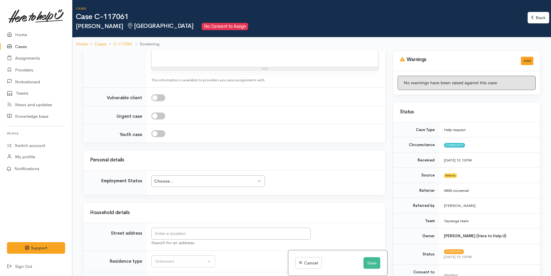
click at [189, 182] on div "Choose..." at bounding box center [205, 181] width 102 height 7
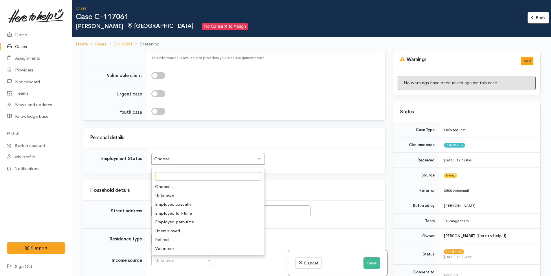
scroll to position [521, 0]
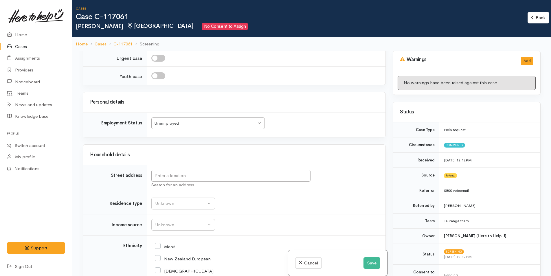
click at [161, 245] on input "Maori" at bounding box center [165, 246] width 21 height 5
checkbox input "true"
click at [212, 121] on div "Unemployed" at bounding box center [205, 123] width 102 height 7
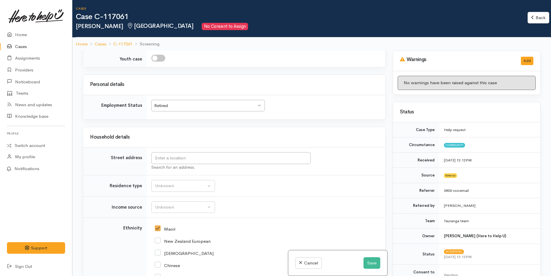
scroll to position [571, 0]
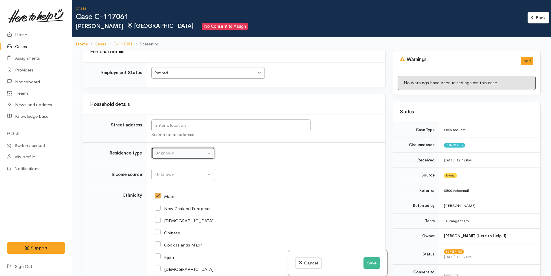
click at [182, 156] on div "Unknown" at bounding box center [180, 153] width 51 height 7
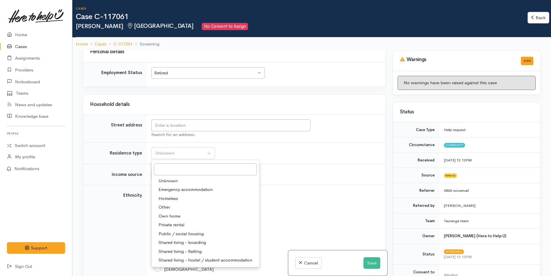
click at [170, 214] on span "Own home" at bounding box center [170, 216] width 22 height 7
select select "1"
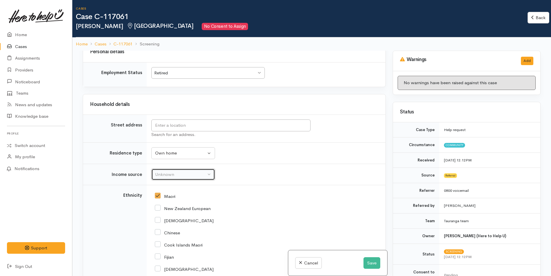
click at [187, 174] on div "Unknown" at bounding box center [180, 174] width 51 height 7
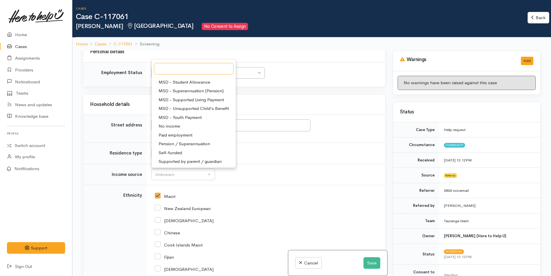
scroll to position [87, 0]
click at [188, 135] on span "Pension / Superannuation" at bounding box center [184, 134] width 51 height 7
select select "19"
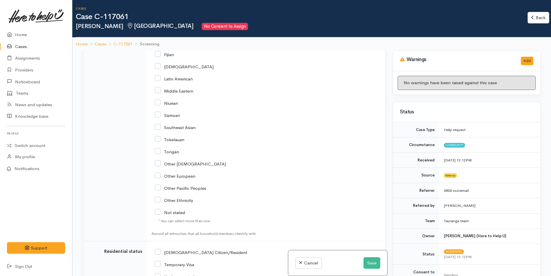
scroll to position [831, 0]
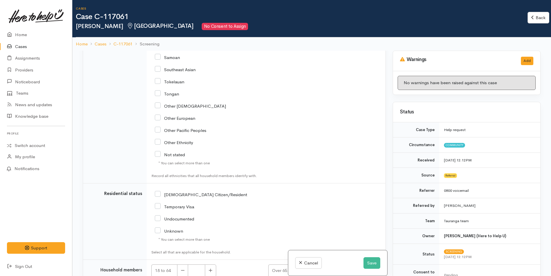
click at [159, 196] on input "NZ Citizen/Resident" at bounding box center [201, 194] width 92 height 5
checkbox input "true"
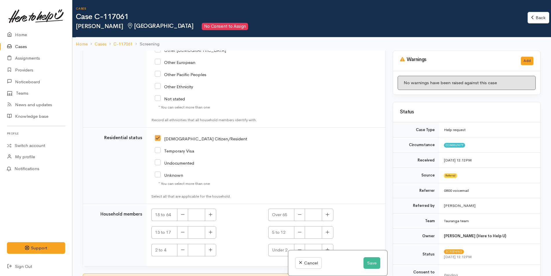
scroll to position [893, 0]
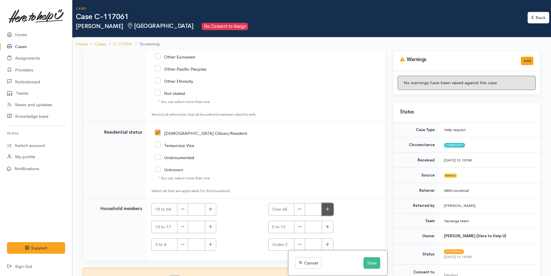
click at [327, 210] on icon "button" at bounding box center [327, 209] width 4 height 4
type input "1"
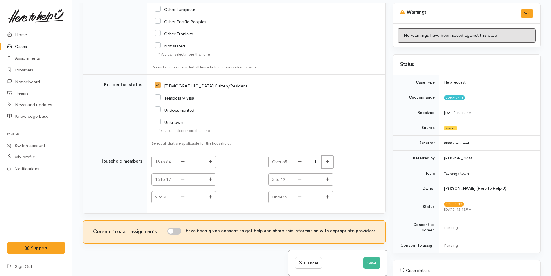
scroll to position [51, 0]
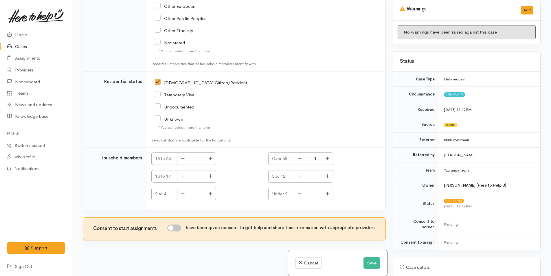
click at [181, 227] on input "I have been given consent to get help and share this information with appropria…" at bounding box center [174, 227] width 14 height 7
checkbox input "true"
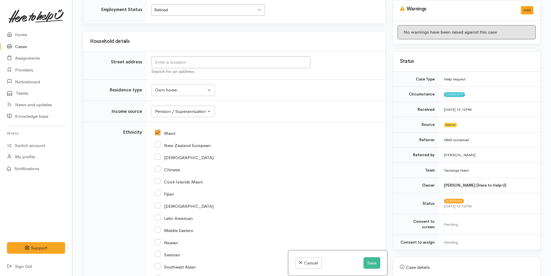
scroll to position [517, 0]
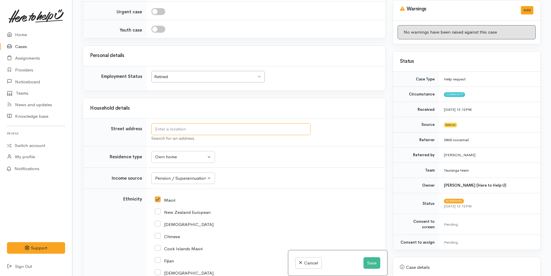
click at [225, 129] on input "text" at bounding box center [230, 129] width 159 height 12
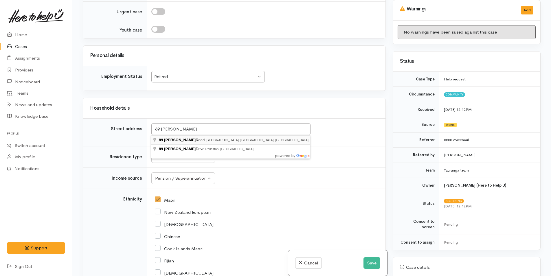
type input "89 Hynds Road, Gate Pa, Tauranga, New Zealand"
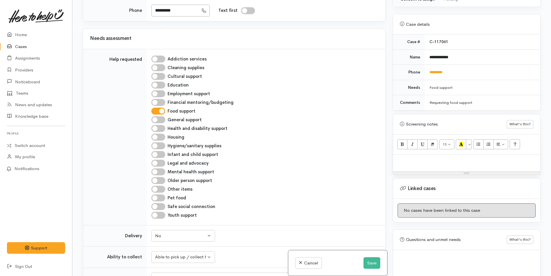
scroll to position [289, 0]
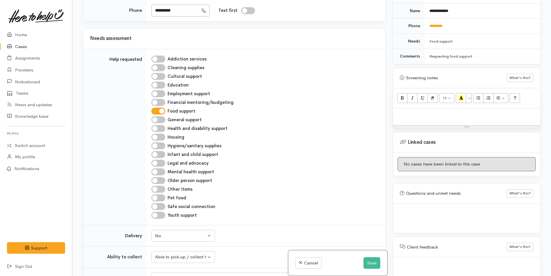
drag, startPoint x: 406, startPoint y: 116, endPoint x: 406, endPoint y: 111, distance: 4.3
click at [405, 115] on div at bounding box center [466, 116] width 147 height 17
paste div
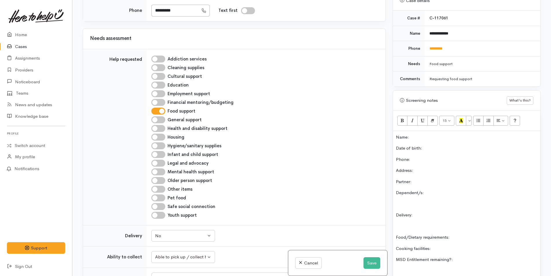
scroll to position [234, 0]
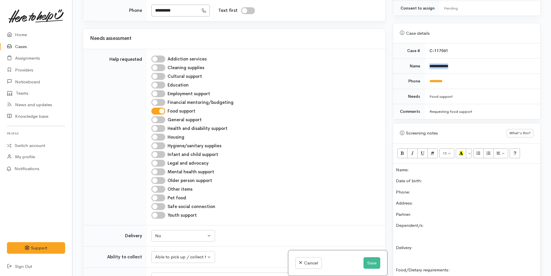
drag, startPoint x: 460, startPoint y: 61, endPoint x: 419, endPoint y: 60, distance: 41.1
click at [419, 60] on tr "**********" at bounding box center [466, 65] width 147 height 15
copy tr "**********"
click at [424, 167] on p "Name:" at bounding box center [466, 170] width 141 height 7
drag, startPoint x: 461, startPoint y: 76, endPoint x: 421, endPoint y: 81, distance: 39.7
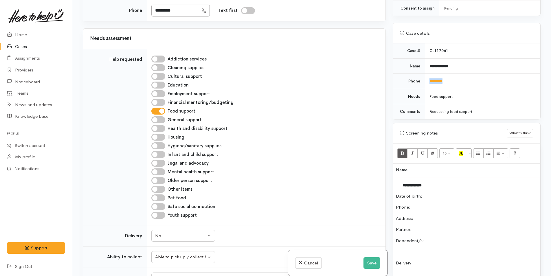
click at [421, 81] on tr "Phone *********" at bounding box center [466, 81] width 147 height 15
copy tr "*********"
click at [427, 204] on p "Phone:" at bounding box center [466, 207] width 141 height 7
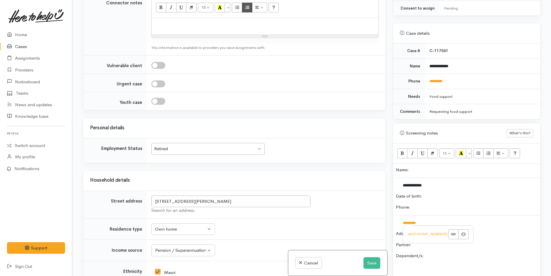
scroll to position [542, 0]
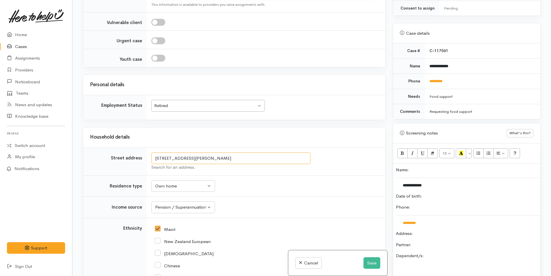
drag, startPoint x: 259, startPoint y: 159, endPoint x: 134, endPoint y: 162, distance: 125.3
click at [134, 162] on tr "Street address 89 Hynds Road, Gate Pa, Tauranga, New Zealand Search for an addr…" at bounding box center [234, 162] width 302 height 28
click at [438, 230] on p "Address:" at bounding box center [466, 233] width 141 height 7
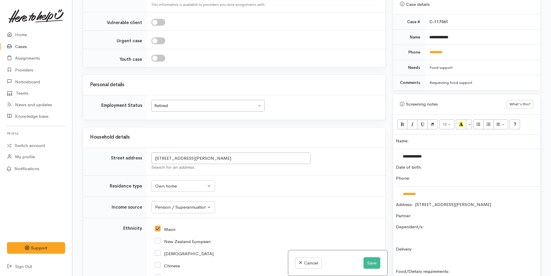
click at [449, 164] on p "Date of birth:" at bounding box center [466, 167] width 141 height 7
click at [451, 213] on p "Partner:" at bounding box center [466, 216] width 141 height 7
click at [452, 215] on div "**********" at bounding box center [466, 242] width 147 height 214
click at [433, 246] on p "Delivery:" at bounding box center [466, 249] width 141 height 7
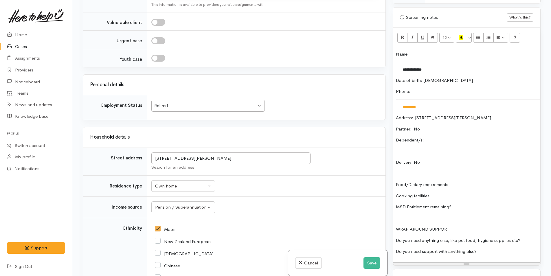
click at [476, 181] on p "Food/Dietary requirements:" at bounding box center [466, 184] width 141 height 7
click at [438, 137] on p "Dependent/s:" at bounding box center [466, 140] width 141 height 7
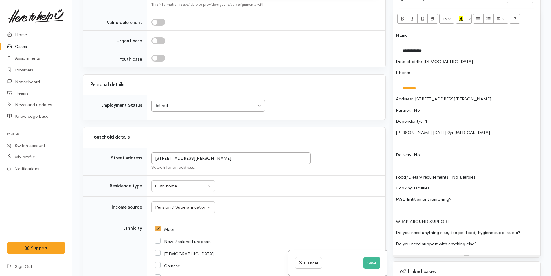
scroll to position [379, 0]
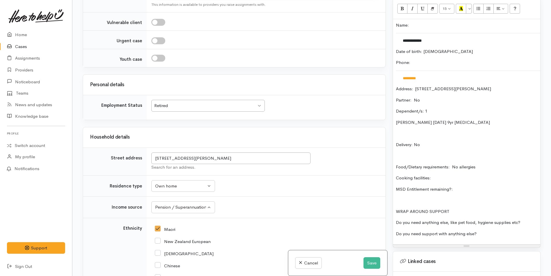
click at [452, 175] on p "Cooking facilities:" at bounding box center [466, 178] width 141 height 7
drag, startPoint x: 480, startPoint y: 184, endPoint x: 482, endPoint y: 181, distance: 3.4
click at [480, 186] on p "MSD Entitlement remaining?:" at bounding box center [466, 189] width 141 height 7
drag, startPoint x: 526, startPoint y: 216, endPoint x: 527, endPoint y: 211, distance: 5.0
click at [527, 219] on p "Do you need anything else, like pet food, hygiene supplies etc?" at bounding box center [466, 222] width 141 height 7
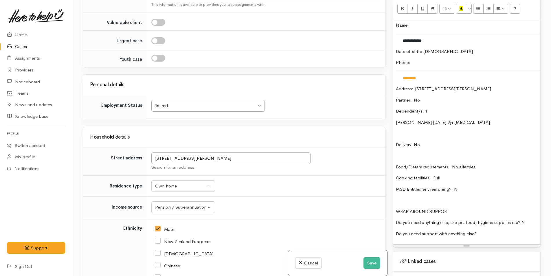
click at [498, 232] on div "**********" at bounding box center [466, 132] width 147 height 226
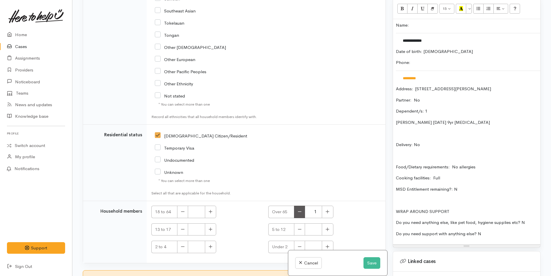
scroll to position [947, 0]
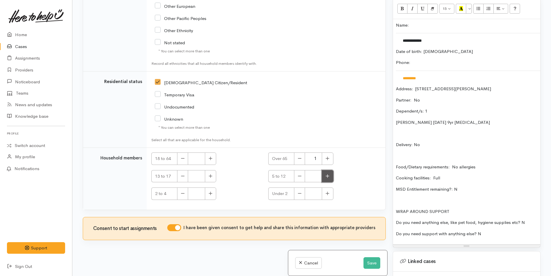
click at [326, 176] on icon "button" at bounding box center [327, 176] width 4 height 4
type input "1"
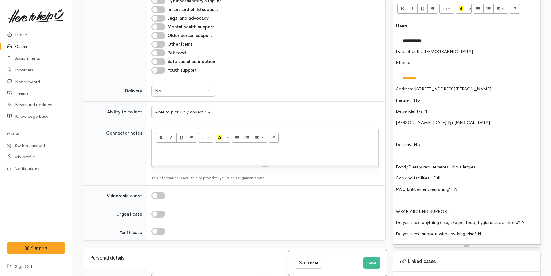
scroll to position [253, 0]
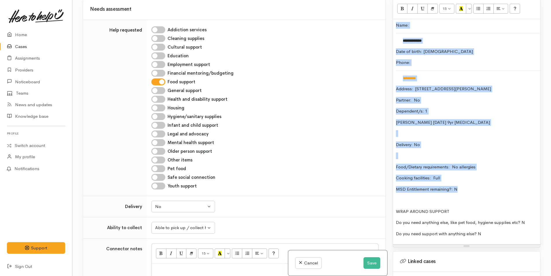
drag, startPoint x: 461, startPoint y: 184, endPoint x: 376, endPoint y: 15, distance: 189.4
click at [376, 15] on div "Related cases There are other cases potentially from the same person, address o…" at bounding box center [311, 138] width 465 height 276
copy div "**********"
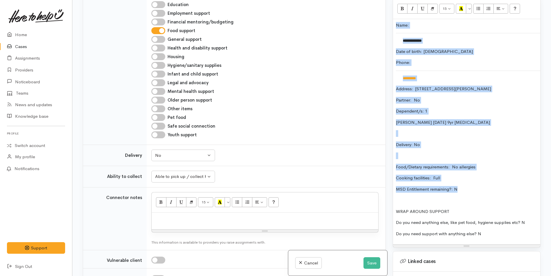
scroll to position [368, 0]
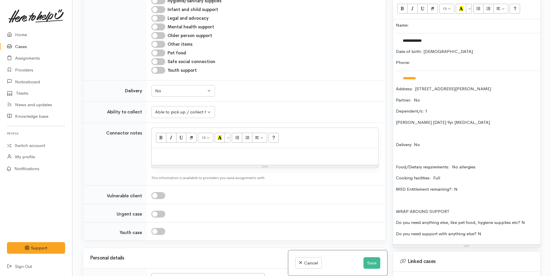
click at [227, 159] on div at bounding box center [265, 156] width 227 height 17
paste div
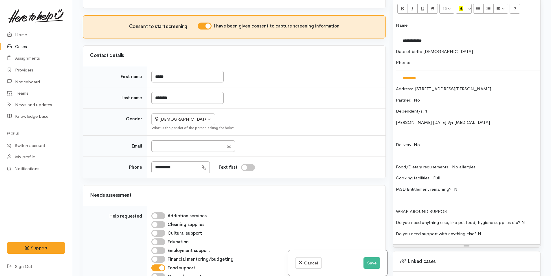
scroll to position [0, 0]
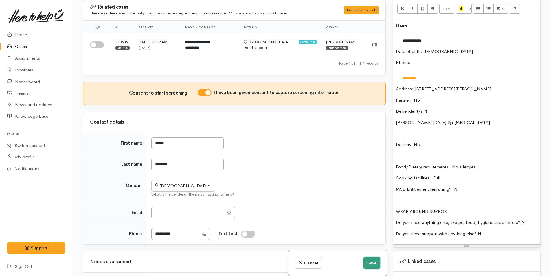
click at [374, 264] on button "Save" at bounding box center [371, 263] width 17 height 12
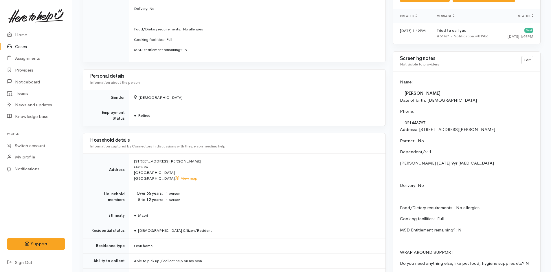
scroll to position [463, 0]
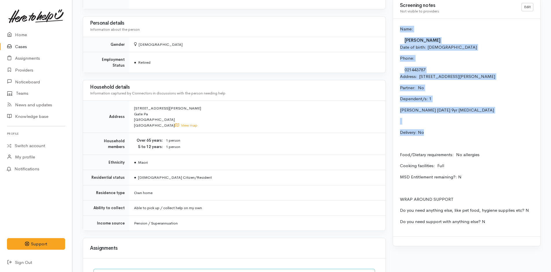
drag, startPoint x: 423, startPoint y: 128, endPoint x: 395, endPoint y: 27, distance: 105.5
click at [395, 27] on div "Name: [PERSON_NAME] Date of birth: [DEMOGRAPHIC_DATA] Phone:  021443787 Address…" at bounding box center [466, 128] width 147 height 218
copy div "Name: [PERSON_NAME] Date of birth: [DEMOGRAPHIC_DATA] Phone:  021443787 Address…"
drag, startPoint x: 522, startPoint y: 132, endPoint x: 509, endPoint y: 111, distance: 24.2
click at [522, 132] on p "Delivery: No" at bounding box center [466, 132] width 133 height 7
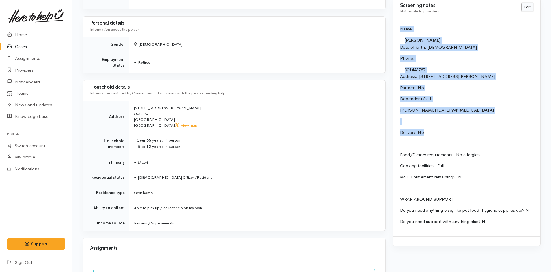
click at [526, 7] on link "Edit" at bounding box center [527, 7] width 12 height 8
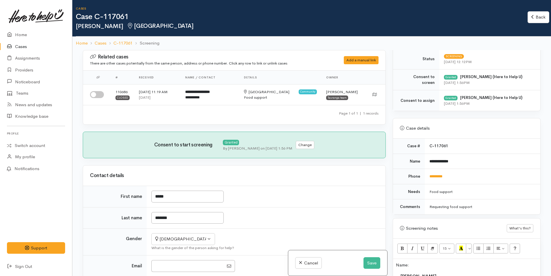
scroll to position [260, 0]
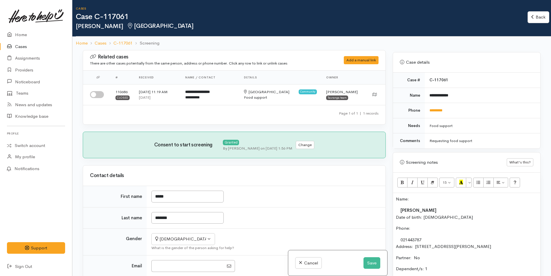
click at [396, 196] on p "Name:" at bounding box center [466, 199] width 141 height 7
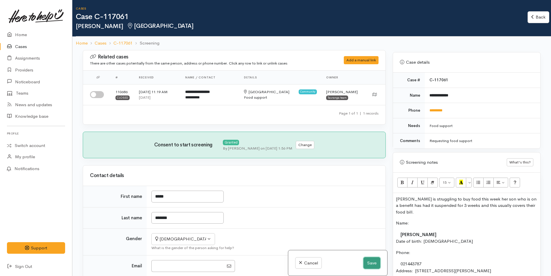
click at [371, 262] on button "Save" at bounding box center [371, 263] width 17 height 12
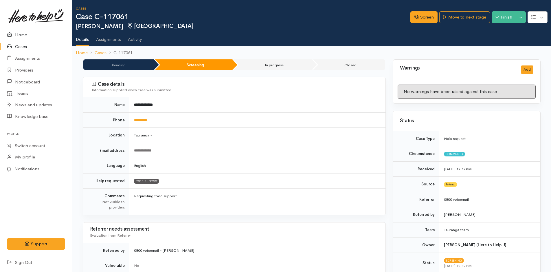
click at [16, 34] on link "Home" at bounding box center [36, 35] width 72 height 12
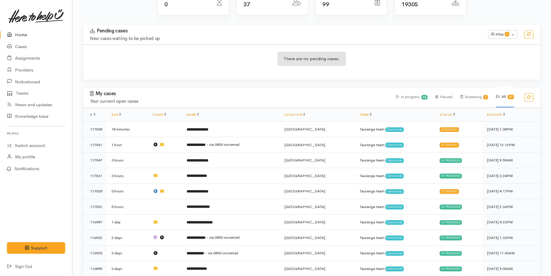
scroll to position [116, 0]
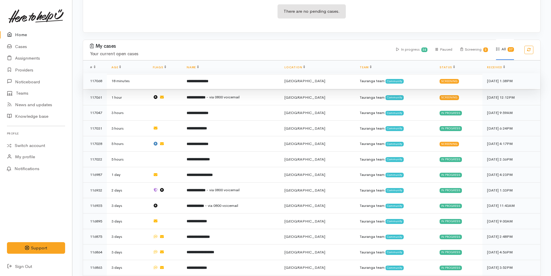
click at [208, 79] on b "**********" at bounding box center [198, 81] width 22 height 4
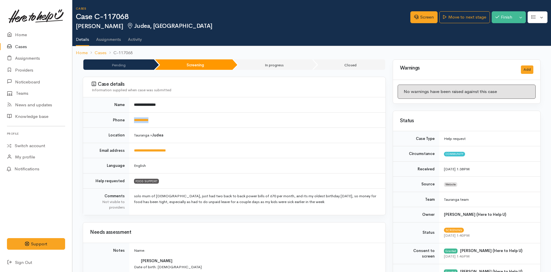
drag, startPoint x: 178, startPoint y: 118, endPoint x: 132, endPoint y: 115, distance: 46.1
click at [132, 115] on td "**********" at bounding box center [257, 119] width 256 height 15
copy link "**********"
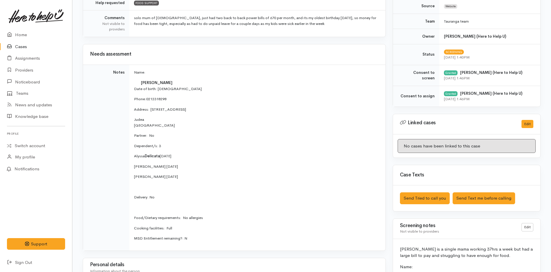
scroll to position [231, 0]
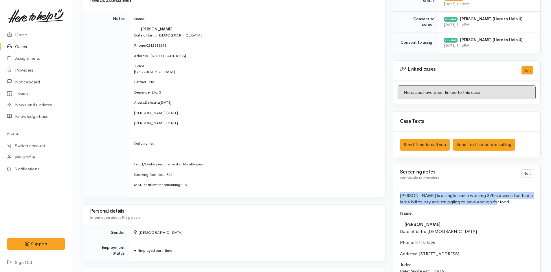
drag, startPoint x: 491, startPoint y: 203, endPoint x: 397, endPoint y: 195, distance: 94.1
copy p "Joanne is a single mama working 37hrs a week but had a large bill to pay and st…"
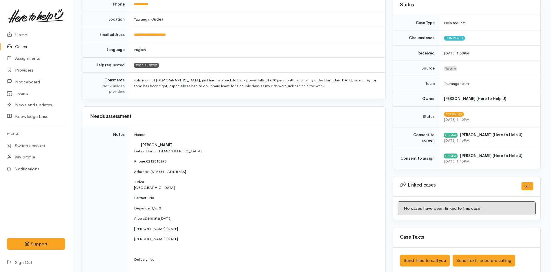
scroll to position [0, 0]
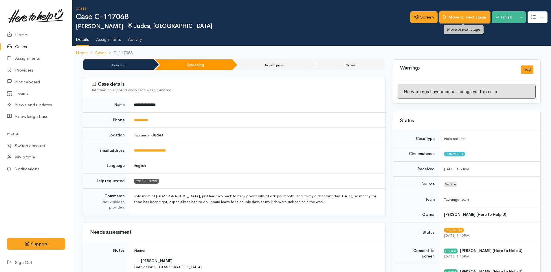
click at [467, 16] on link "Move to next stage" at bounding box center [464, 17] width 50 height 12
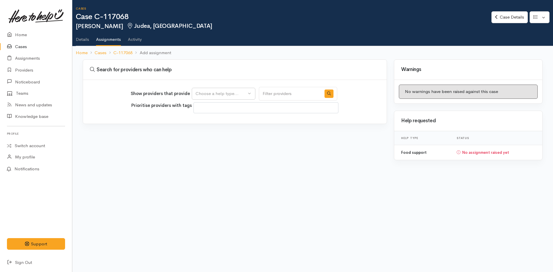
select select
click at [215, 91] on div "Choose a help type..." at bounding box center [221, 93] width 51 height 7
click at [228, 121] on link "Food support" at bounding box center [223, 121] width 63 height 9
select select "3"
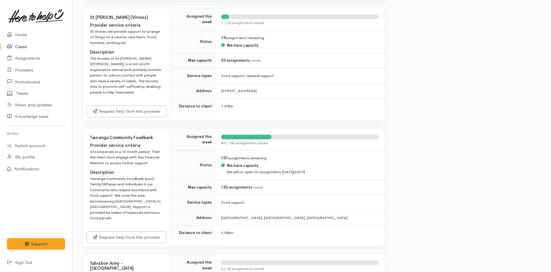
scroll to position [405, 0]
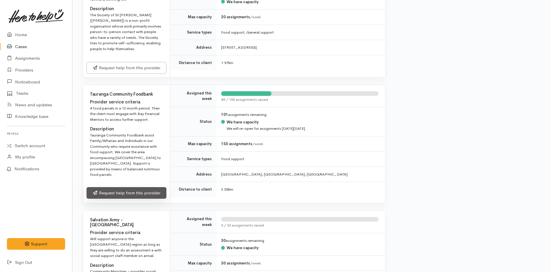
click at [155, 187] on link "Request help from this provider" at bounding box center [127, 193] width 80 height 12
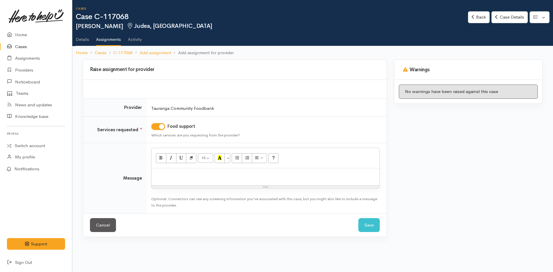
click at [197, 183] on div at bounding box center [266, 176] width 228 height 17
paste div
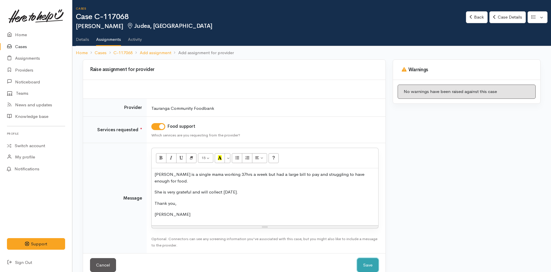
click at [371, 260] on button "Save" at bounding box center [367, 265] width 21 height 14
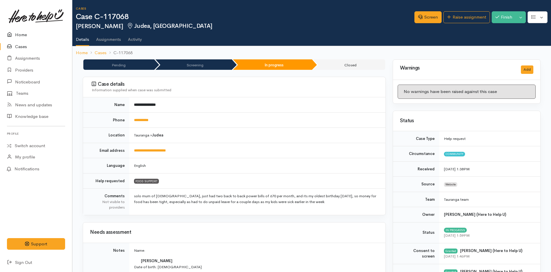
click at [24, 33] on link "Home" at bounding box center [36, 35] width 72 height 12
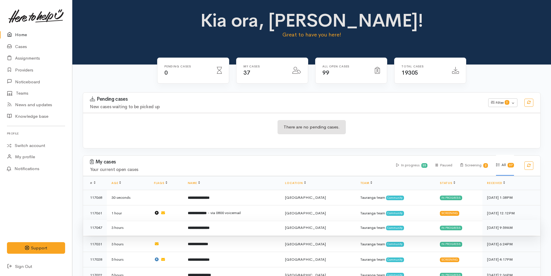
scroll to position [29, 0]
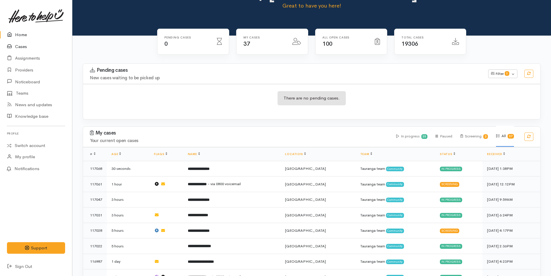
click at [24, 47] on link "Cases" at bounding box center [36, 47] width 72 height 12
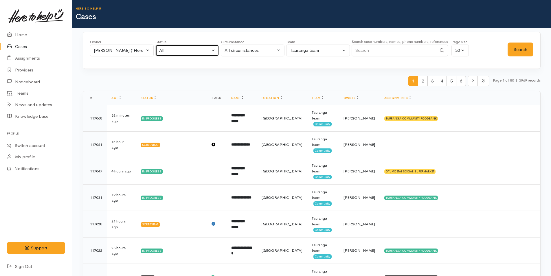
click at [214, 51] on button "All" at bounding box center [187, 51] width 64 height 12
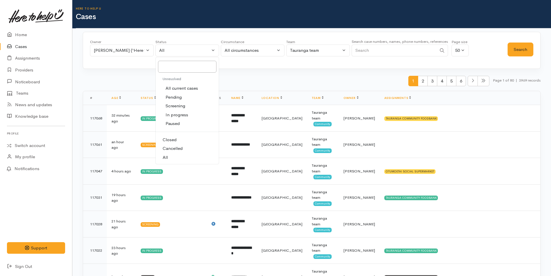
click at [174, 115] on span "In progress" at bounding box center [176, 115] width 23 height 7
select select "Open"
click at [524, 51] on button "Search" at bounding box center [520, 50] width 26 height 14
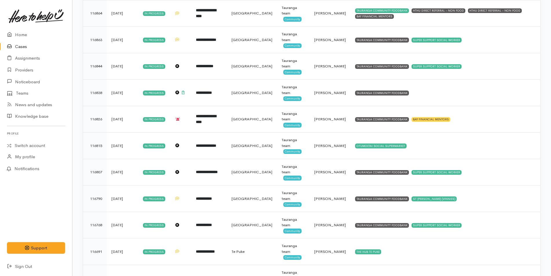
scroll to position [347, 0]
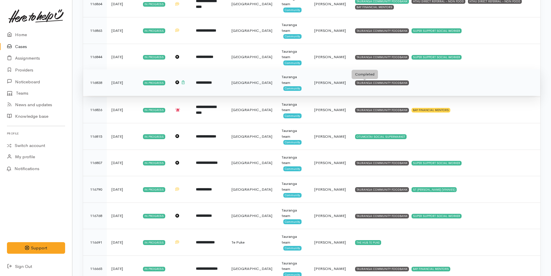
click at [385, 83] on div "TAURANGA COMMUNITY FOODBANK" at bounding box center [382, 82] width 54 height 5
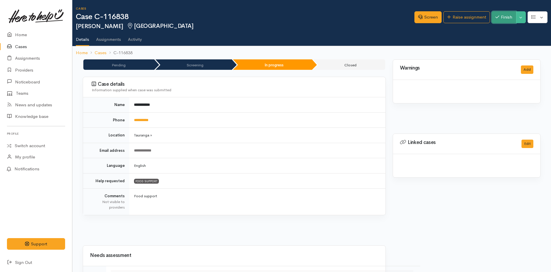
click at [503, 16] on button "Finish" at bounding box center [504, 17] width 24 height 12
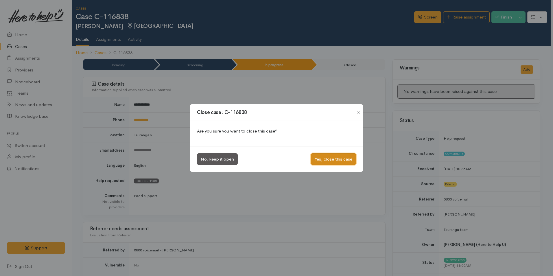
click at [348, 162] on button "Yes, close this case" at bounding box center [333, 159] width 45 height 12
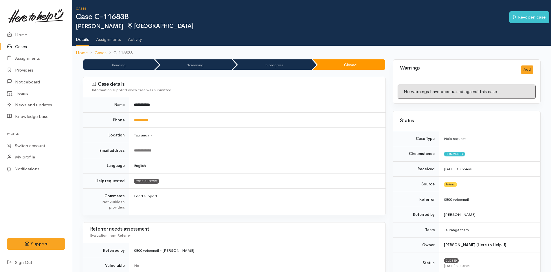
click at [20, 46] on link "Cases" at bounding box center [36, 47] width 72 height 12
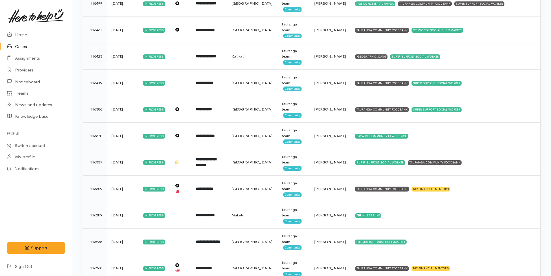
scroll to position [741, 0]
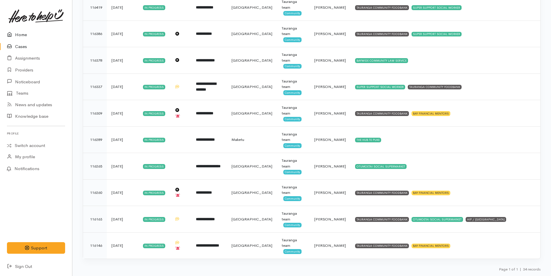
click at [23, 34] on link "Home" at bounding box center [36, 35] width 72 height 12
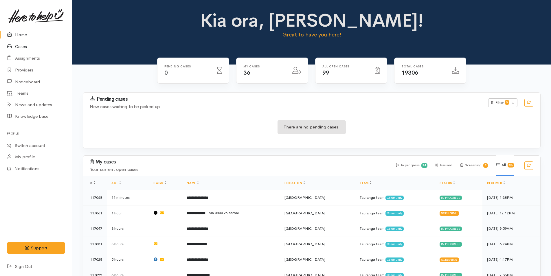
click at [25, 47] on link "Cases" at bounding box center [36, 47] width 72 height 12
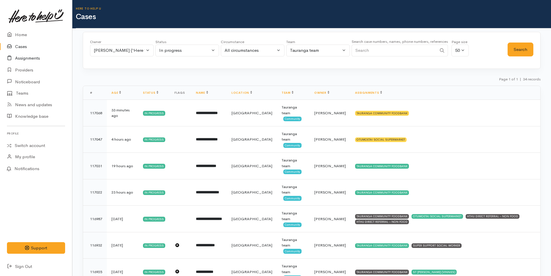
click at [30, 58] on link "Assignments" at bounding box center [36, 58] width 72 height 12
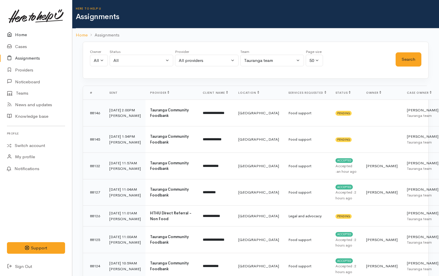
click at [22, 35] on link "Home" at bounding box center [36, 35] width 72 height 12
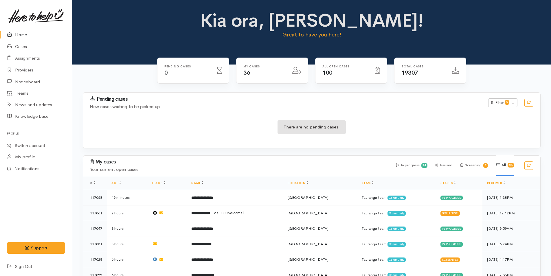
click at [20, 34] on link "Home" at bounding box center [36, 35] width 72 height 12
click at [16, 47] on link "Cases" at bounding box center [36, 47] width 72 height 12
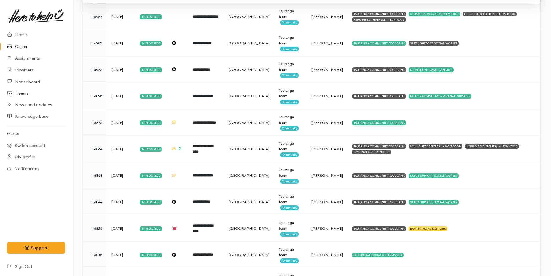
scroll to position [203, 0]
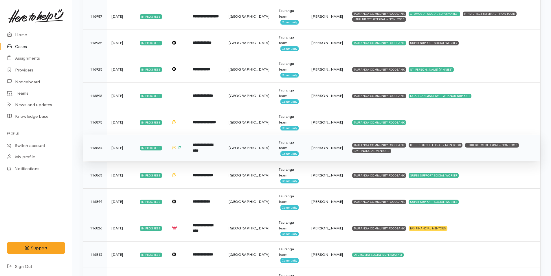
click at [213, 149] on b "**********" at bounding box center [203, 148] width 20 height 10
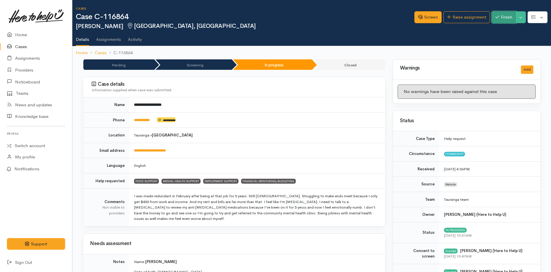
click at [505, 16] on button "Finish" at bounding box center [504, 17] width 24 height 12
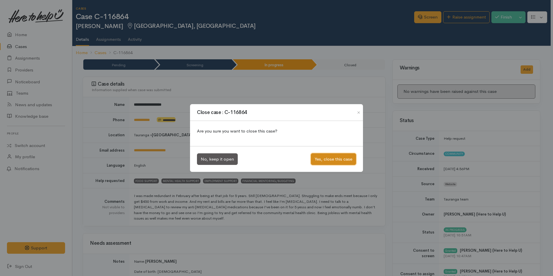
click at [339, 158] on button "Yes, close this case" at bounding box center [333, 159] width 45 height 12
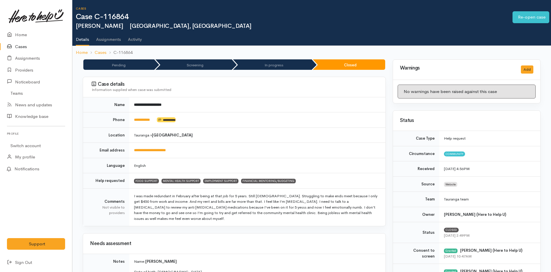
click at [21, 43] on link "Cases" at bounding box center [36, 47] width 72 height 12
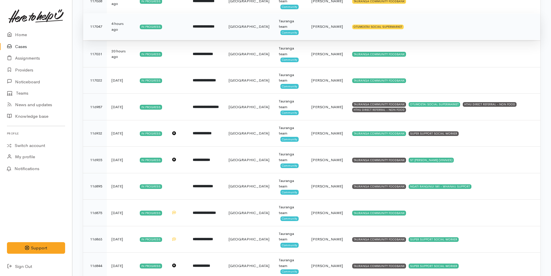
scroll to position [20, 0]
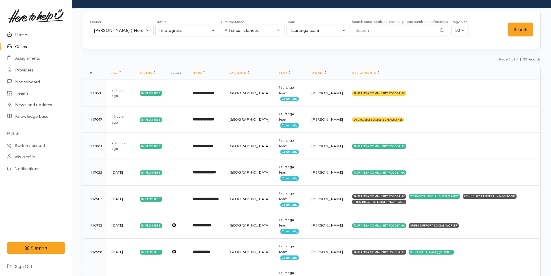
click at [23, 37] on link "Home" at bounding box center [36, 35] width 72 height 12
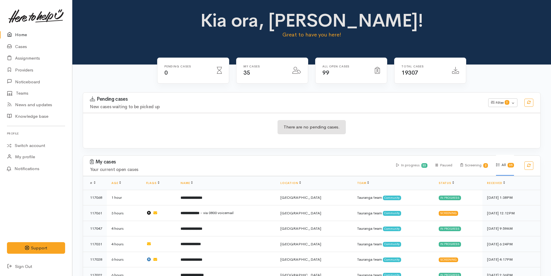
click at [24, 33] on link "Home" at bounding box center [36, 35] width 72 height 12
click at [19, 46] on link "Cases" at bounding box center [36, 47] width 72 height 12
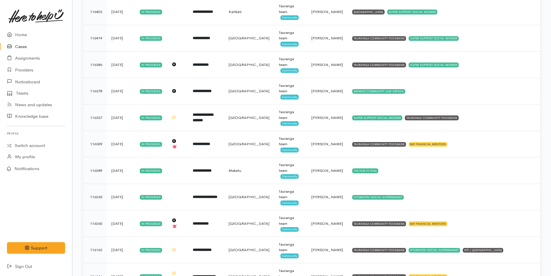
scroll to position [714, 0]
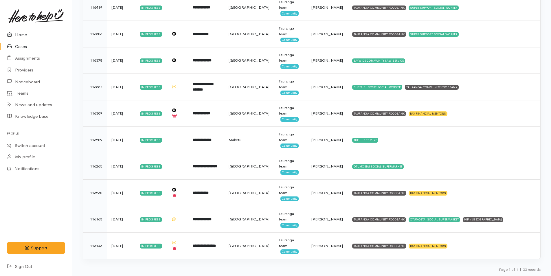
click at [23, 31] on link "Home" at bounding box center [36, 35] width 72 height 12
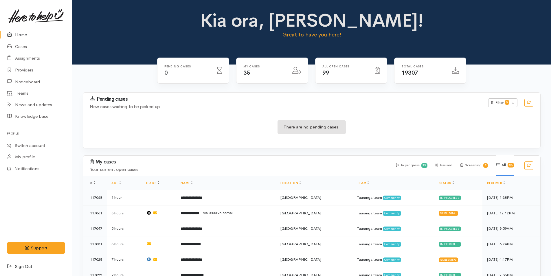
click at [25, 265] on link "Sign Out" at bounding box center [36, 267] width 72 height 12
